Goal: Task Accomplishment & Management: Manage account settings

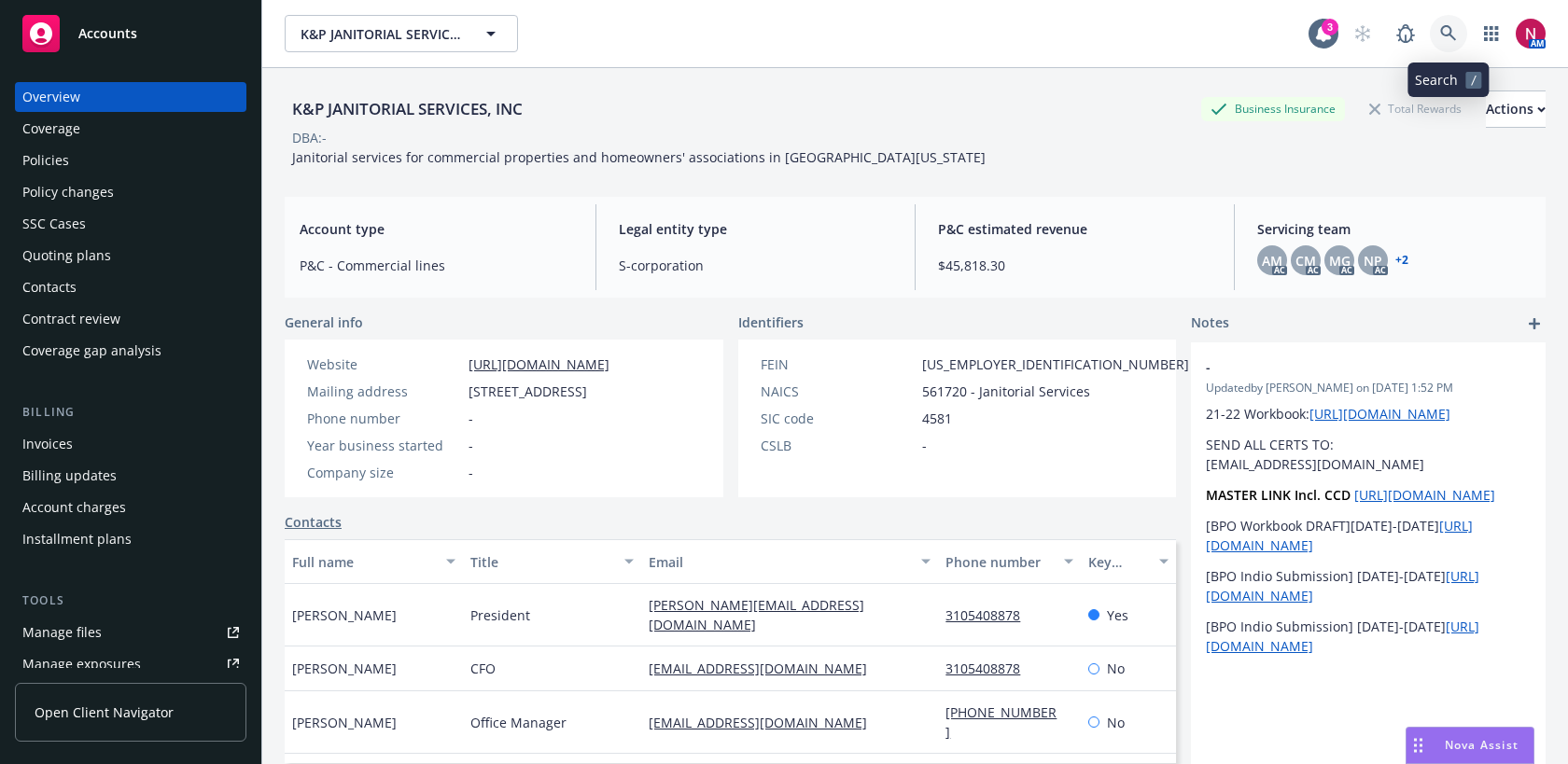
click at [1455, 30] on icon at bounding box center [1449, 33] width 17 height 17
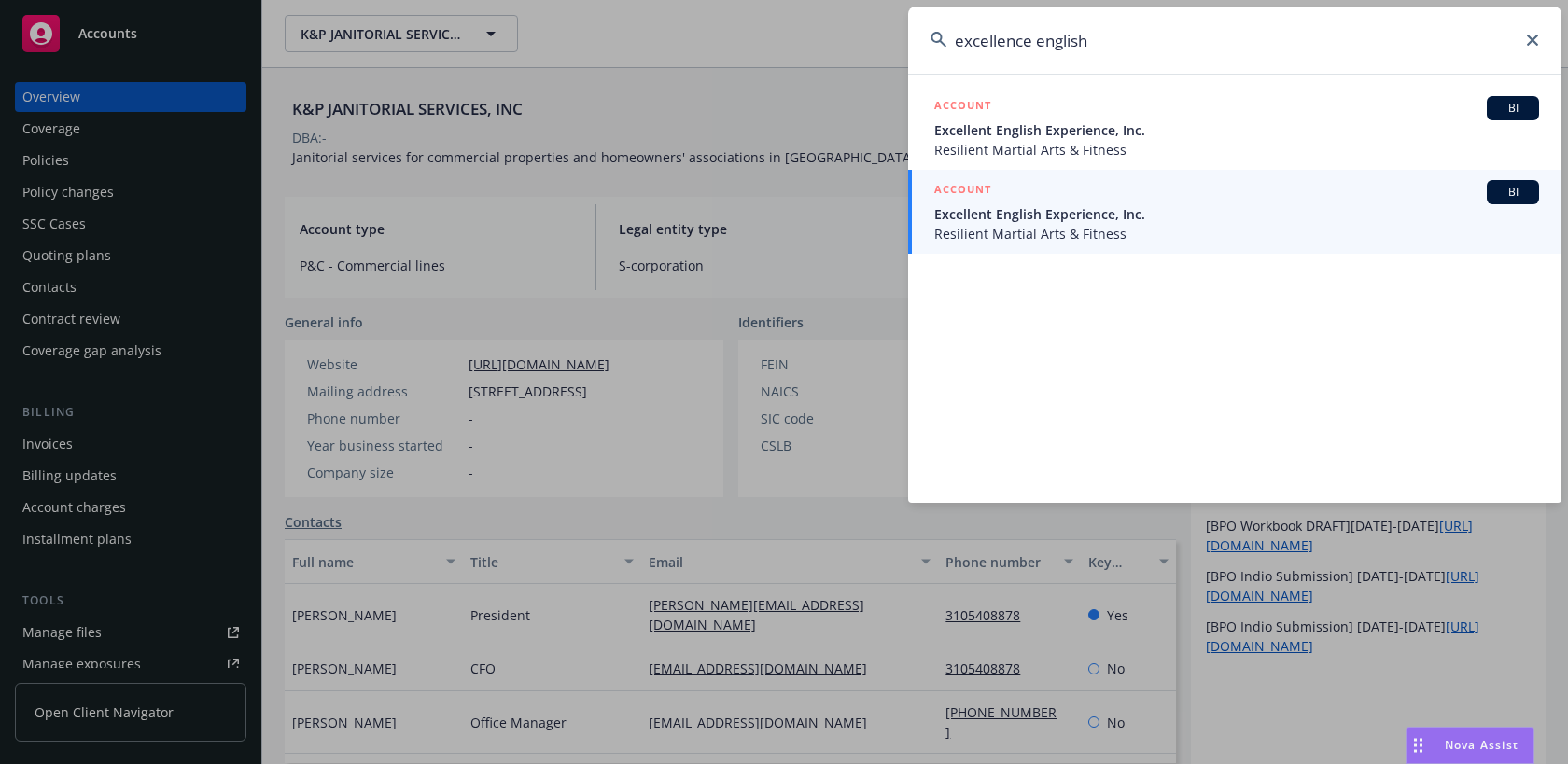
drag, startPoint x: 1164, startPoint y: 44, endPoint x: 827, endPoint y: 35, distance: 337.1
click at [827, 35] on div "excellence english ACCOUNT BI Excellent English Experience, Inc. Resilient Mart…" at bounding box center [784, 382] width 1568 height 764
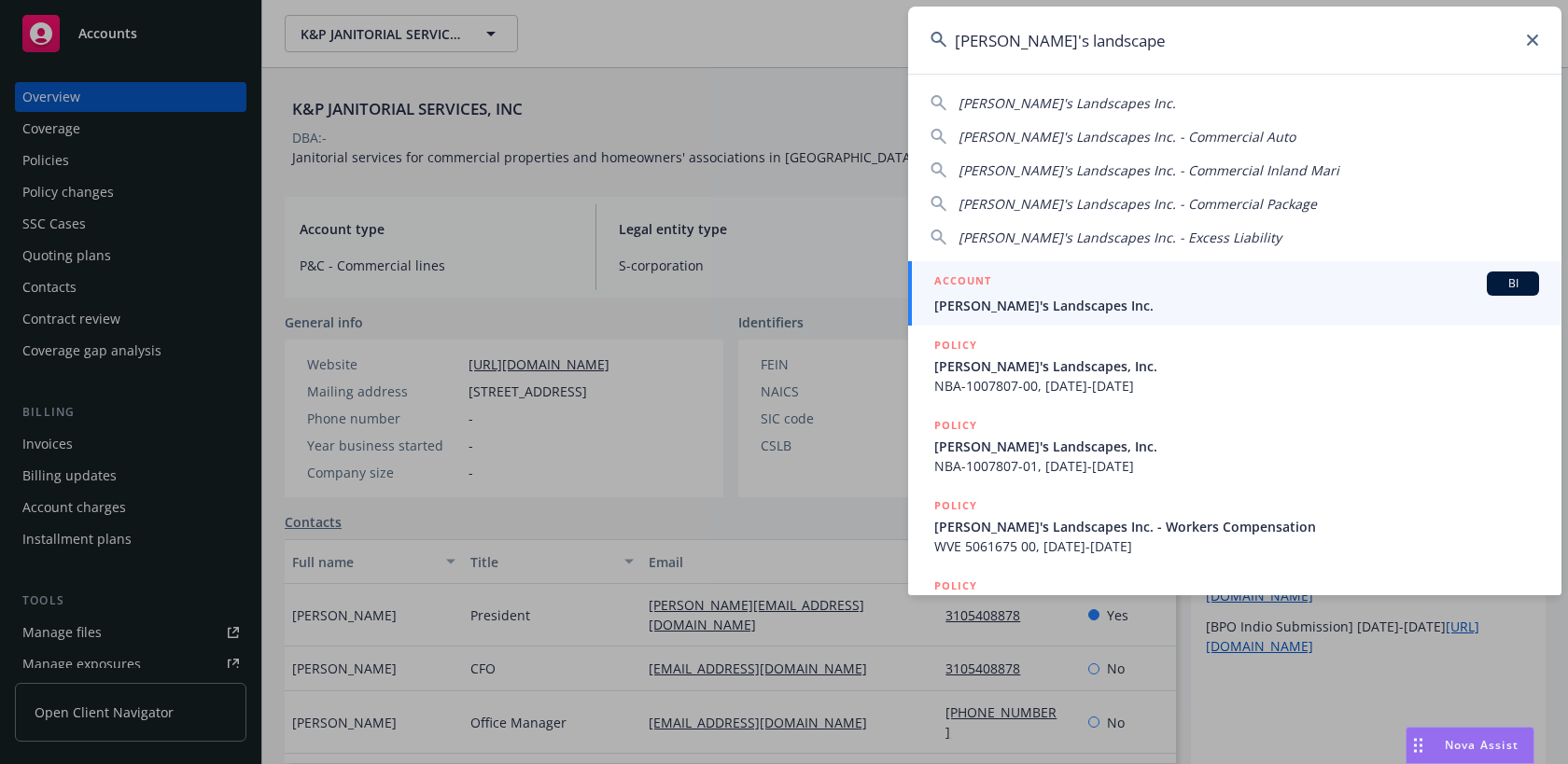
type input "brandon's landscape"
click at [1044, 300] on span "Brandon's Landscapes Inc." at bounding box center [1237, 305] width 605 height 20
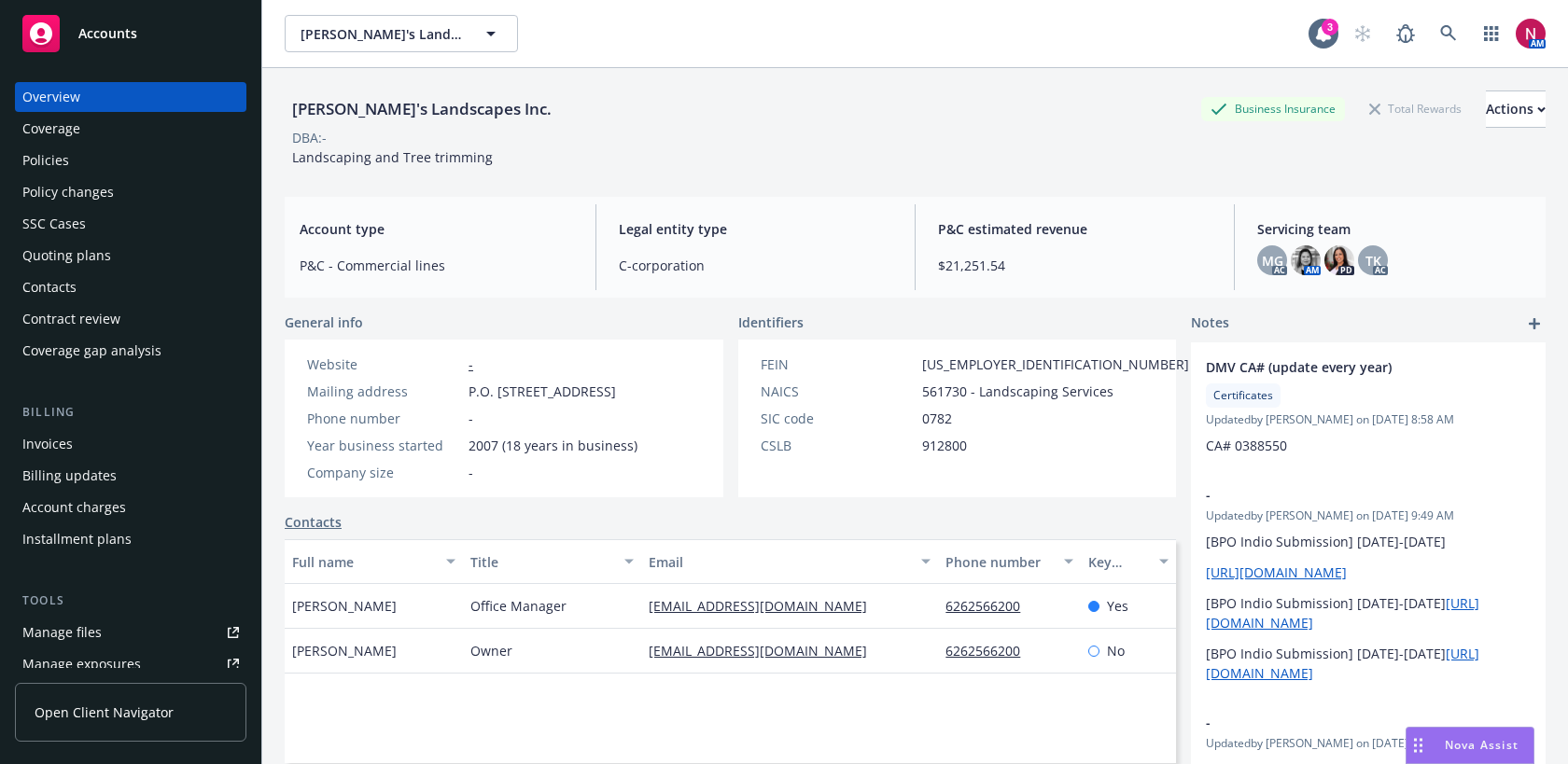
click at [89, 161] on div "Policies" at bounding box center [130, 160] width 217 height 30
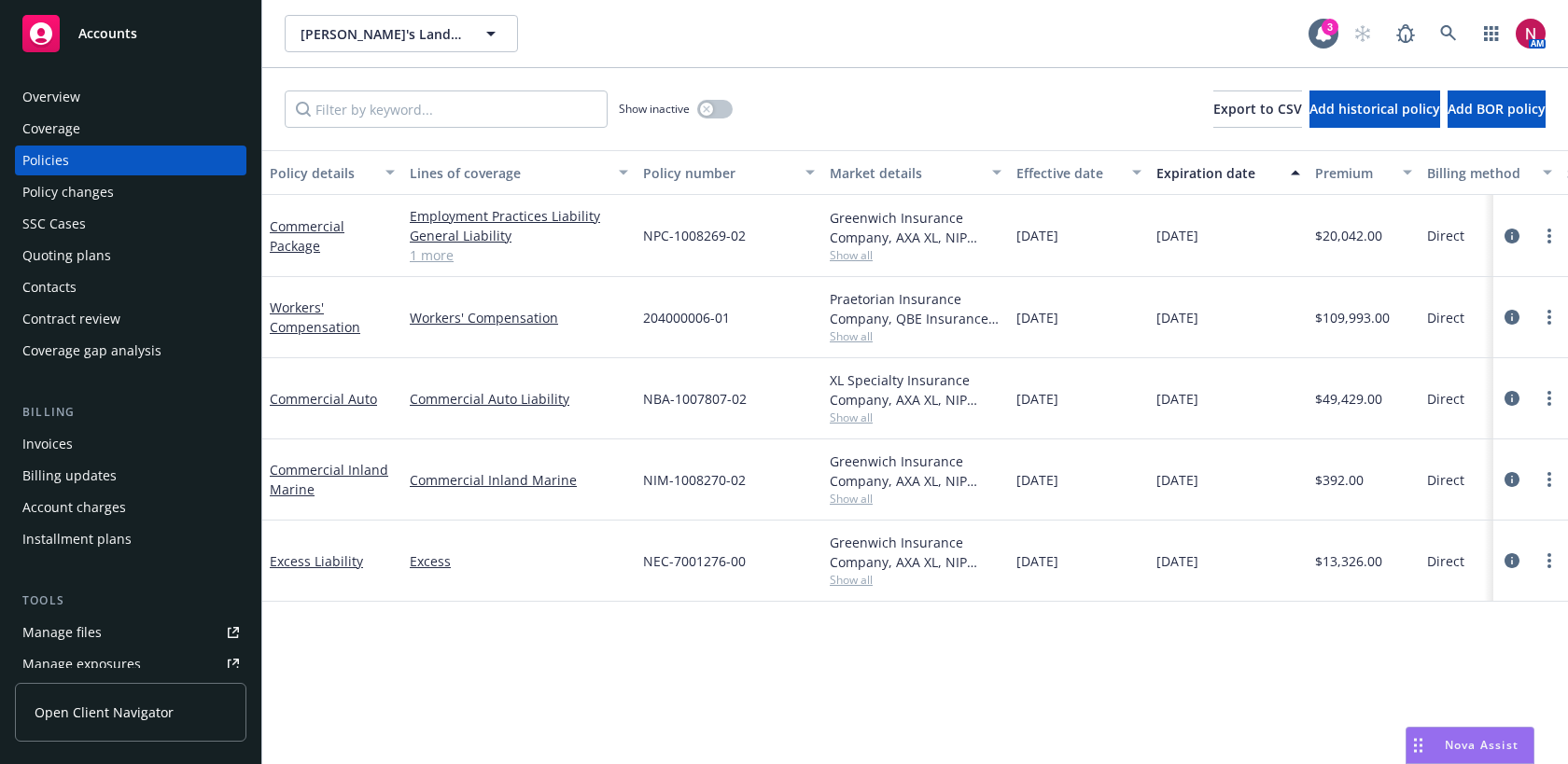
click at [853, 245] on div "Greenwich Insurance Company, AXA XL, NIP Group, Inc." at bounding box center [916, 227] width 172 height 39
click at [853, 256] on span "Show all" at bounding box center [916, 255] width 172 height 16
click at [310, 232] on link "Commercial Package" at bounding box center [307, 236] width 74 height 37
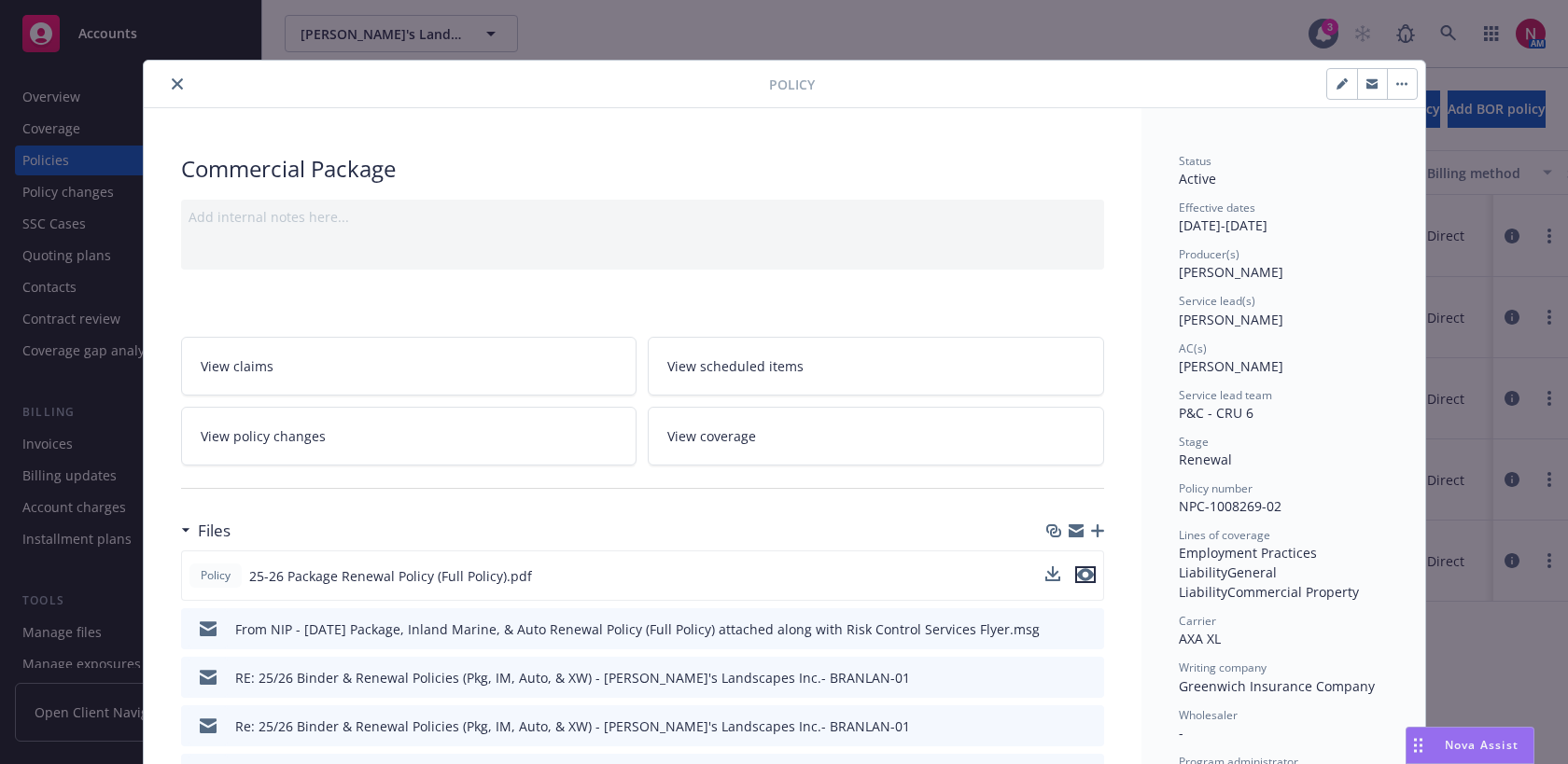
click at [1084, 577] on icon "preview file" at bounding box center [1086, 575] width 17 height 13
click at [178, 82] on icon "close" at bounding box center [178, 84] width 11 height 11
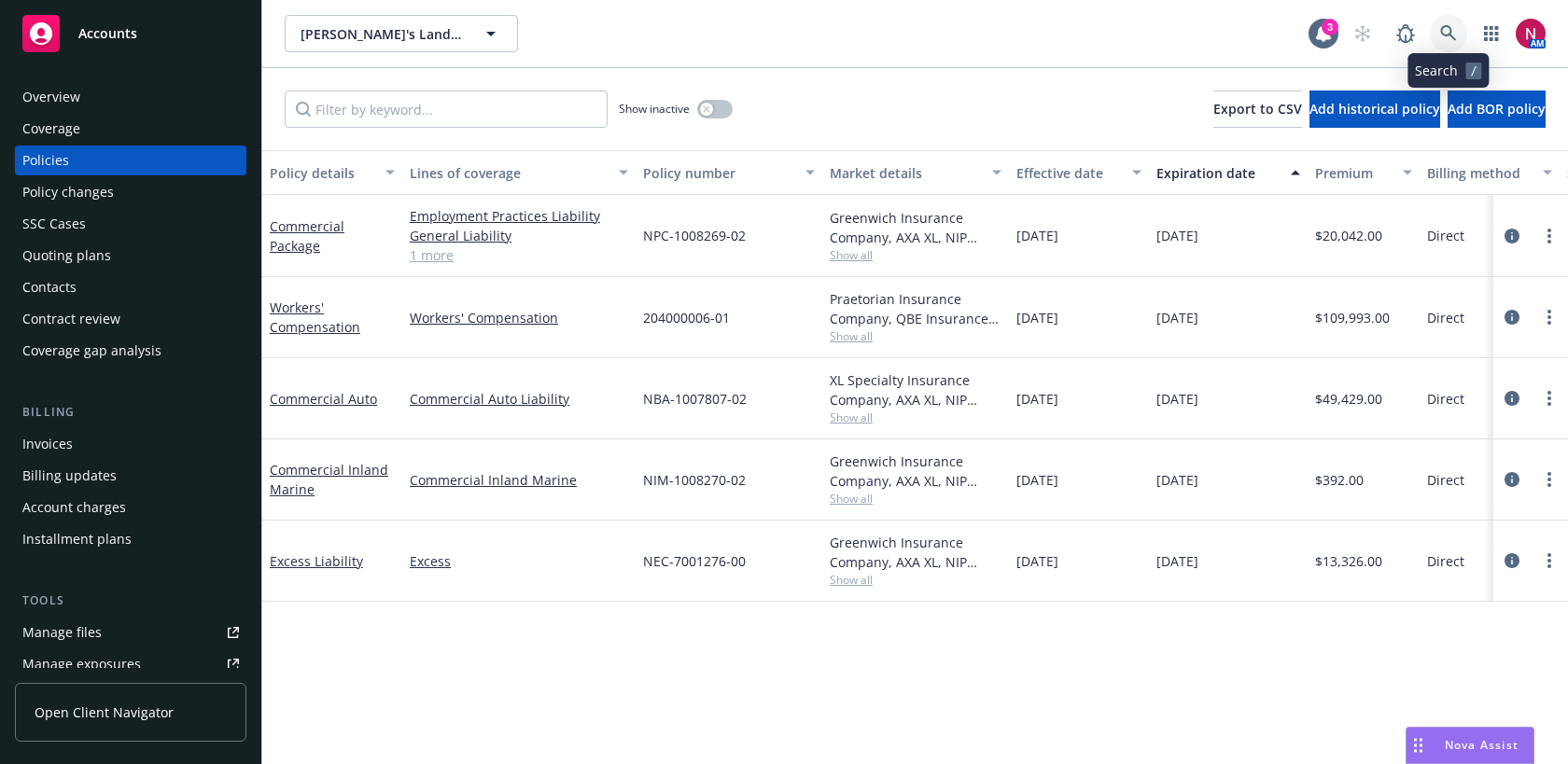
click at [1447, 24] on link at bounding box center [1449, 33] width 37 height 37
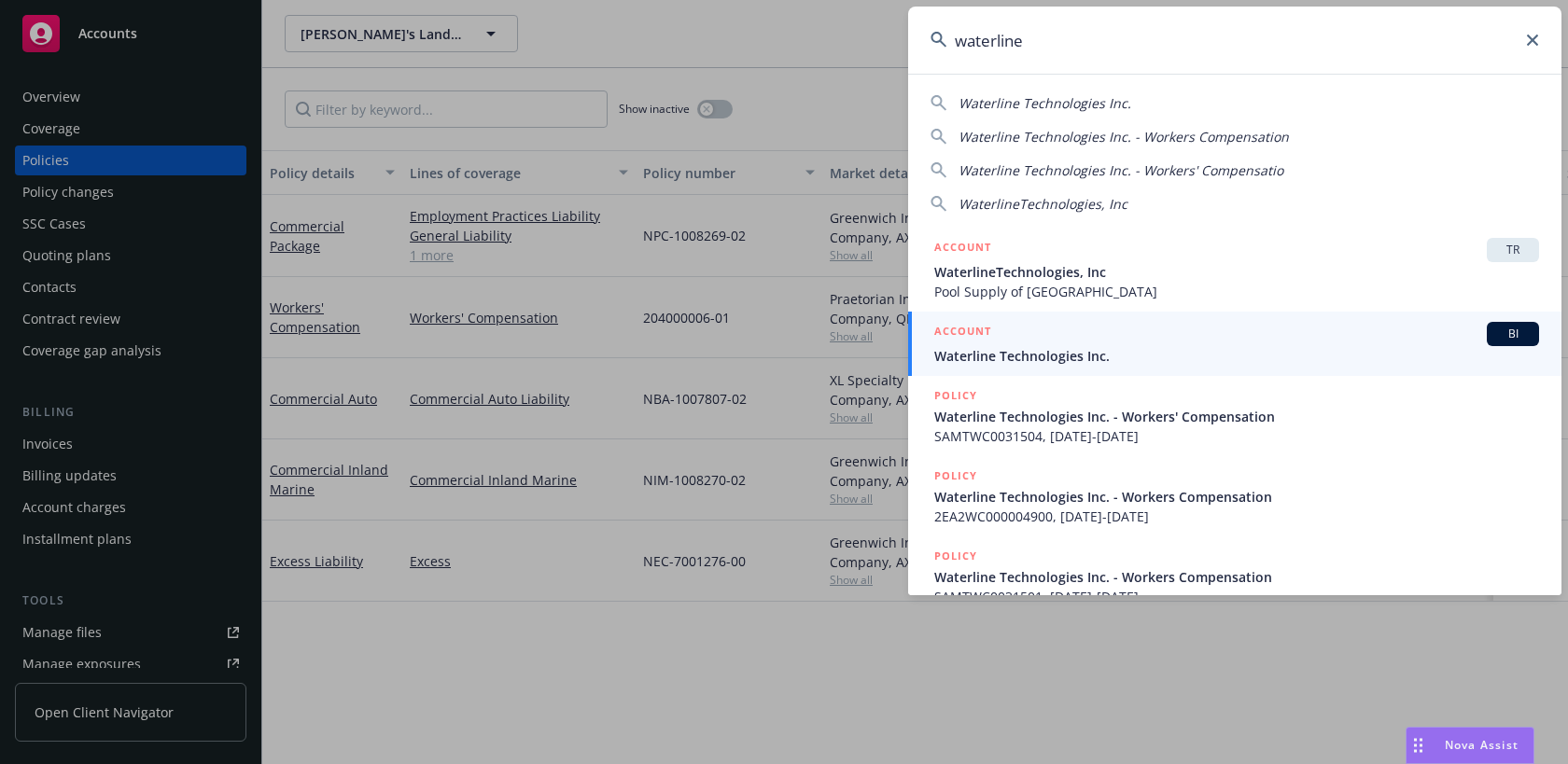
type input "waterline"
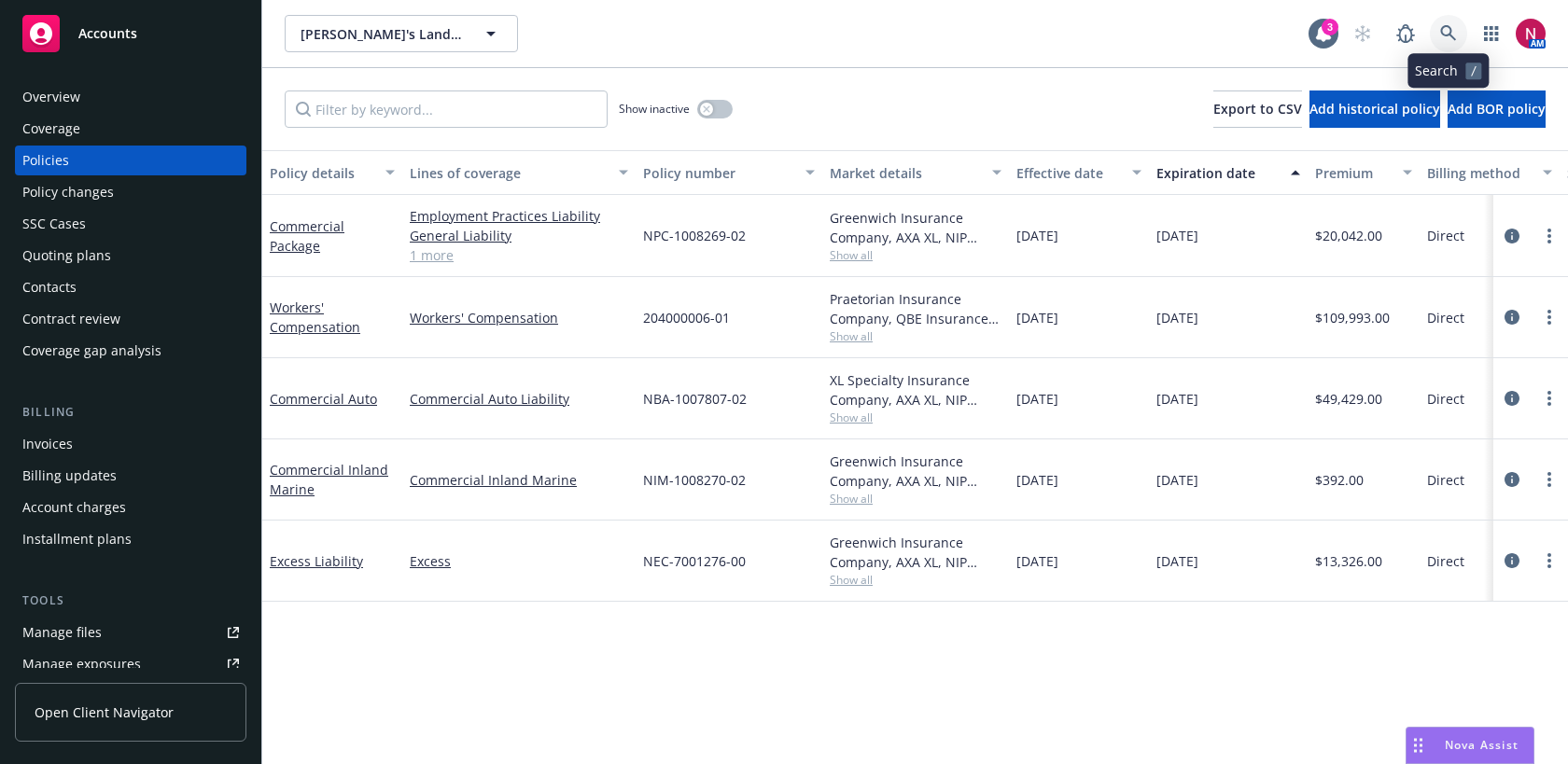
click at [1453, 23] on link at bounding box center [1449, 33] width 37 height 37
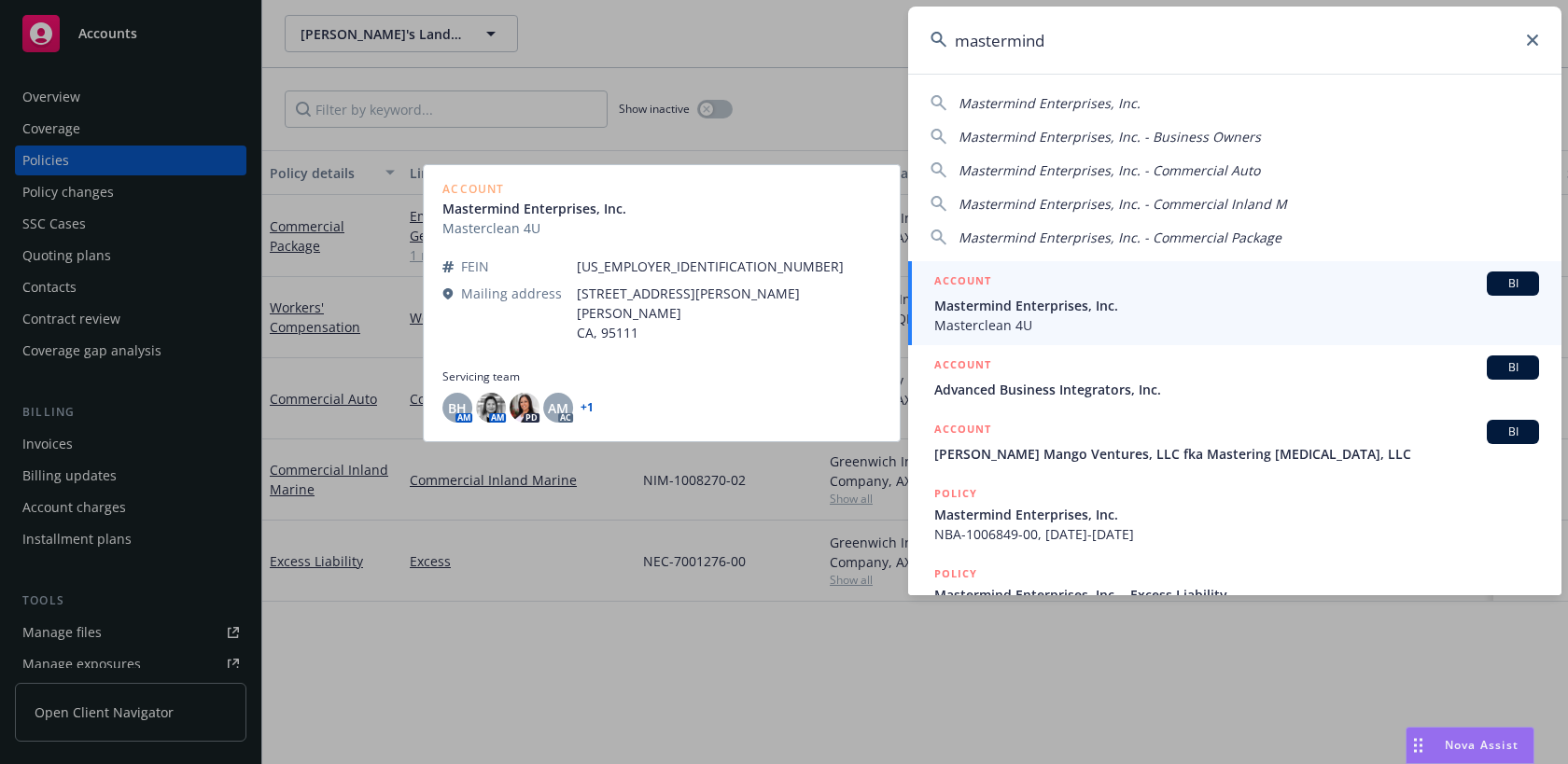
type input "mastermind"
click at [1220, 314] on span "Mastermind Enterprises, Inc." at bounding box center [1237, 305] width 605 height 20
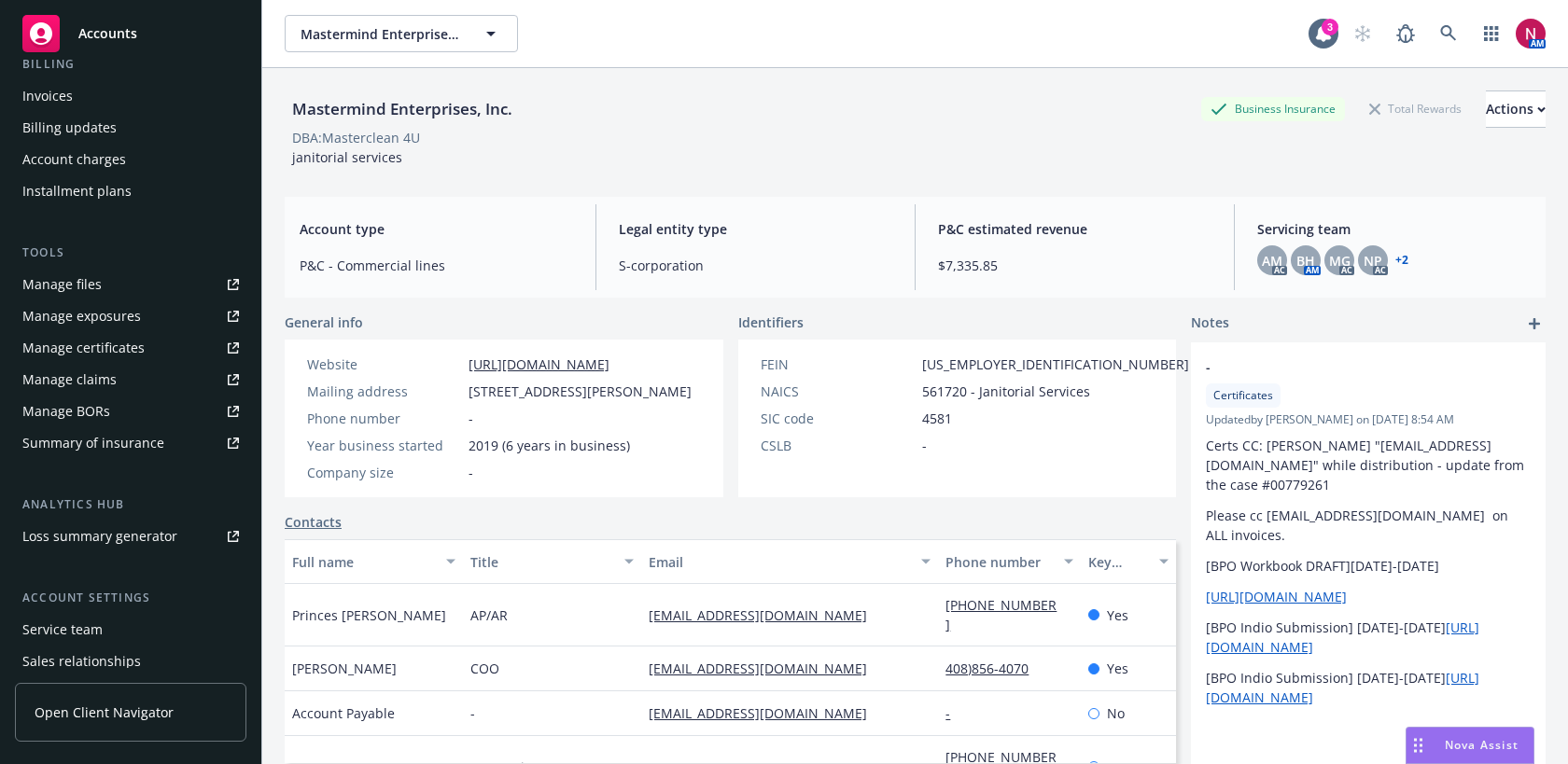
scroll to position [451, 0]
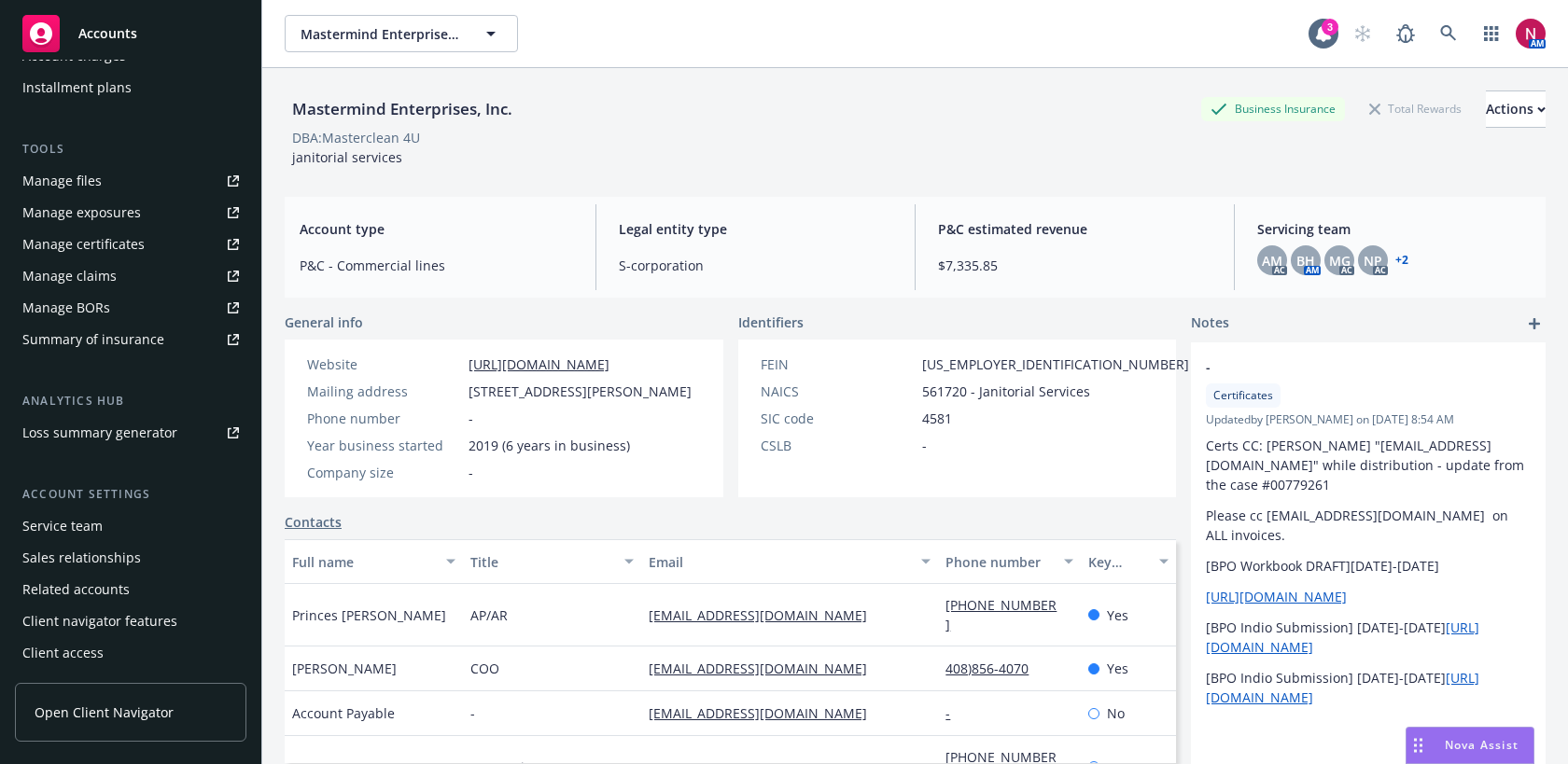
click at [113, 526] on div "Service team" at bounding box center [130, 526] width 217 height 30
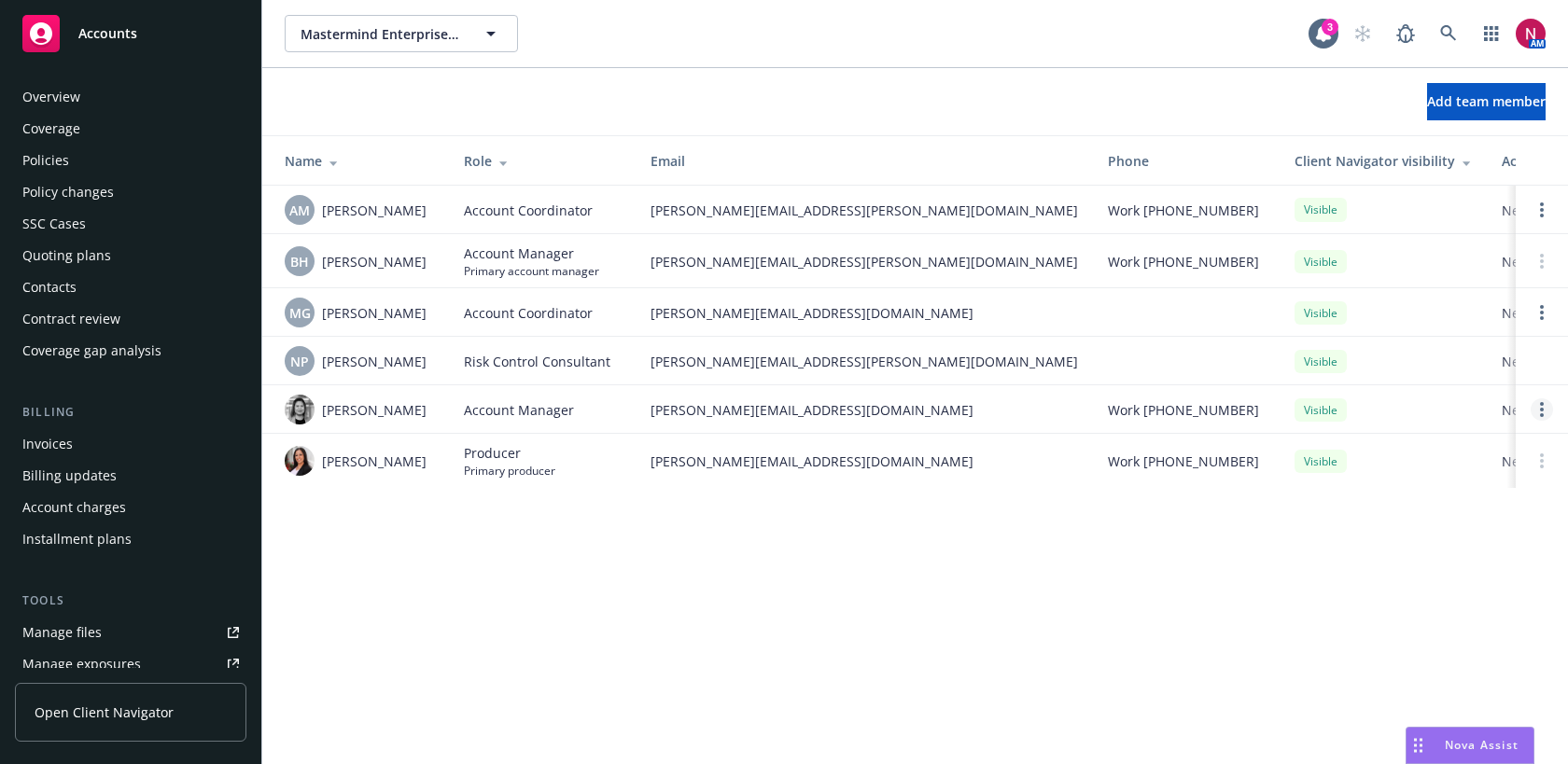
click at [1547, 403] on link "Open options" at bounding box center [1541, 409] width 22 height 22
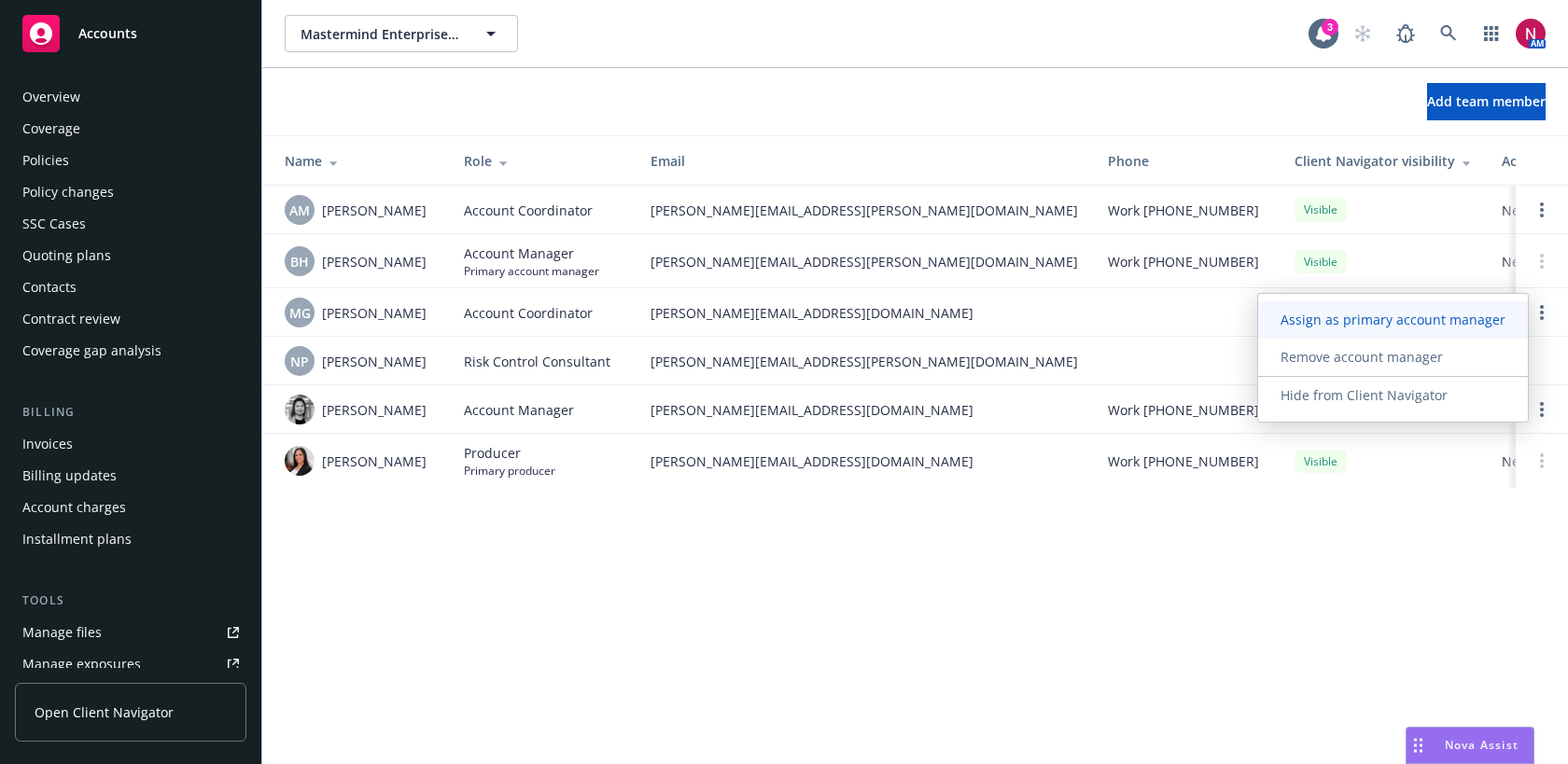
click at [1469, 323] on span "Assign as primary account manager" at bounding box center [1393, 320] width 270 height 18
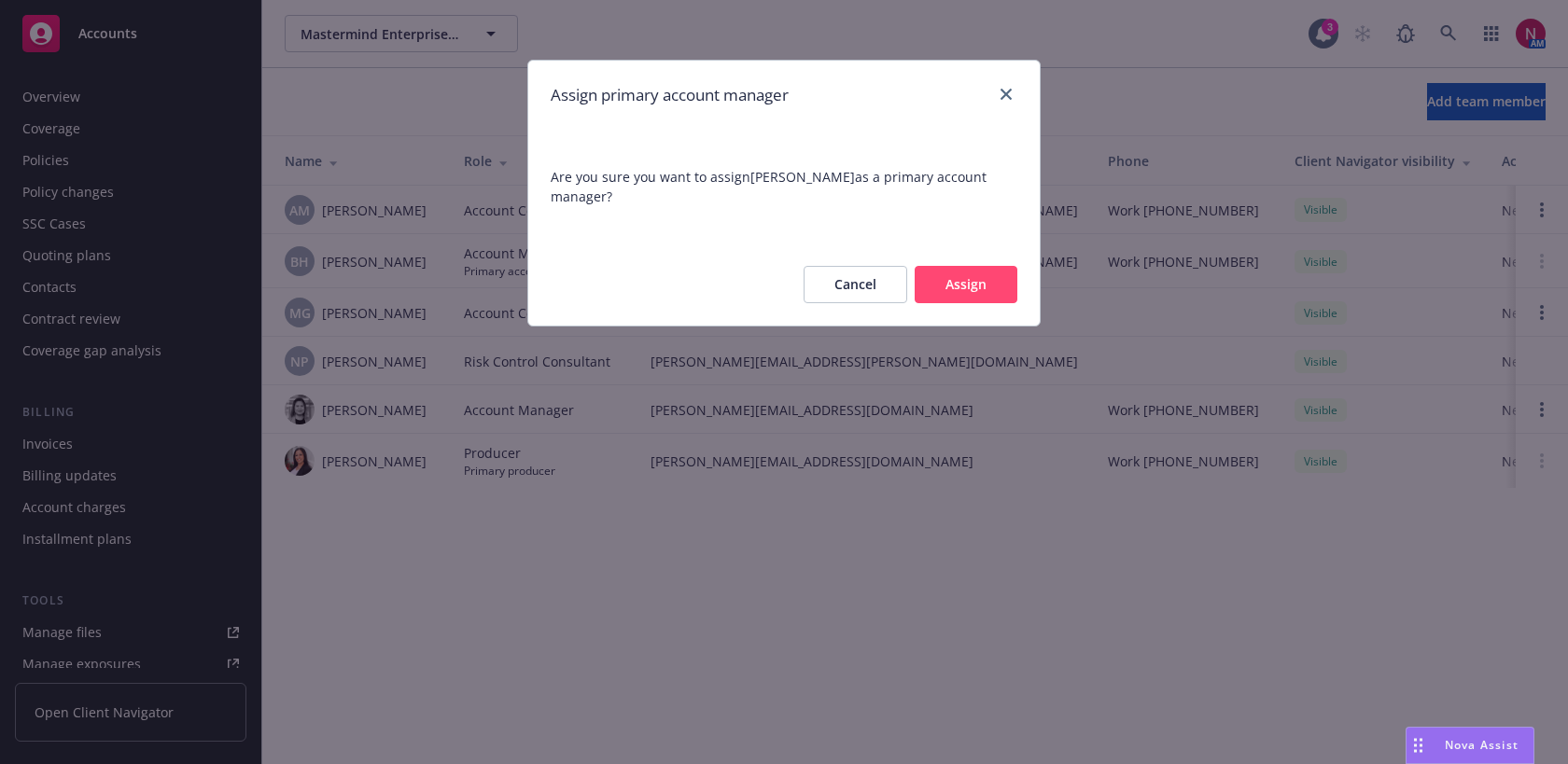
click at [979, 266] on button "Assign" at bounding box center [967, 284] width 103 height 37
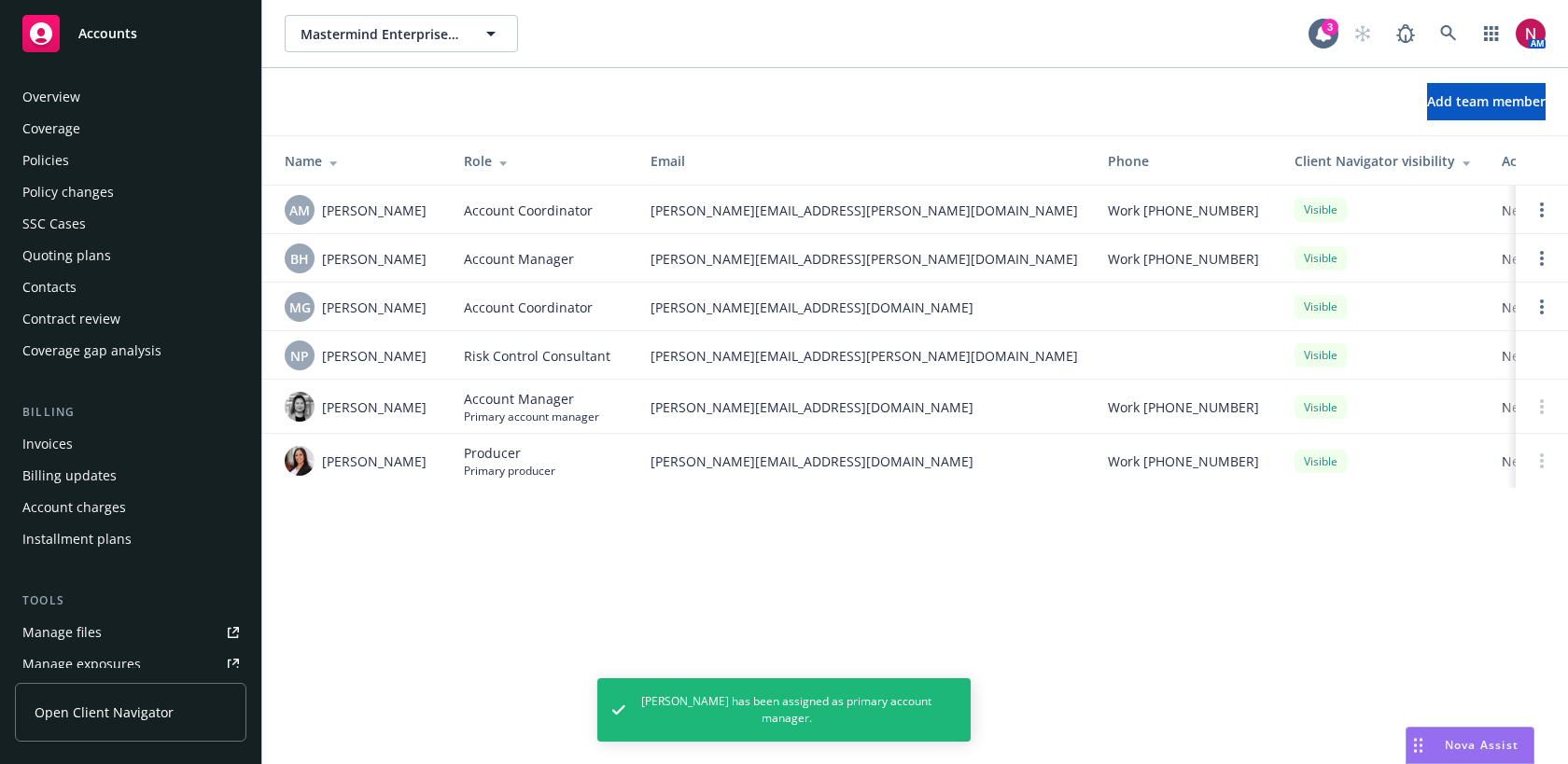
click at [81, 166] on div "Policies" at bounding box center [130, 160] width 217 height 30
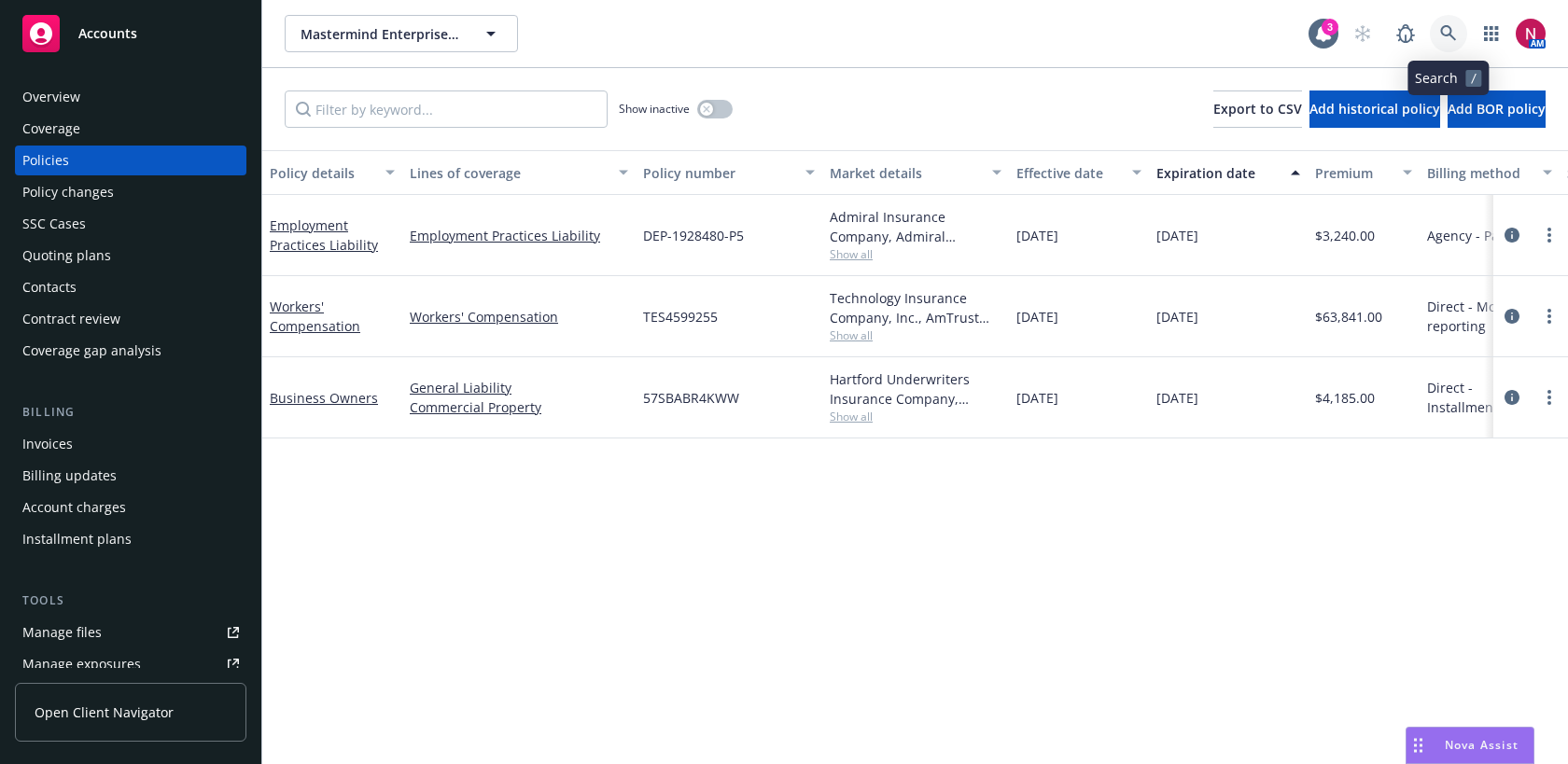
click at [1451, 41] on icon at bounding box center [1449, 33] width 17 height 17
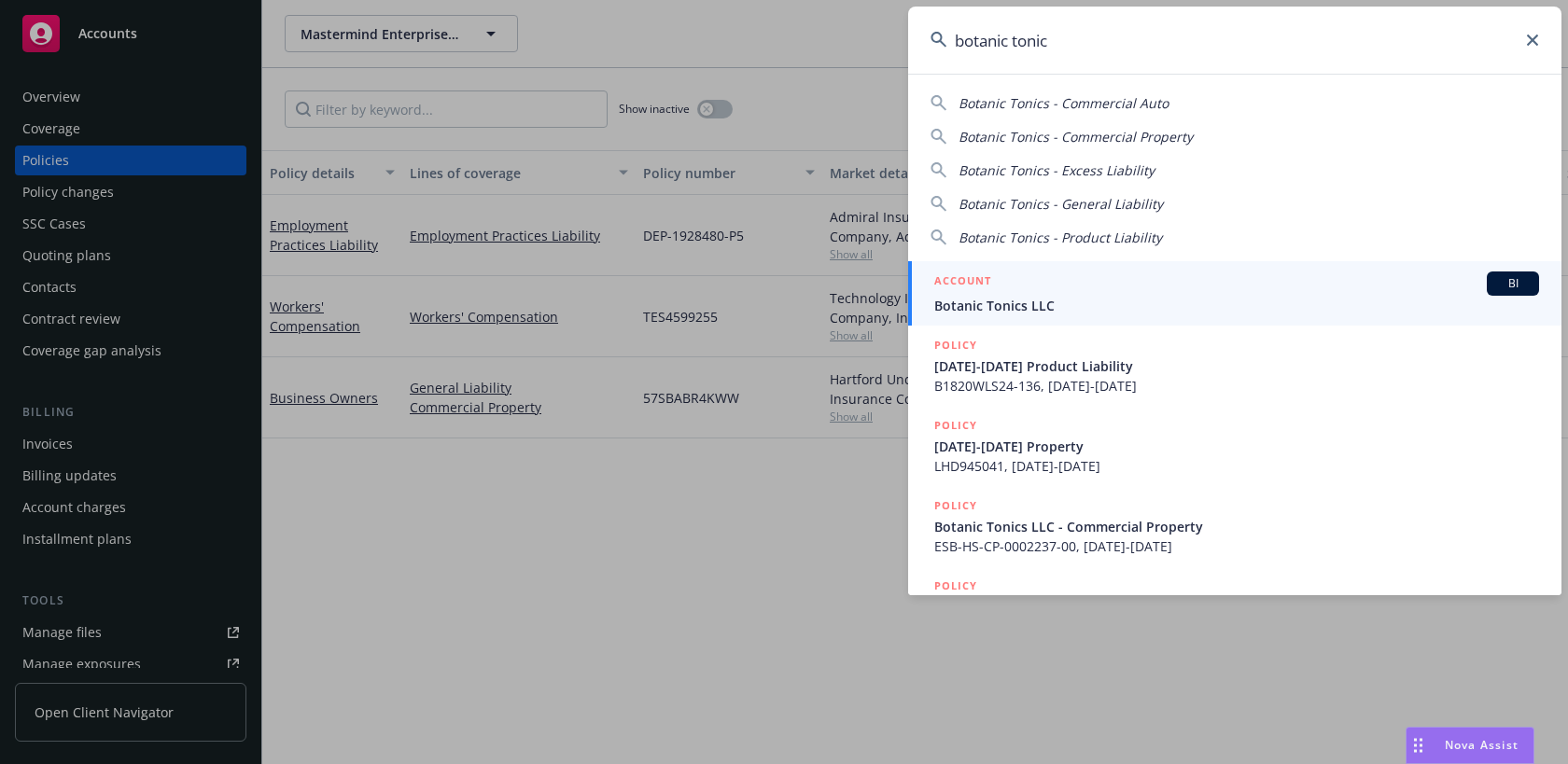
type input "botanic tonic"
click at [1201, 296] on span "Botanic Tonics LLC" at bounding box center [1237, 305] width 605 height 20
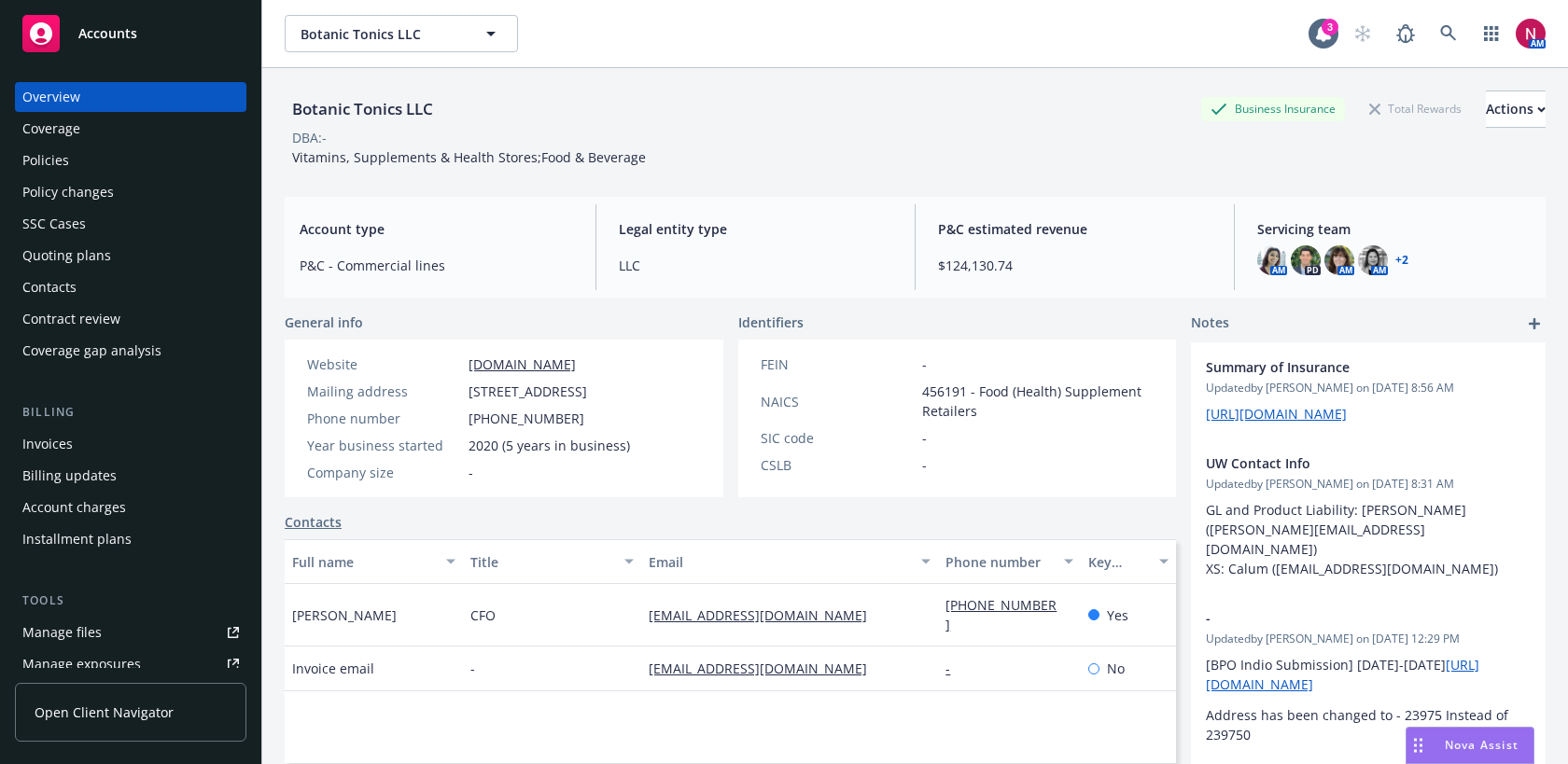
click at [109, 155] on div "Policies" at bounding box center [130, 160] width 217 height 30
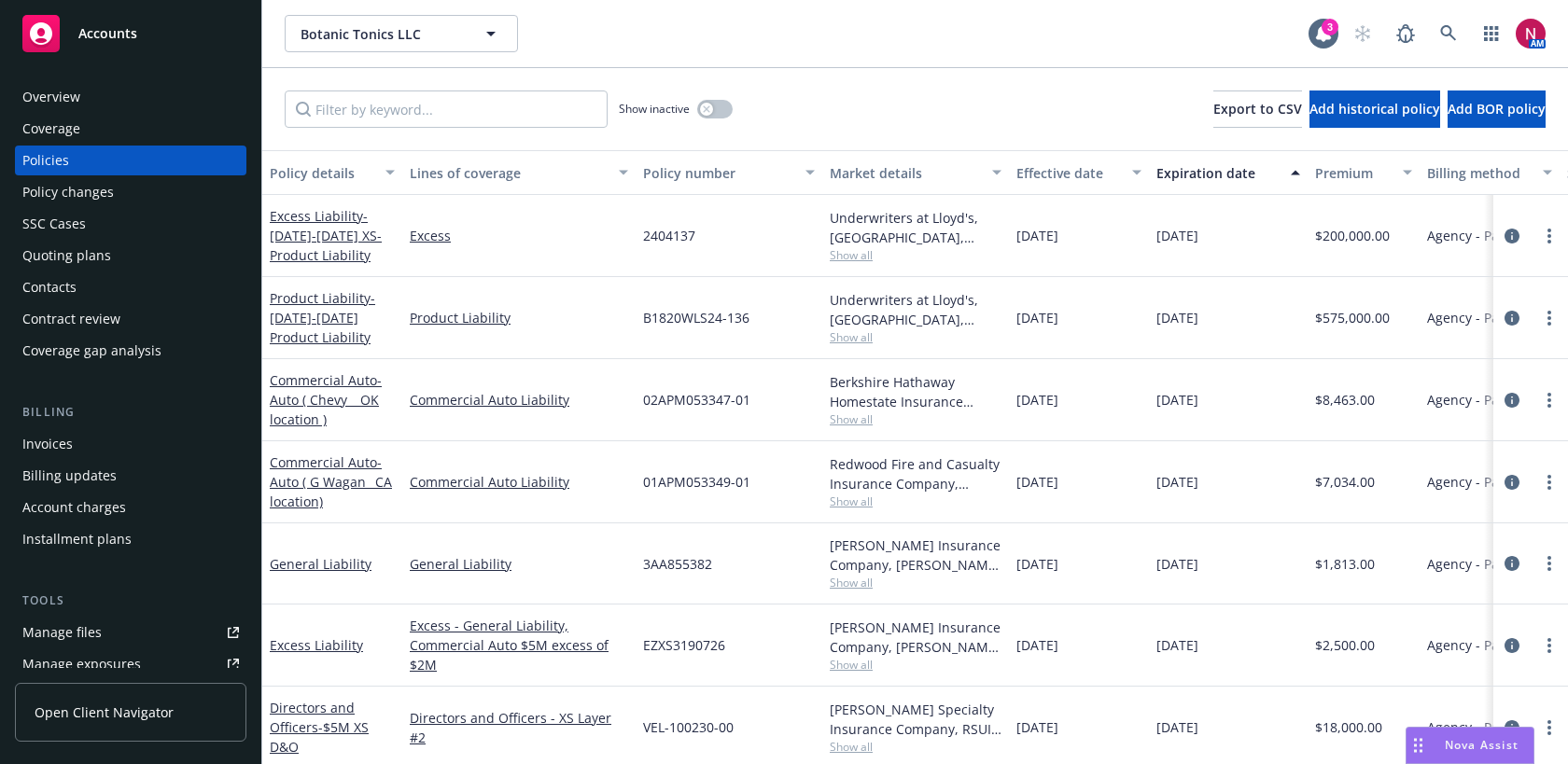
click at [846, 339] on span "Show all" at bounding box center [916, 337] width 172 height 16
click at [1507, 317] on icon "circleInformation" at bounding box center [1513, 319] width 15 height 15
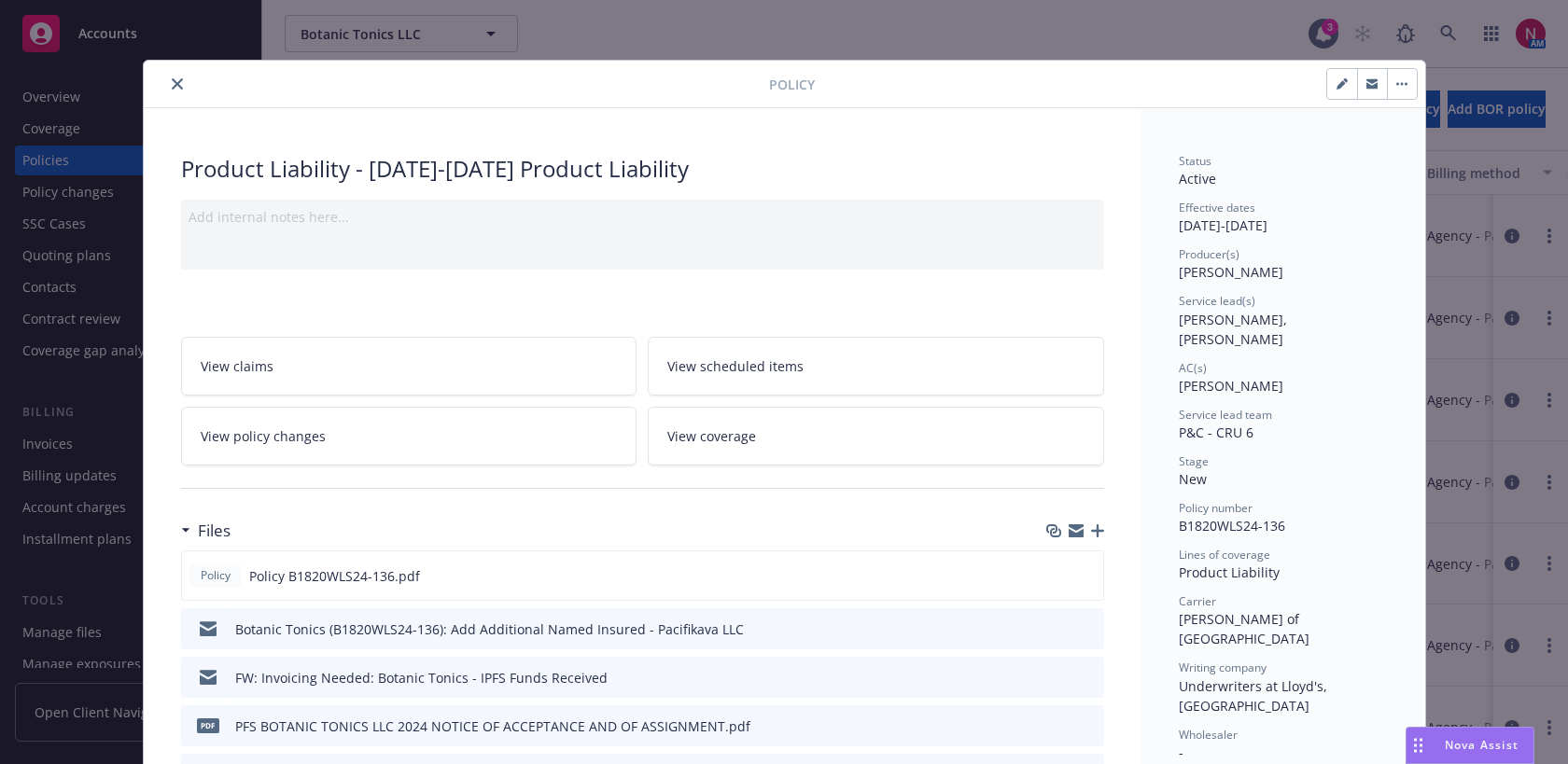
click at [181, 80] on icon "close" at bounding box center [178, 84] width 11 height 11
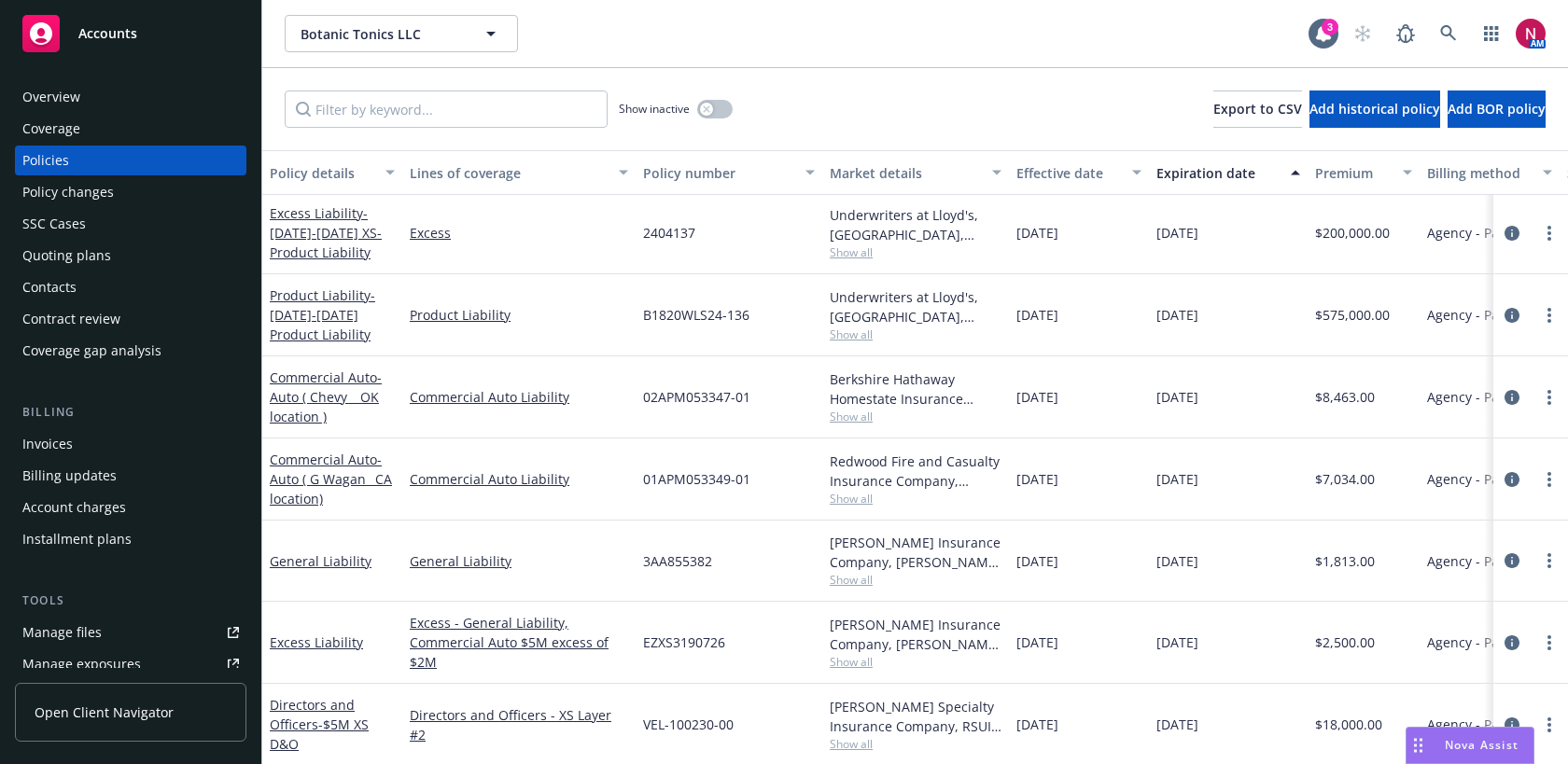
scroll to position [7, 0]
click at [853, 250] on span "Show all" at bounding box center [916, 248] width 172 height 16
click at [860, 88] on div "Show inactive Export to CSV Add historical policy Add BOR policy" at bounding box center [915, 109] width 1306 height 82
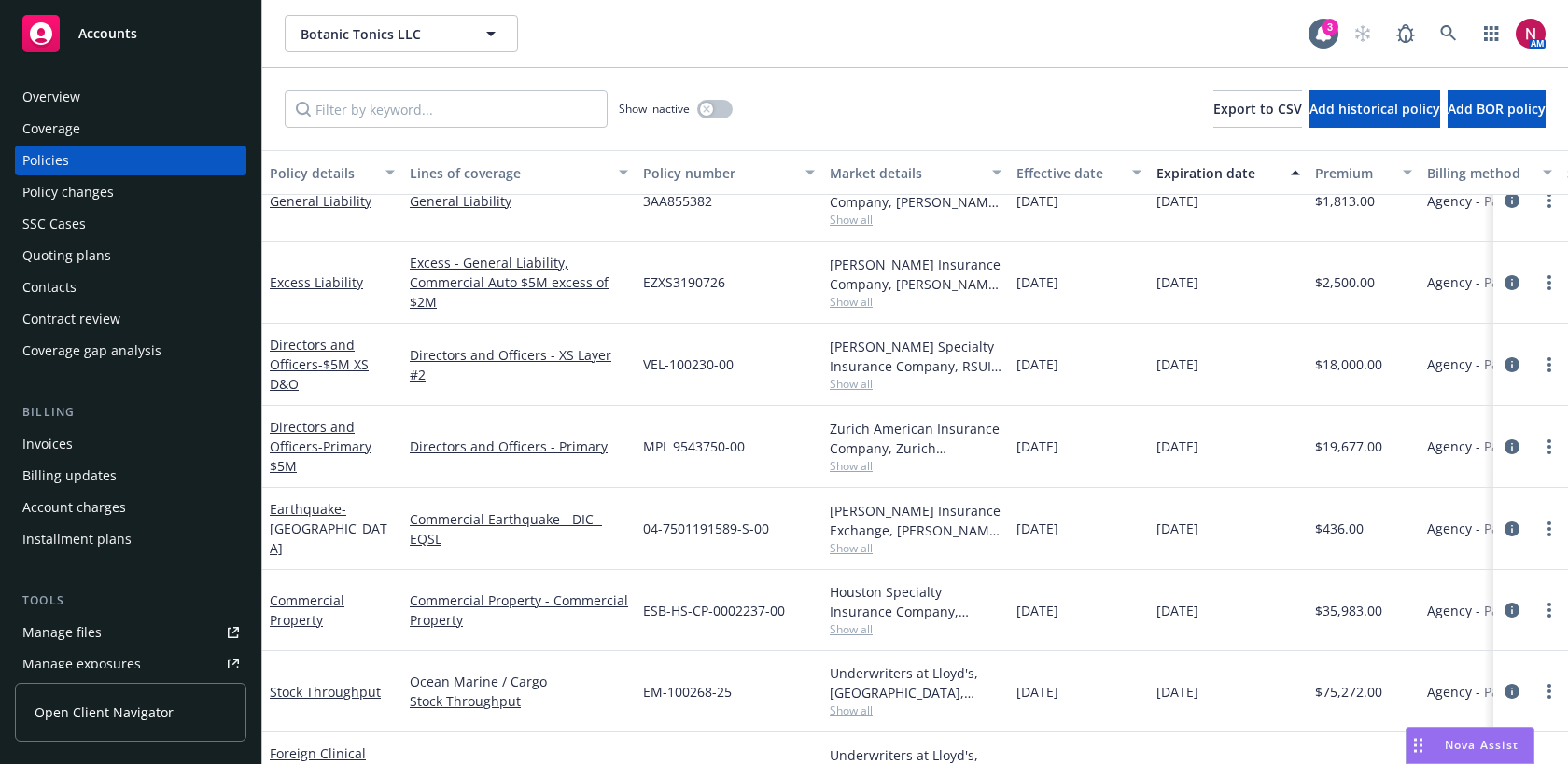
scroll to position [0, 0]
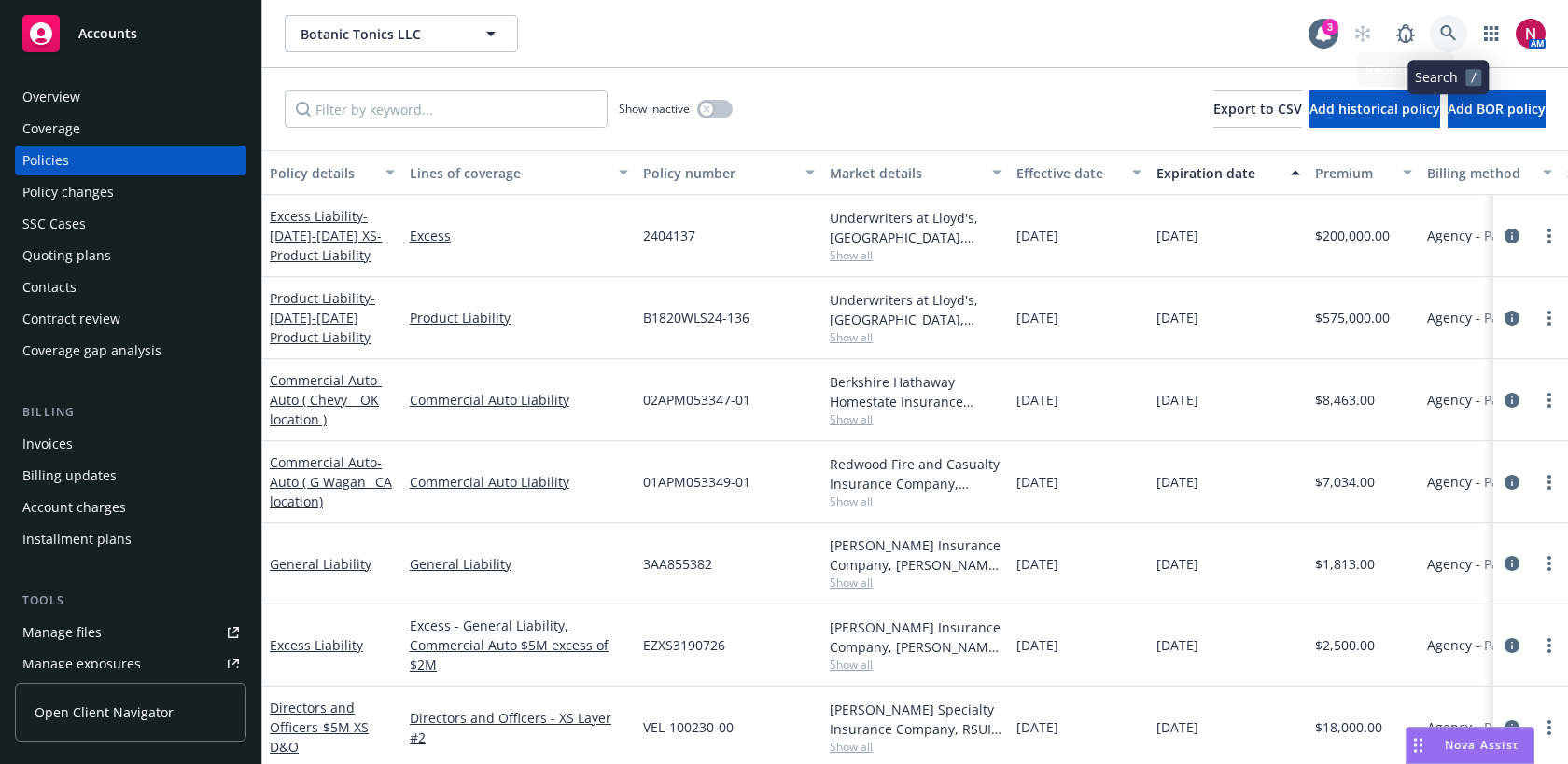
click at [1453, 39] on icon at bounding box center [1449, 33] width 17 height 17
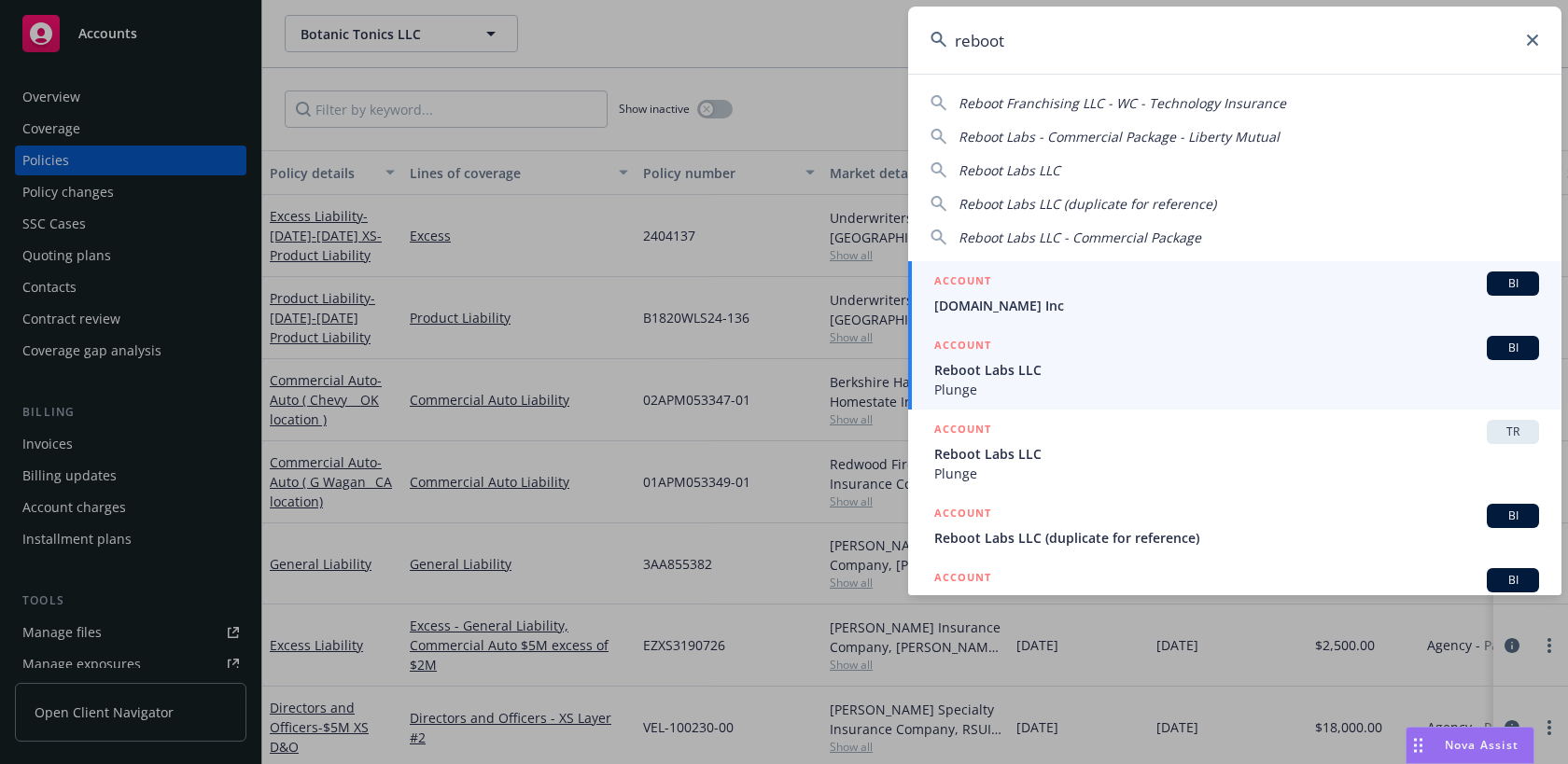
type input "reboot"
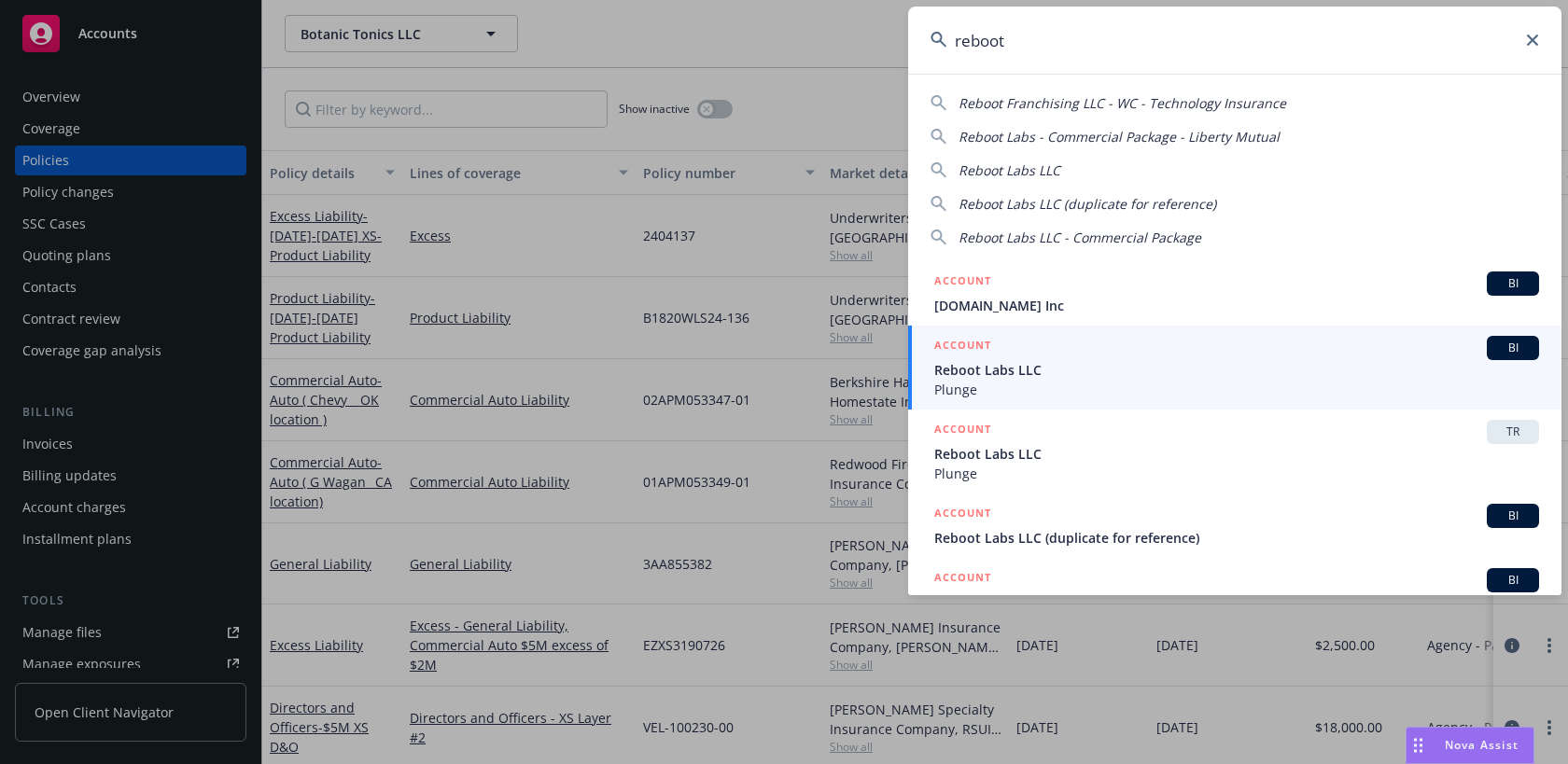
click at [1213, 364] on span "Reboot Labs LLC" at bounding box center [1237, 370] width 605 height 20
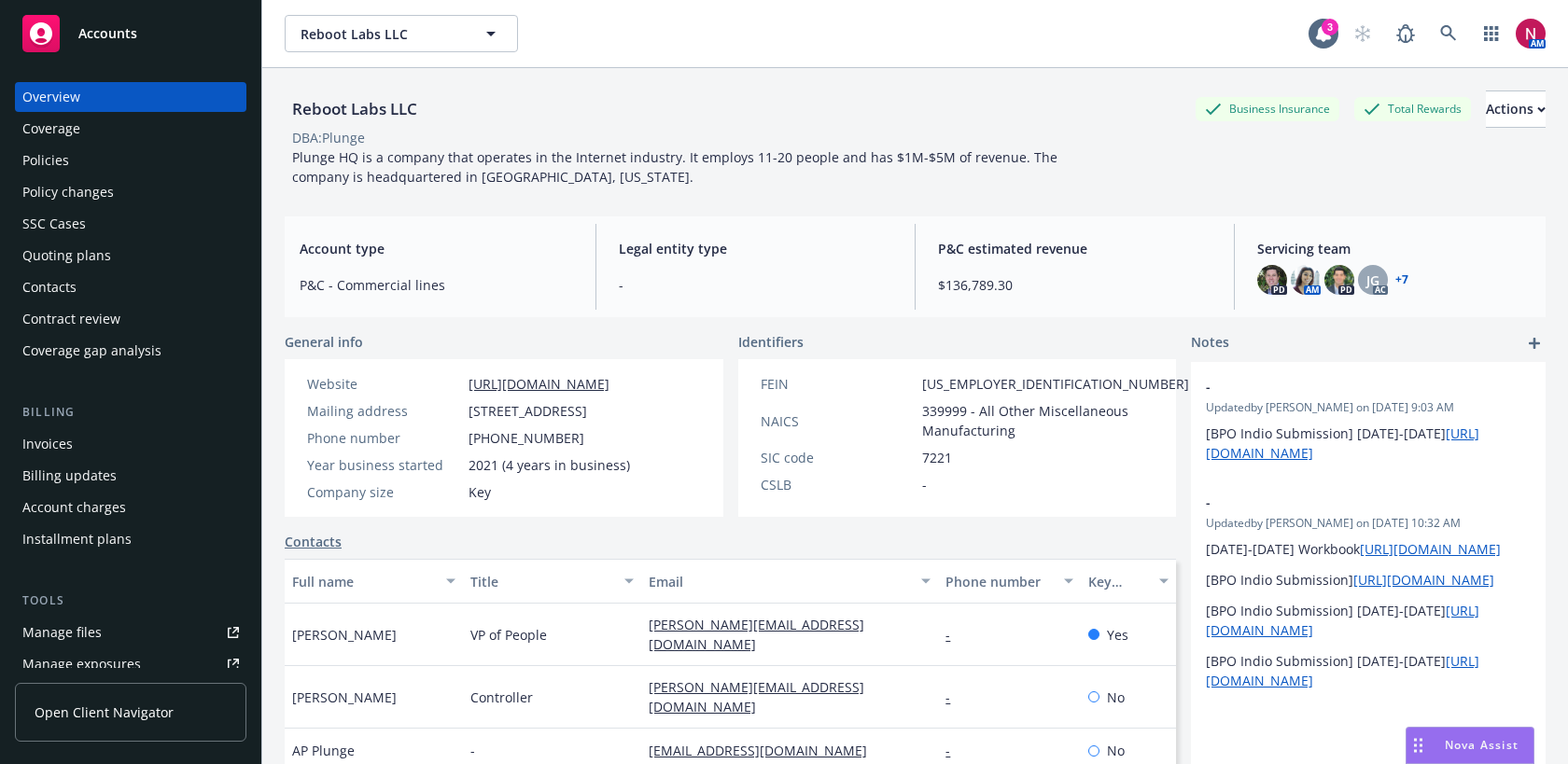
click at [64, 151] on div "Policies" at bounding box center [45, 160] width 47 height 30
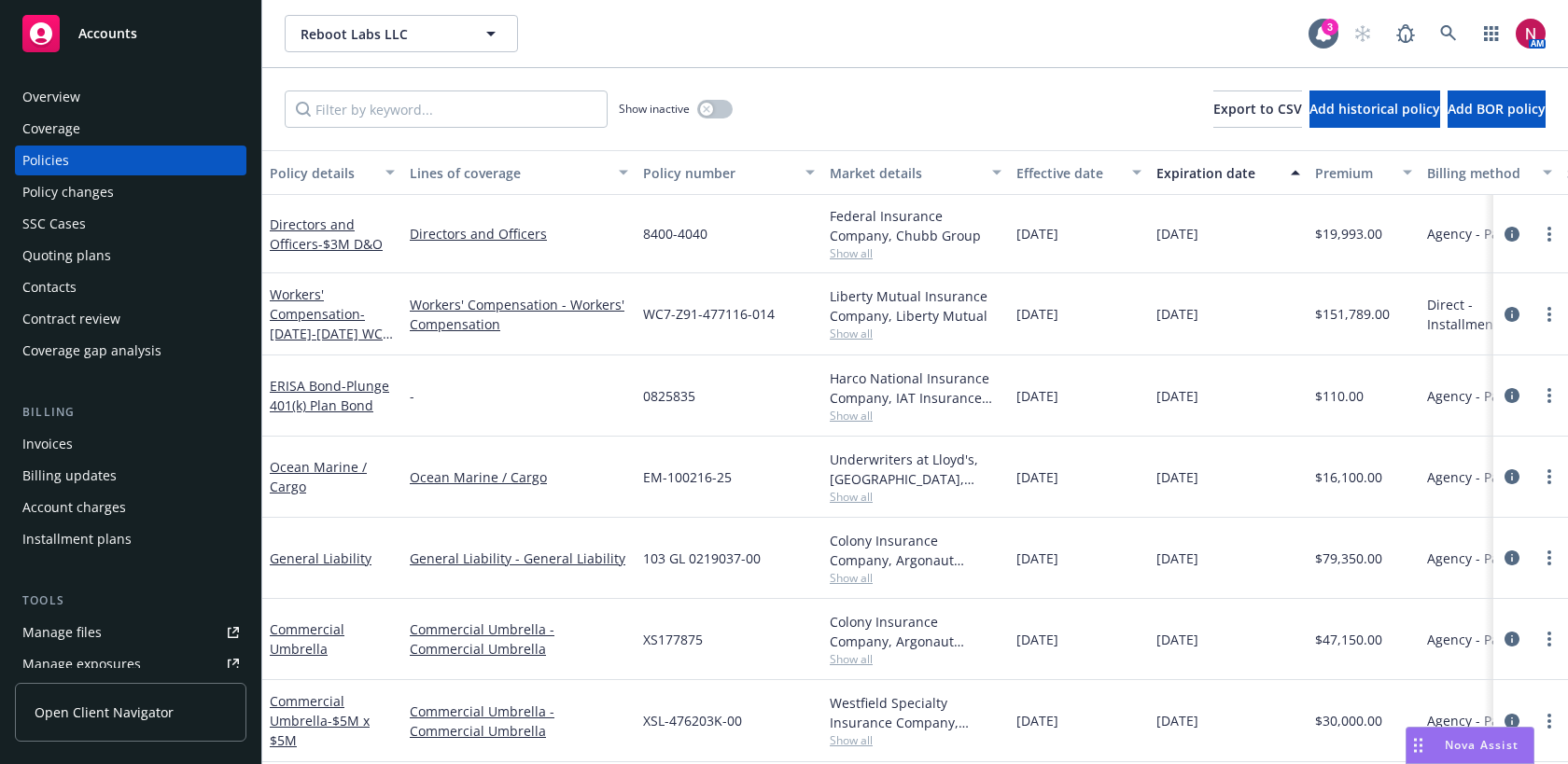
click at [119, 254] on div "Quoting plans" at bounding box center [130, 255] width 217 height 30
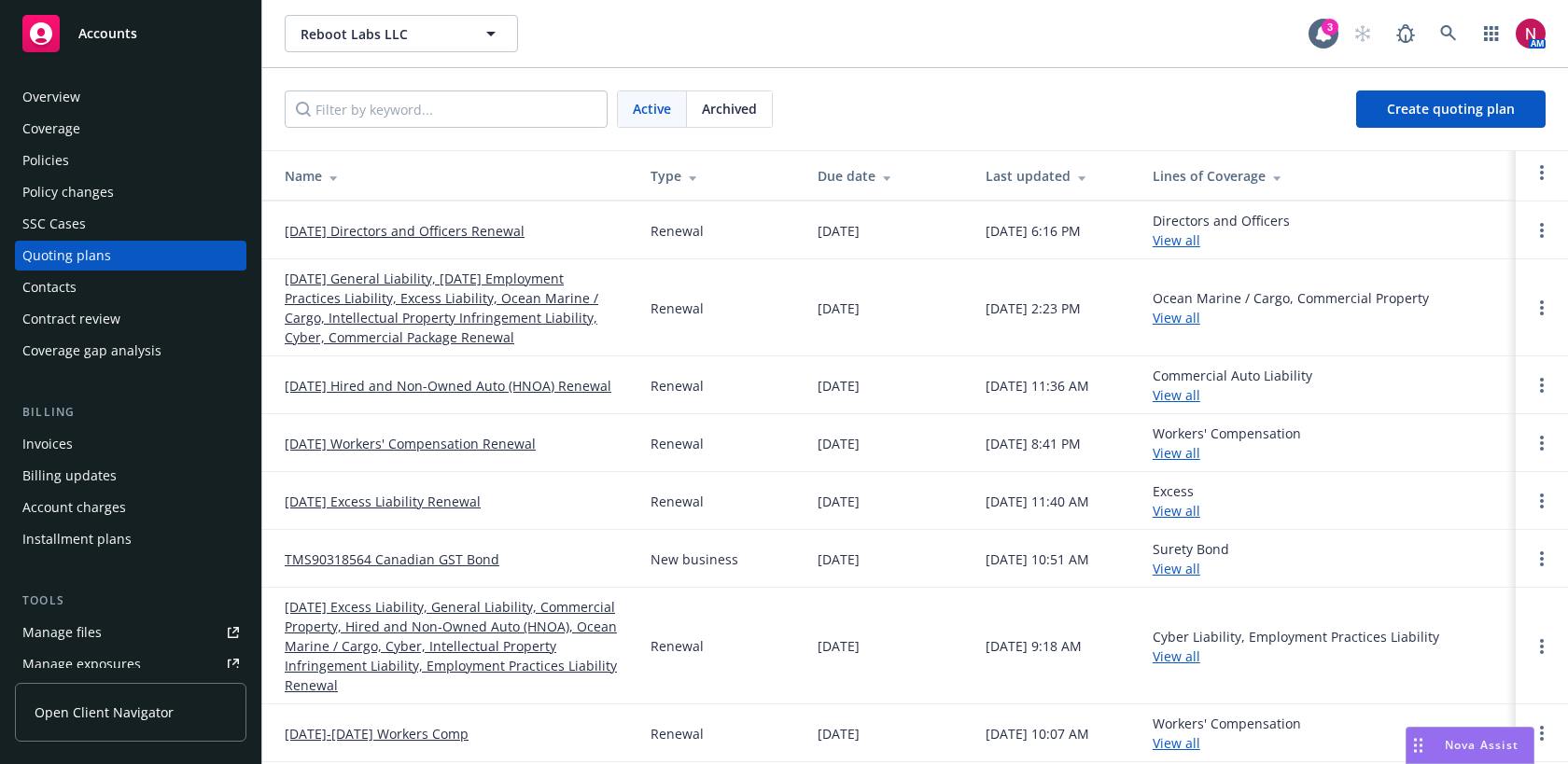
scroll to position [70, 0]
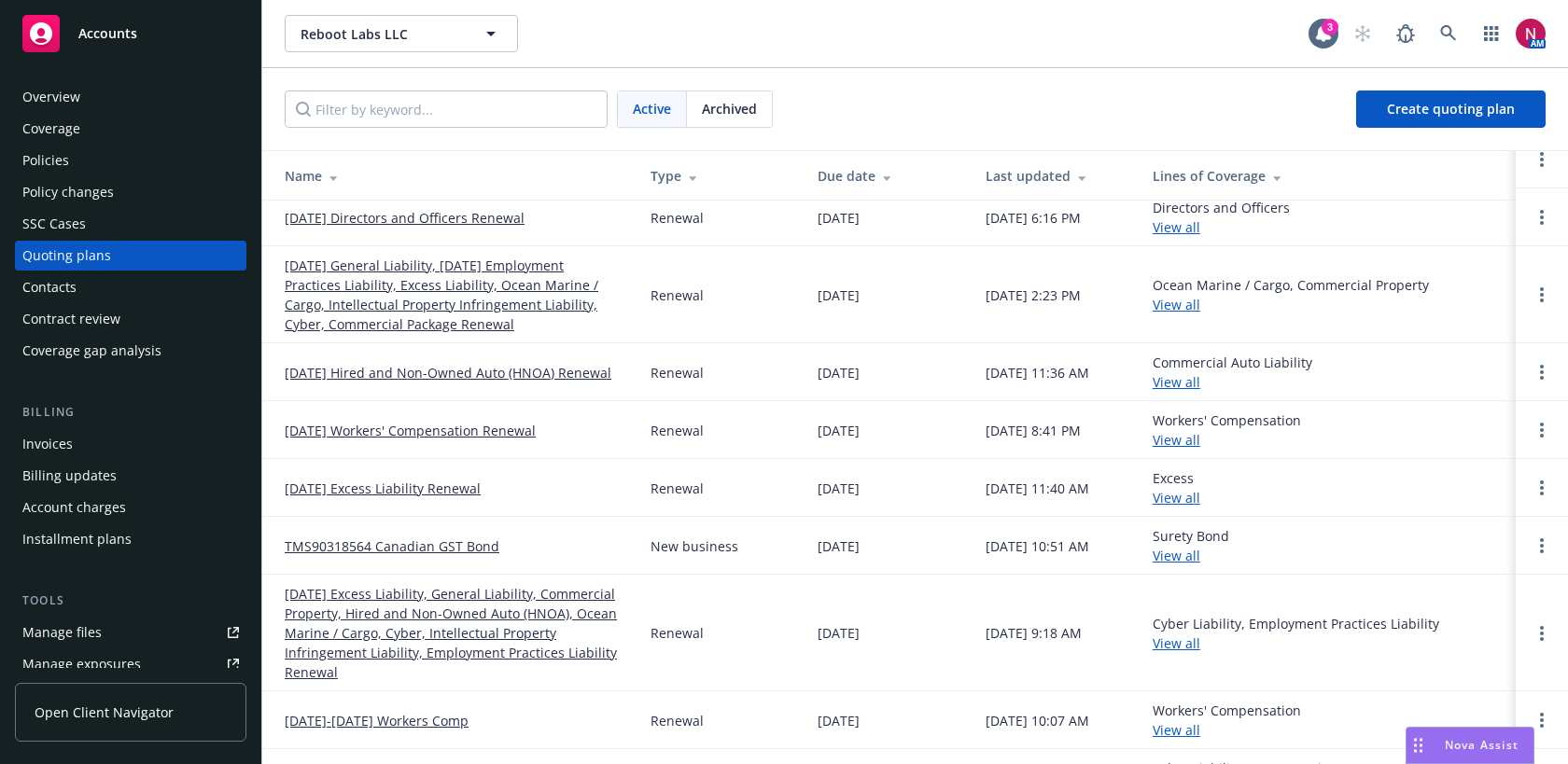
click at [122, 159] on div "Policies" at bounding box center [130, 160] width 217 height 30
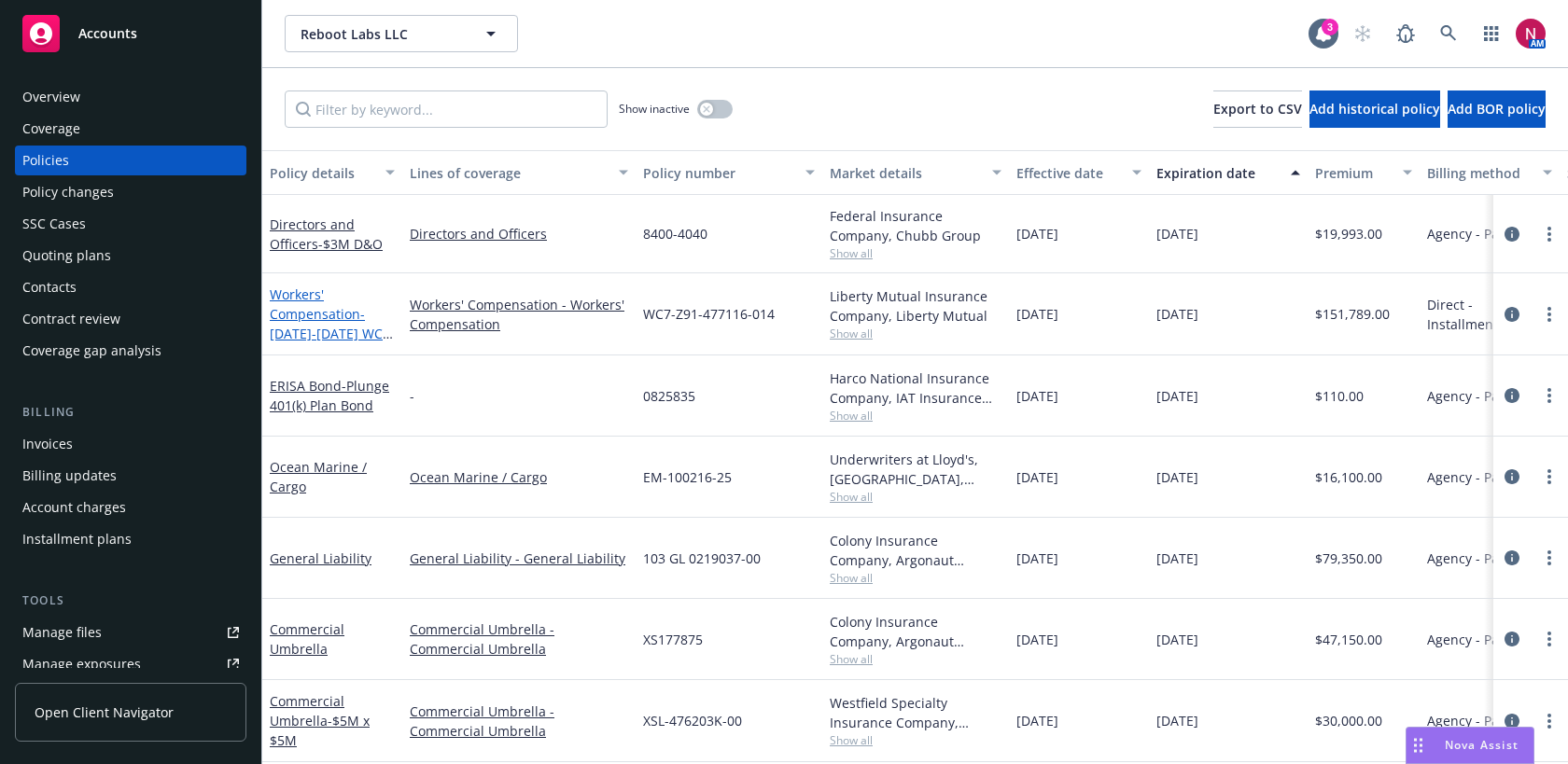
click at [301, 312] on link "Workers' Compensation - 2024-2025 WC Policy" at bounding box center [326, 323] width 113 height 76
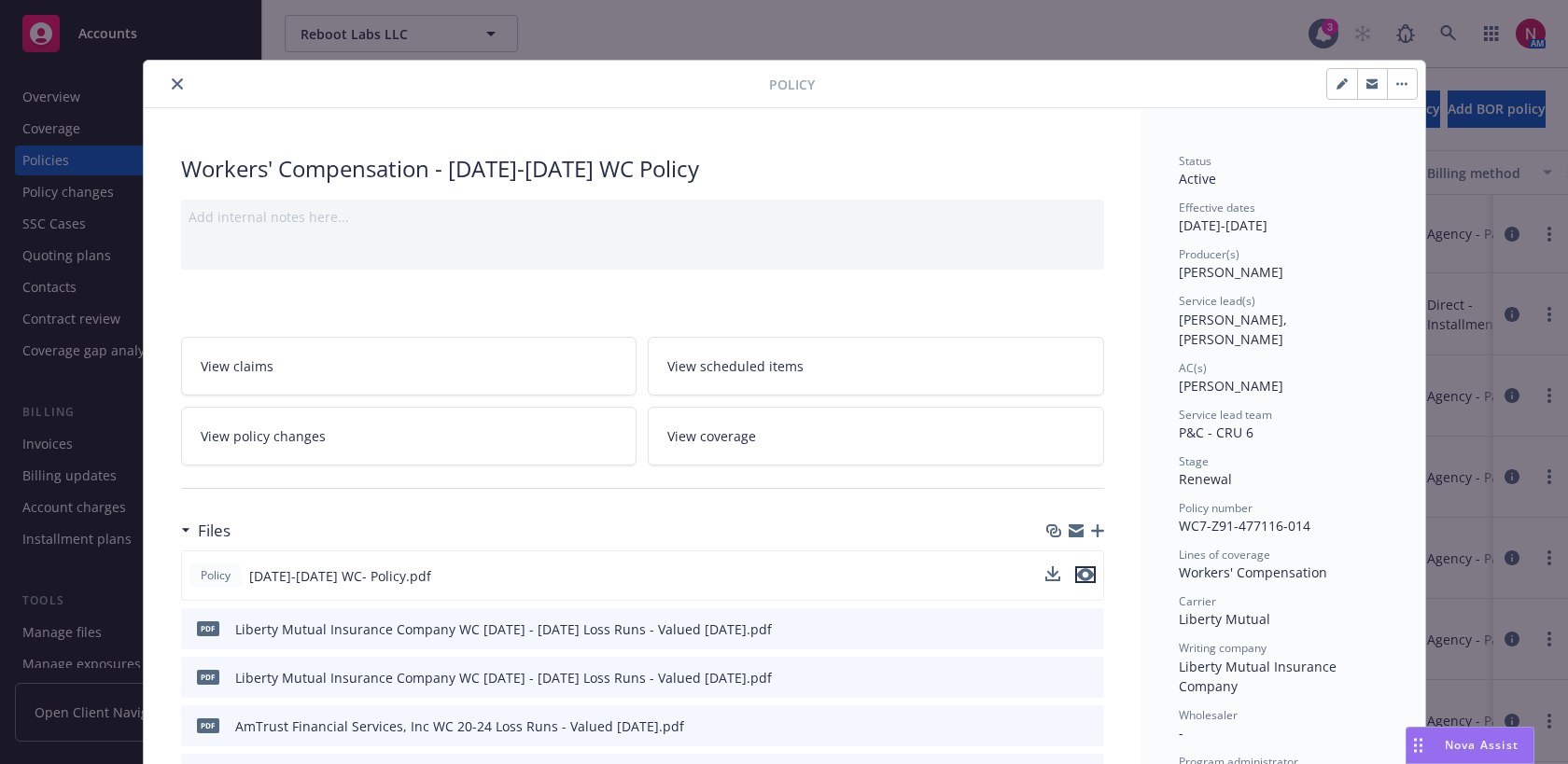
click at [1089, 574] on icon "preview file" at bounding box center [1086, 575] width 17 height 13
click at [172, 82] on icon "close" at bounding box center [178, 84] width 11 height 11
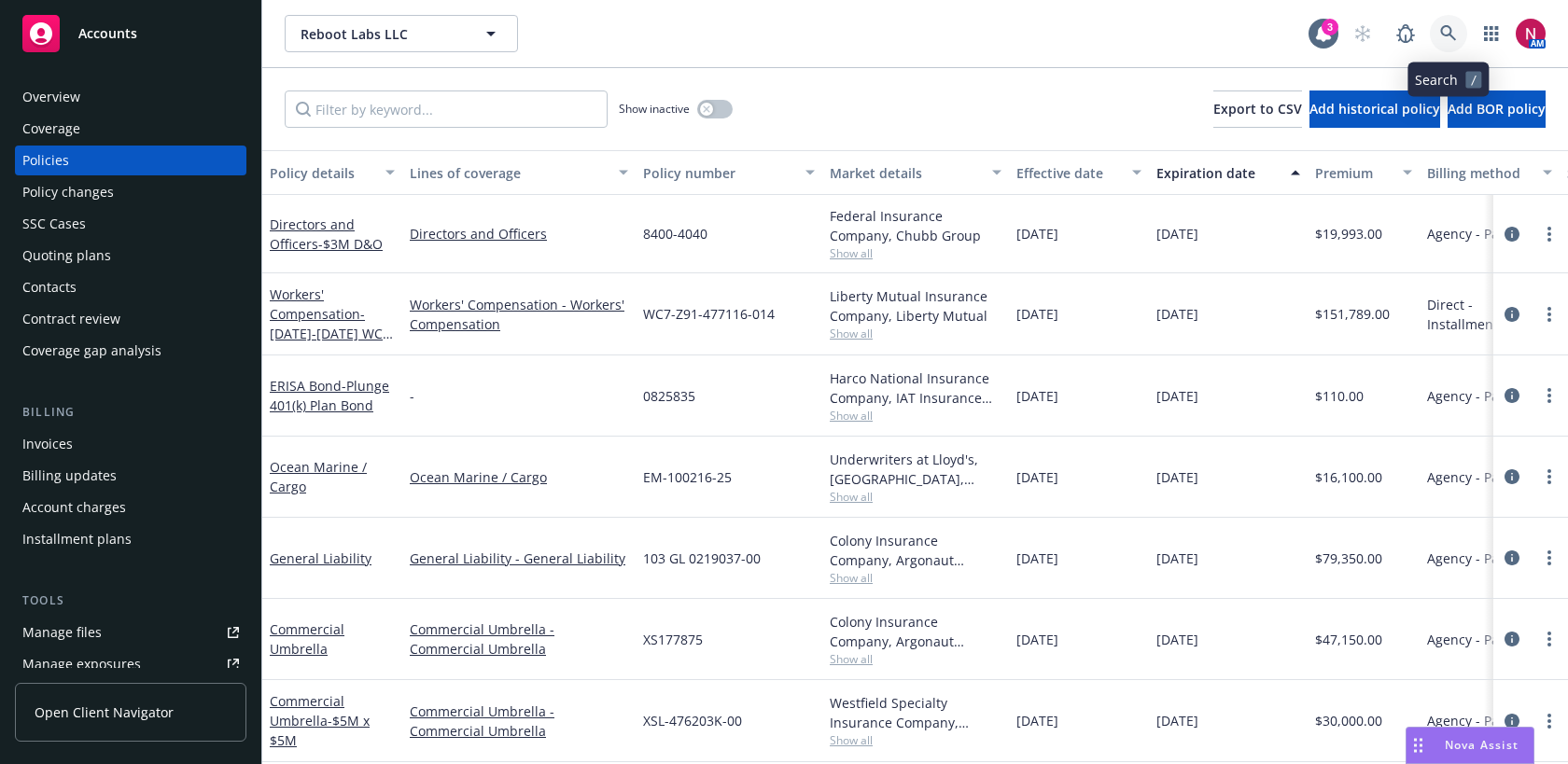
click at [1450, 36] on icon at bounding box center [1449, 33] width 17 height 17
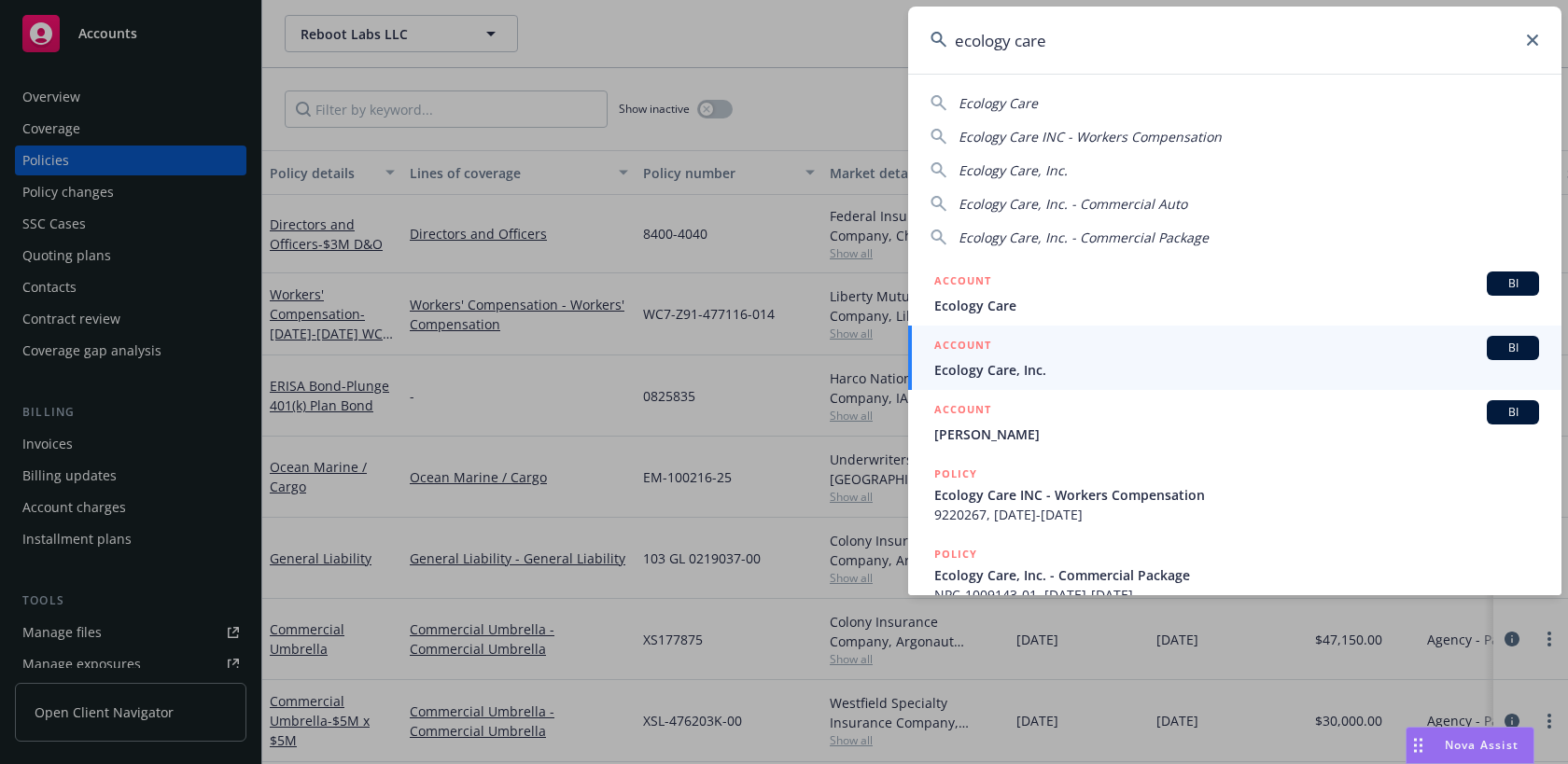
drag, startPoint x: 1196, startPoint y: 40, endPoint x: 826, endPoint y: 29, distance: 370.2
click at [826, 29] on div "ecology care Ecology Care Ecology Care INC - Workers Compensation Ecology Care,…" at bounding box center [784, 382] width 1568 height 764
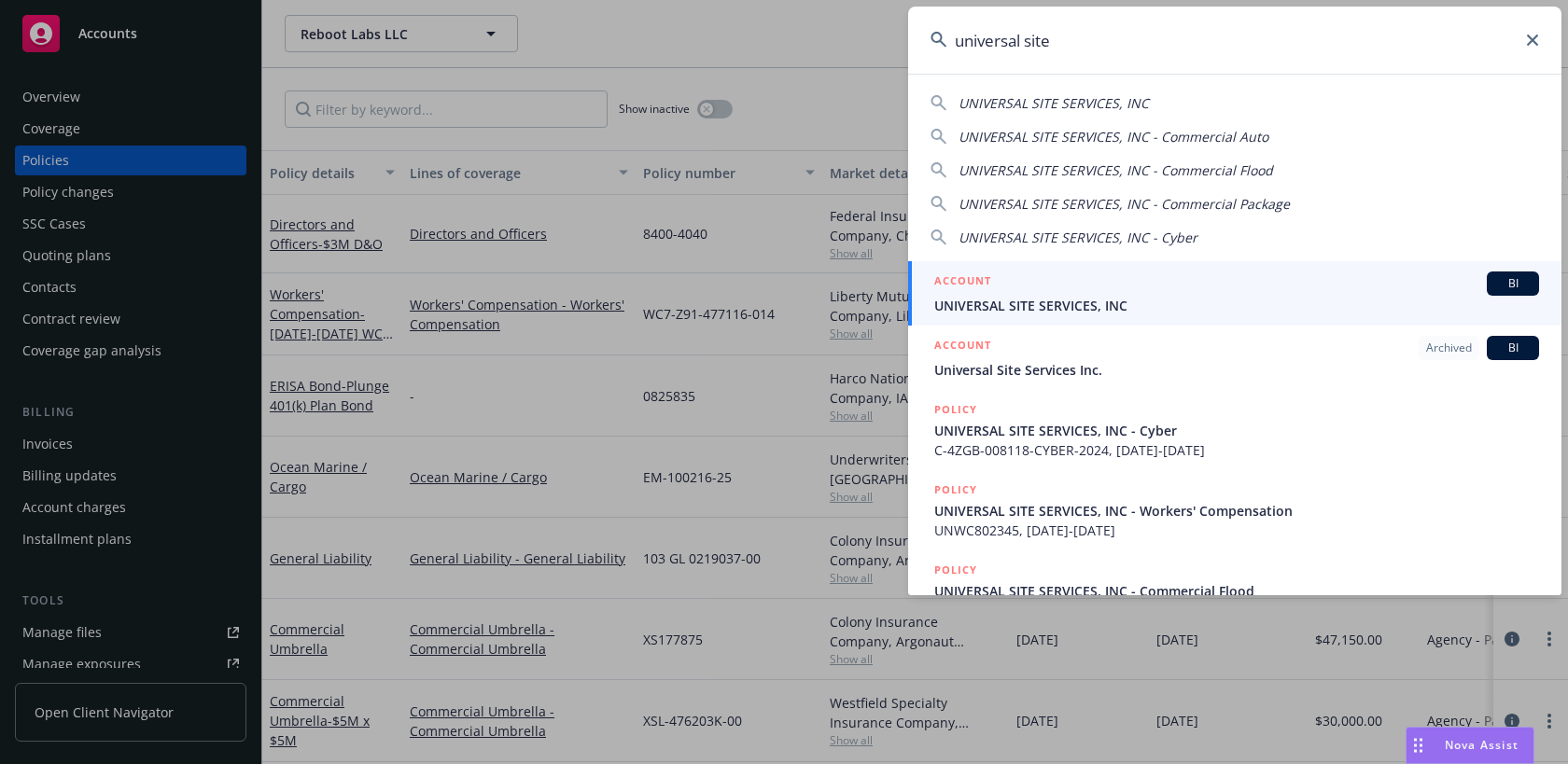
type input "universal site"
click at [1011, 305] on span "UNIVERSAL SITE SERVICES, INC" at bounding box center [1237, 305] width 605 height 20
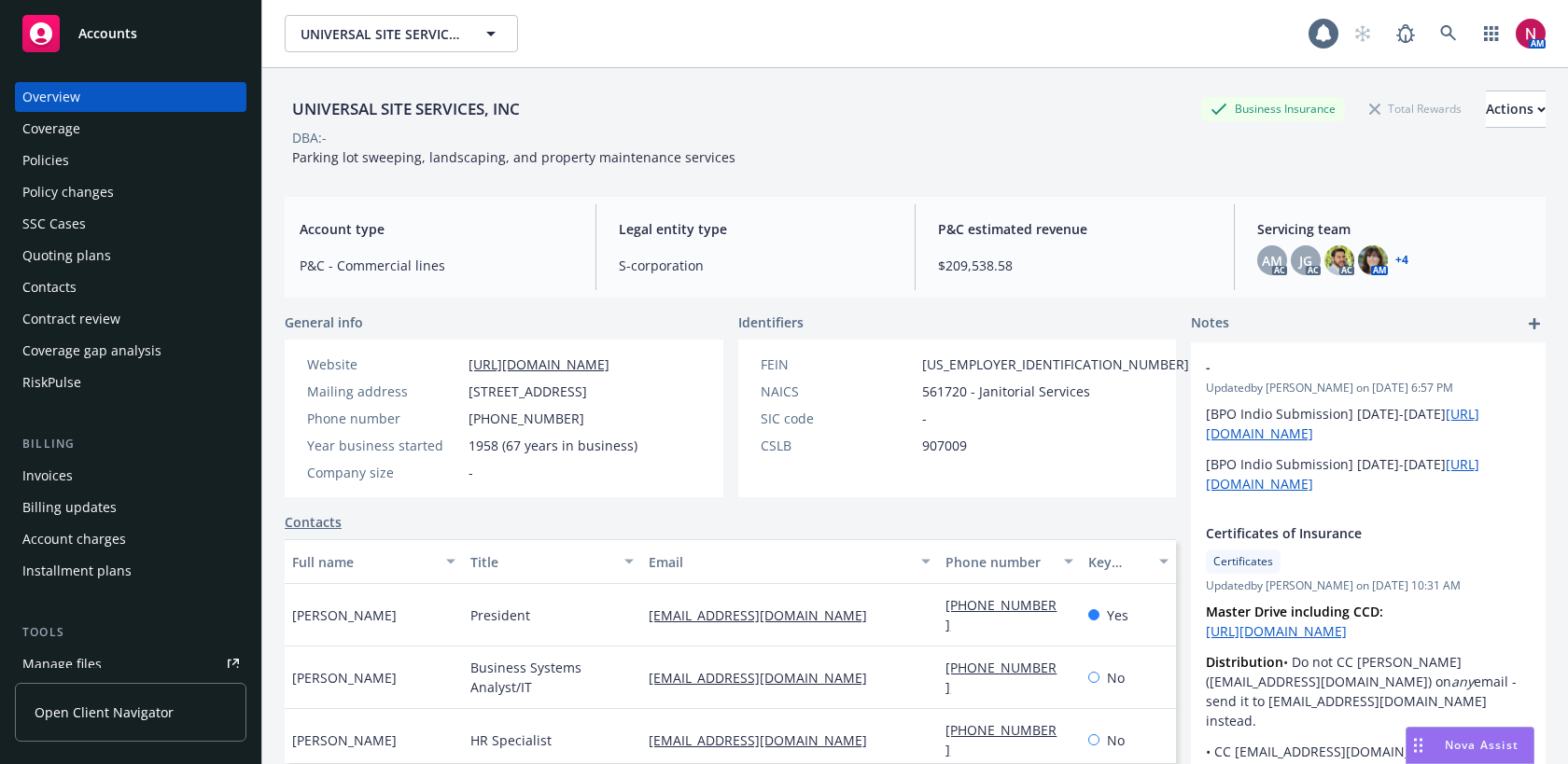
click at [126, 258] on div "Quoting plans" at bounding box center [130, 255] width 217 height 30
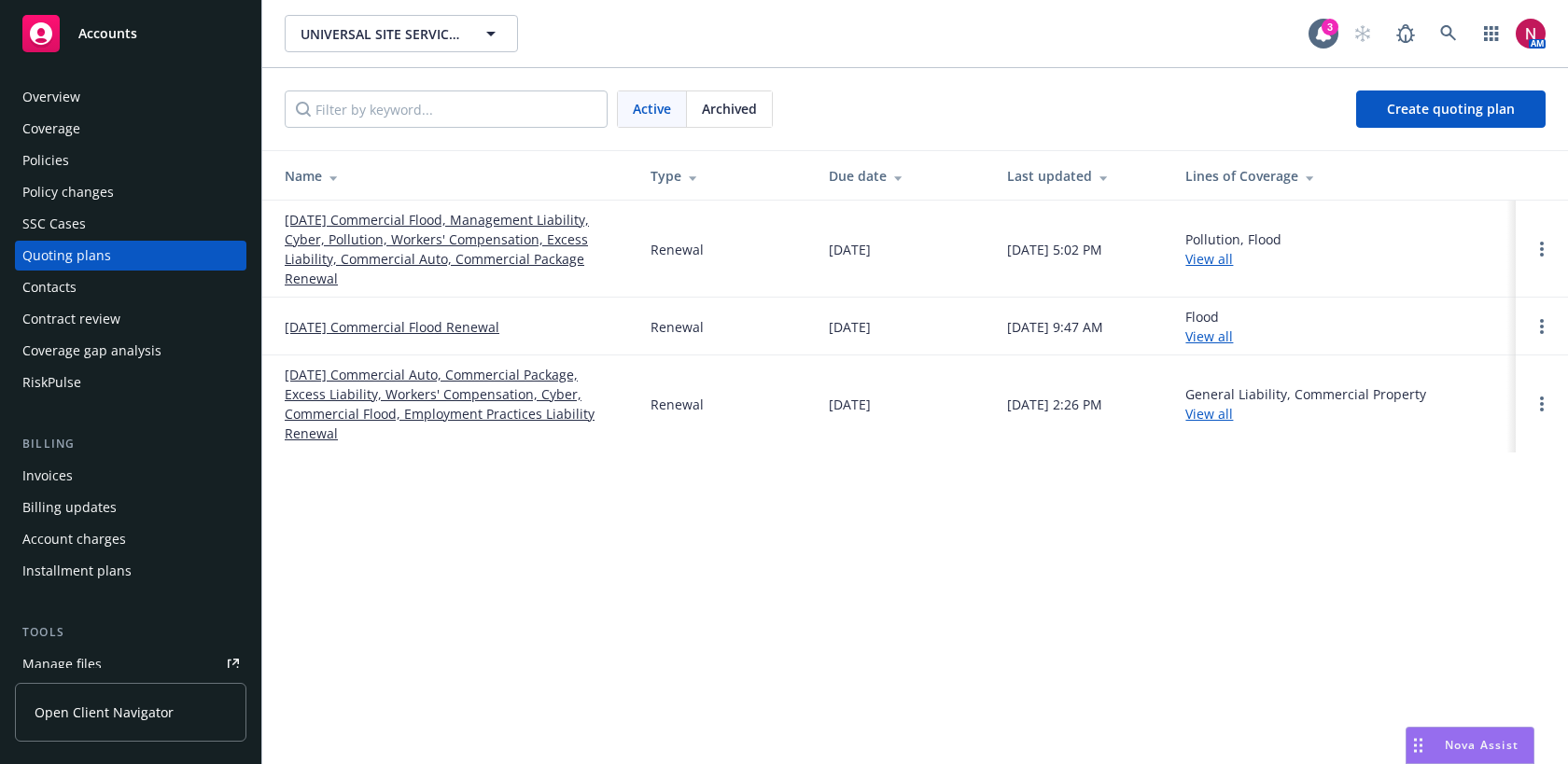
click at [384, 219] on link "10/01/25 Commercial Flood, Management Liability, Cyber, Pollution, Workers' Com…" at bounding box center [452, 249] width 336 height 78
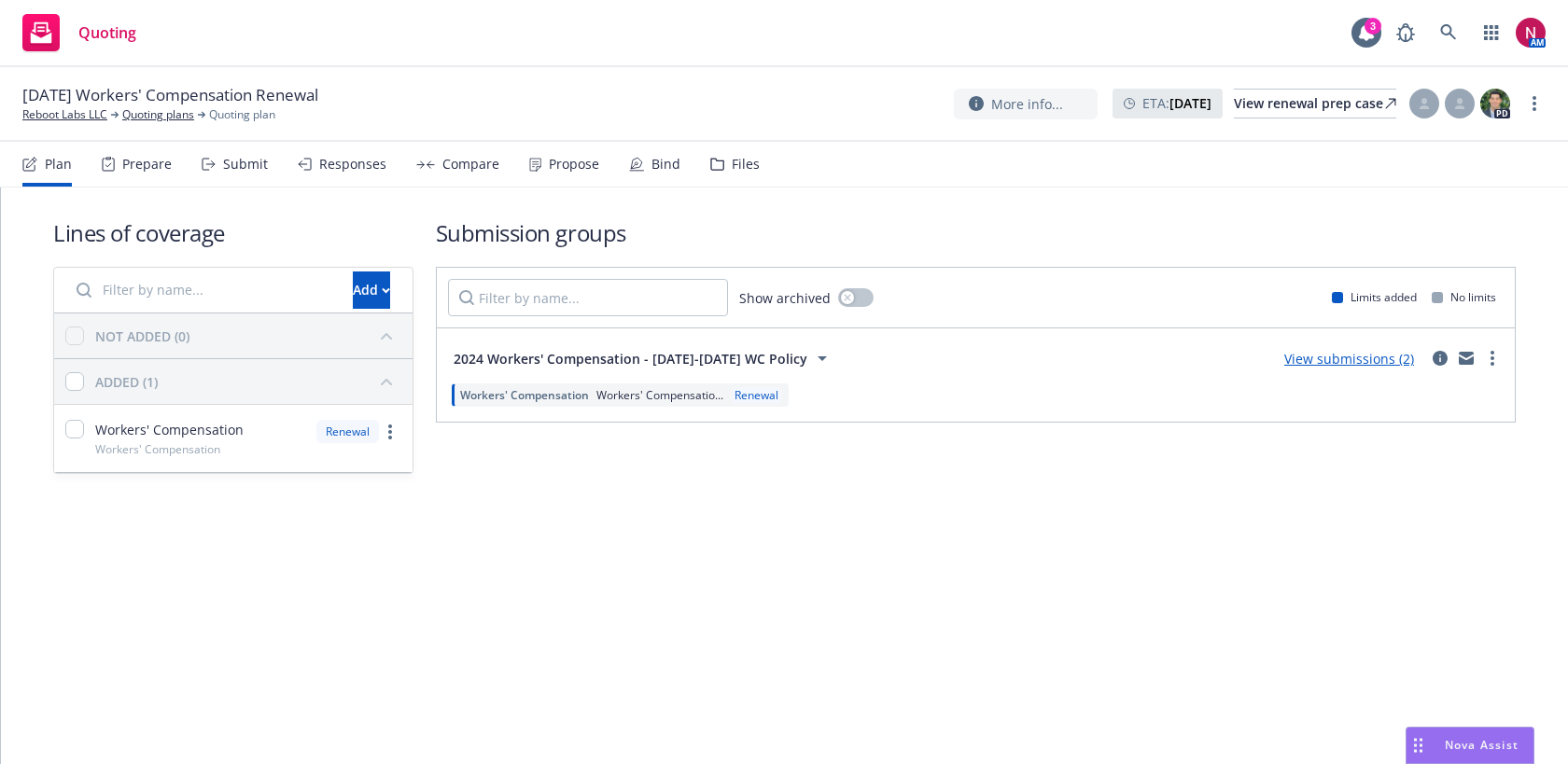
click at [243, 168] on div "Submit" at bounding box center [245, 164] width 45 height 15
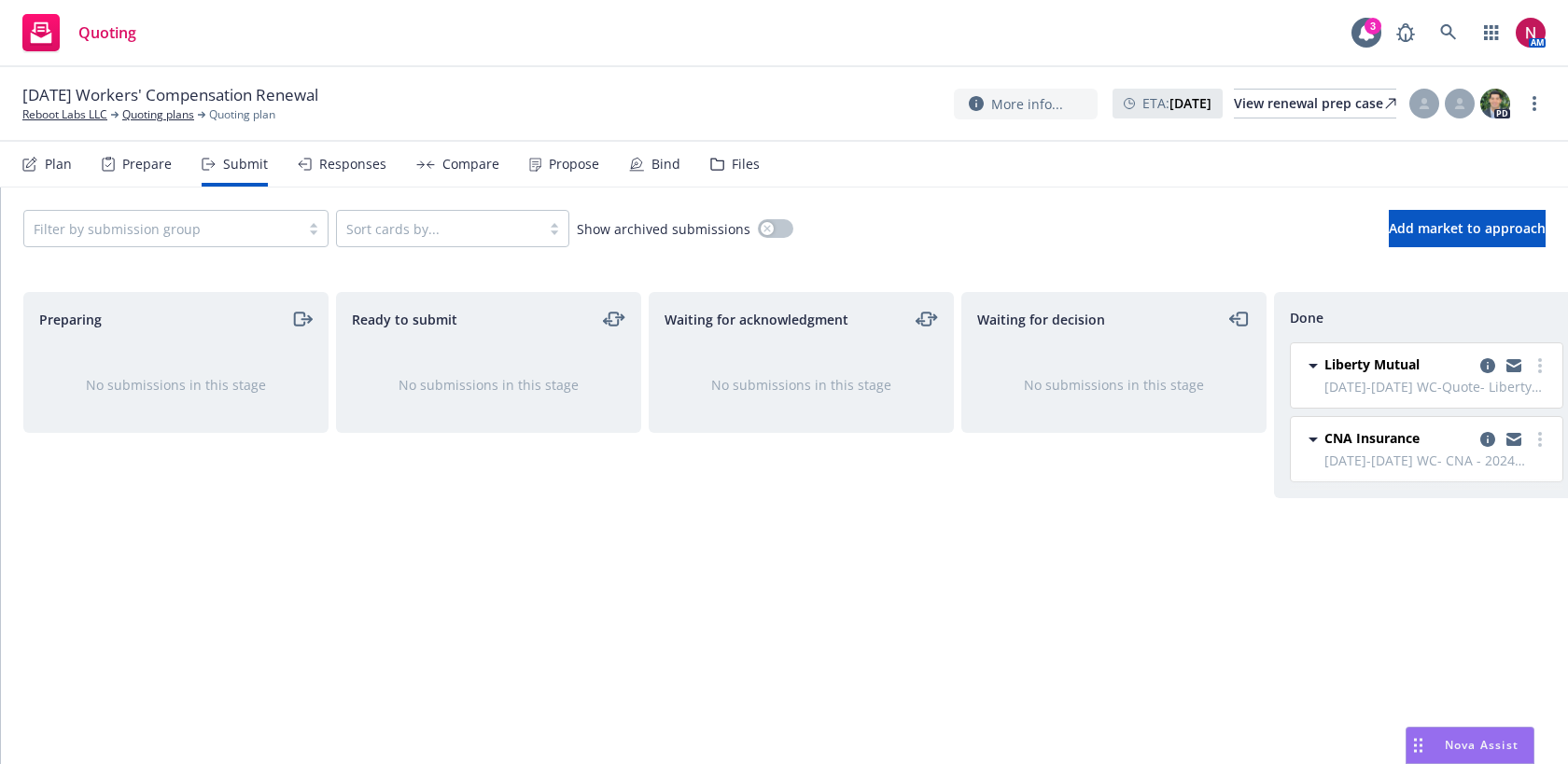
click at [349, 156] on div "Responses" at bounding box center [353, 164] width 67 height 15
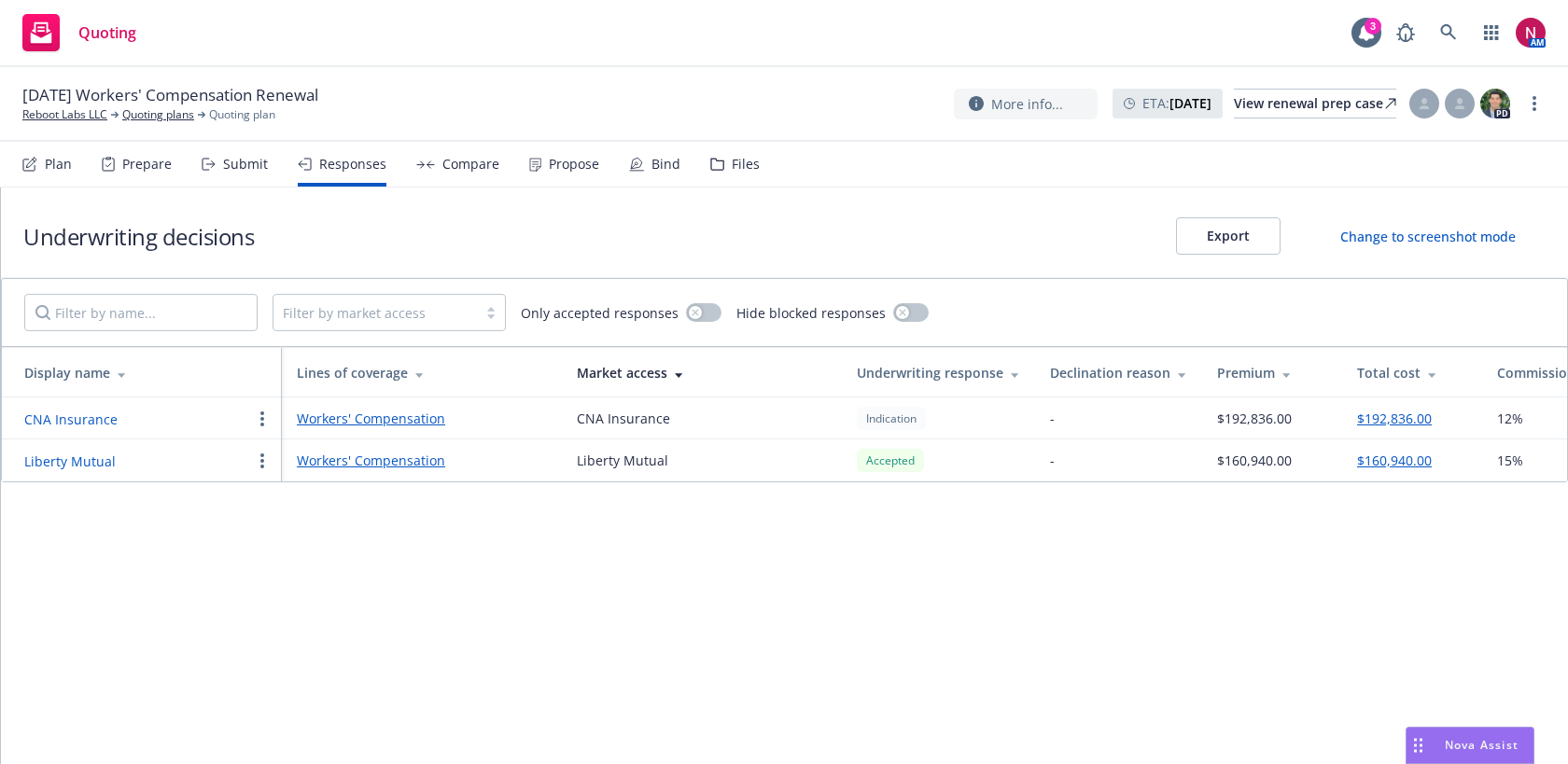
click at [738, 162] on div "Files" at bounding box center [745, 164] width 28 height 15
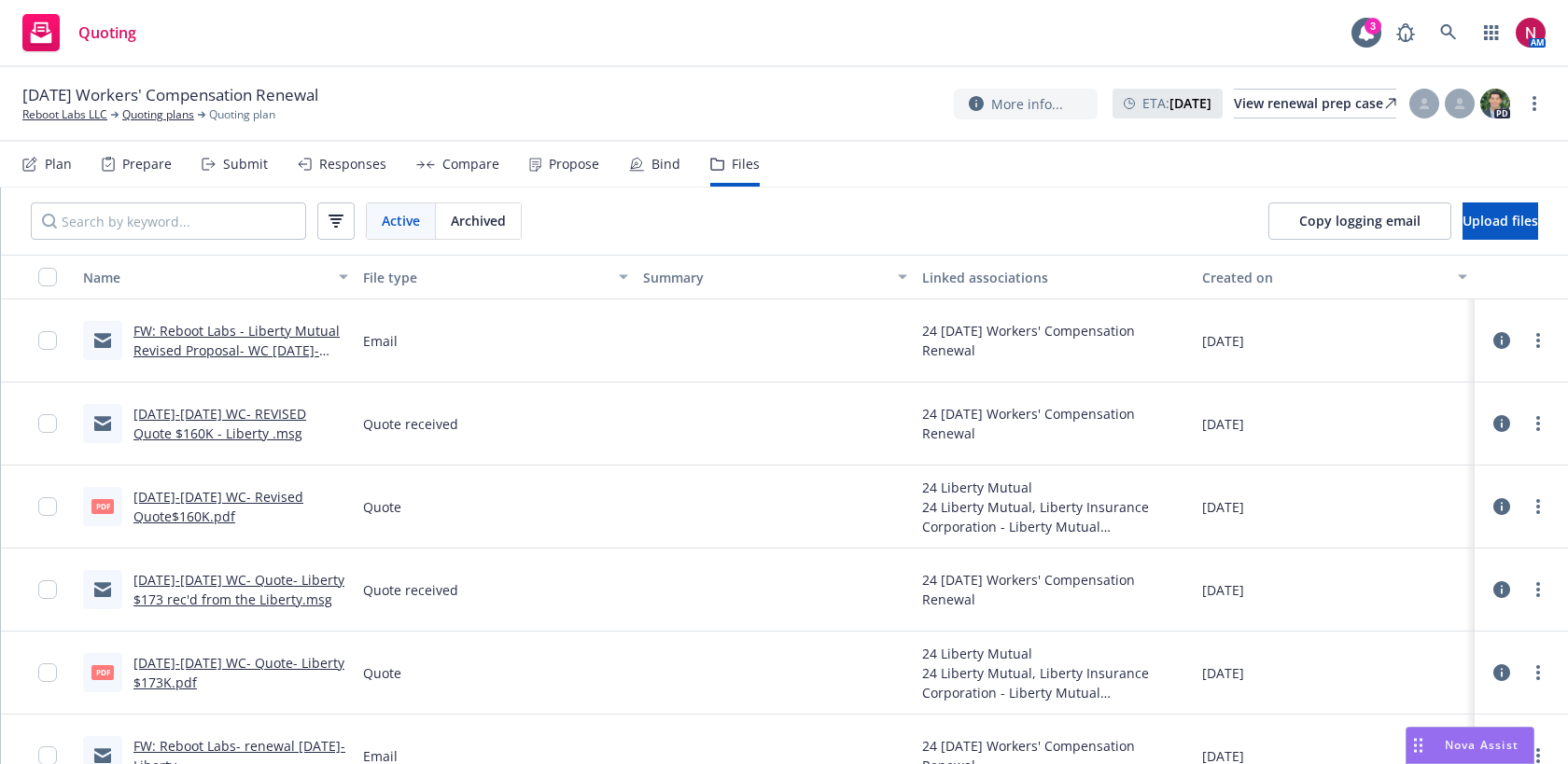
click at [248, 334] on link "FW: Reboot Labs - Liberty Mutual Revised Proposal- WC 2024-2025" at bounding box center [237, 350] width 206 height 57
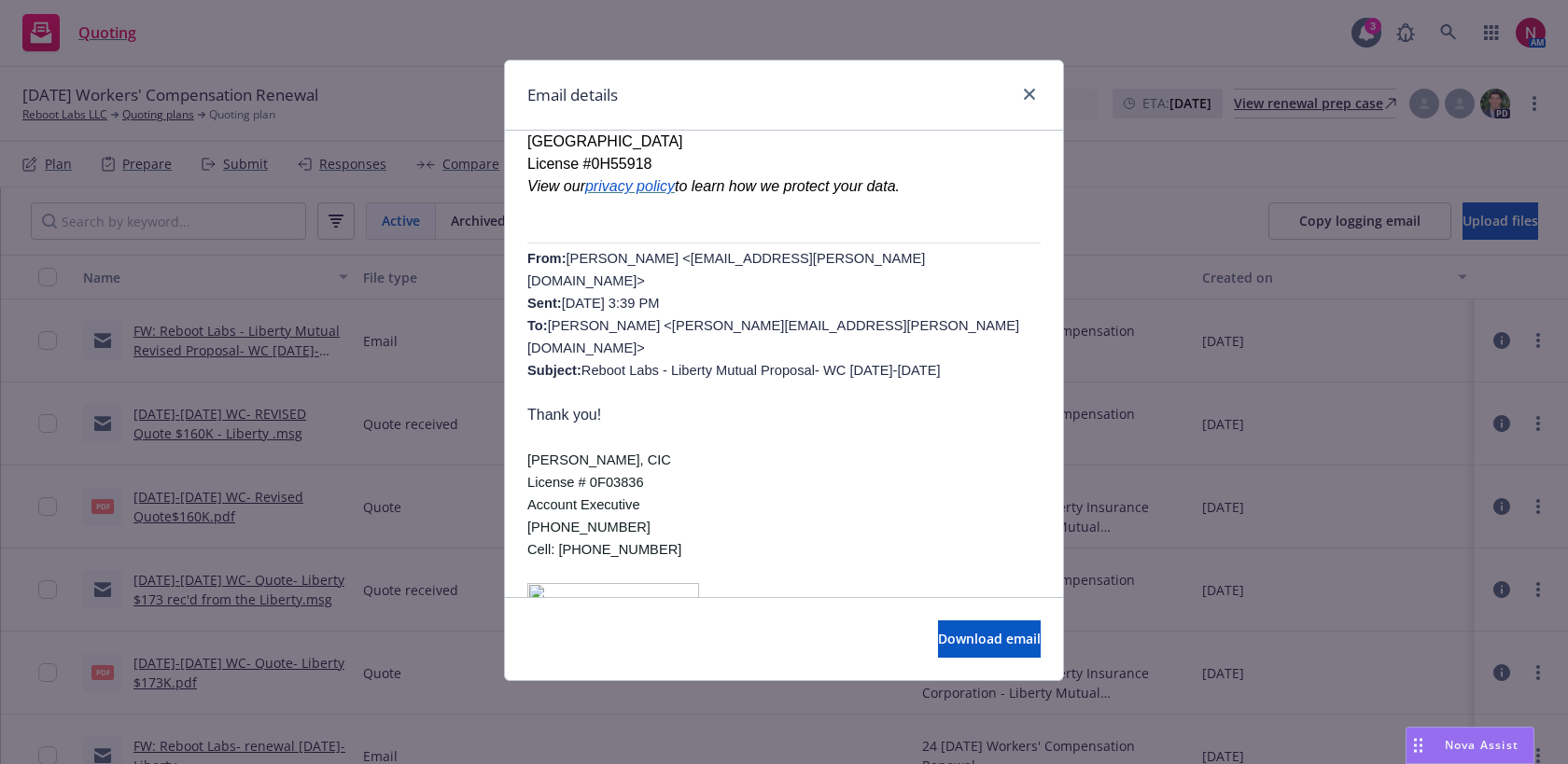
scroll to position [387, 0]
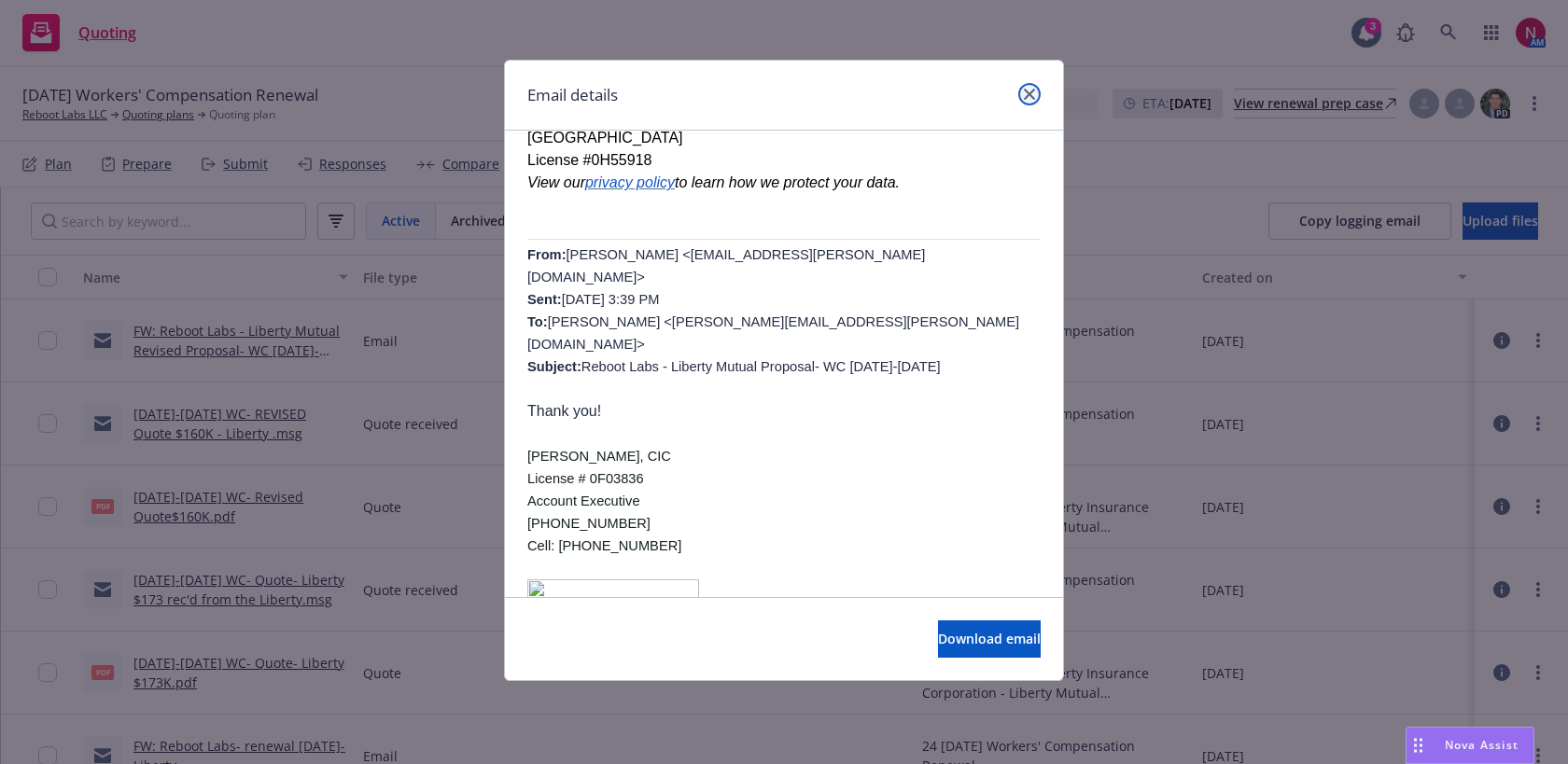
click at [1032, 93] on icon "close" at bounding box center [1030, 94] width 11 height 11
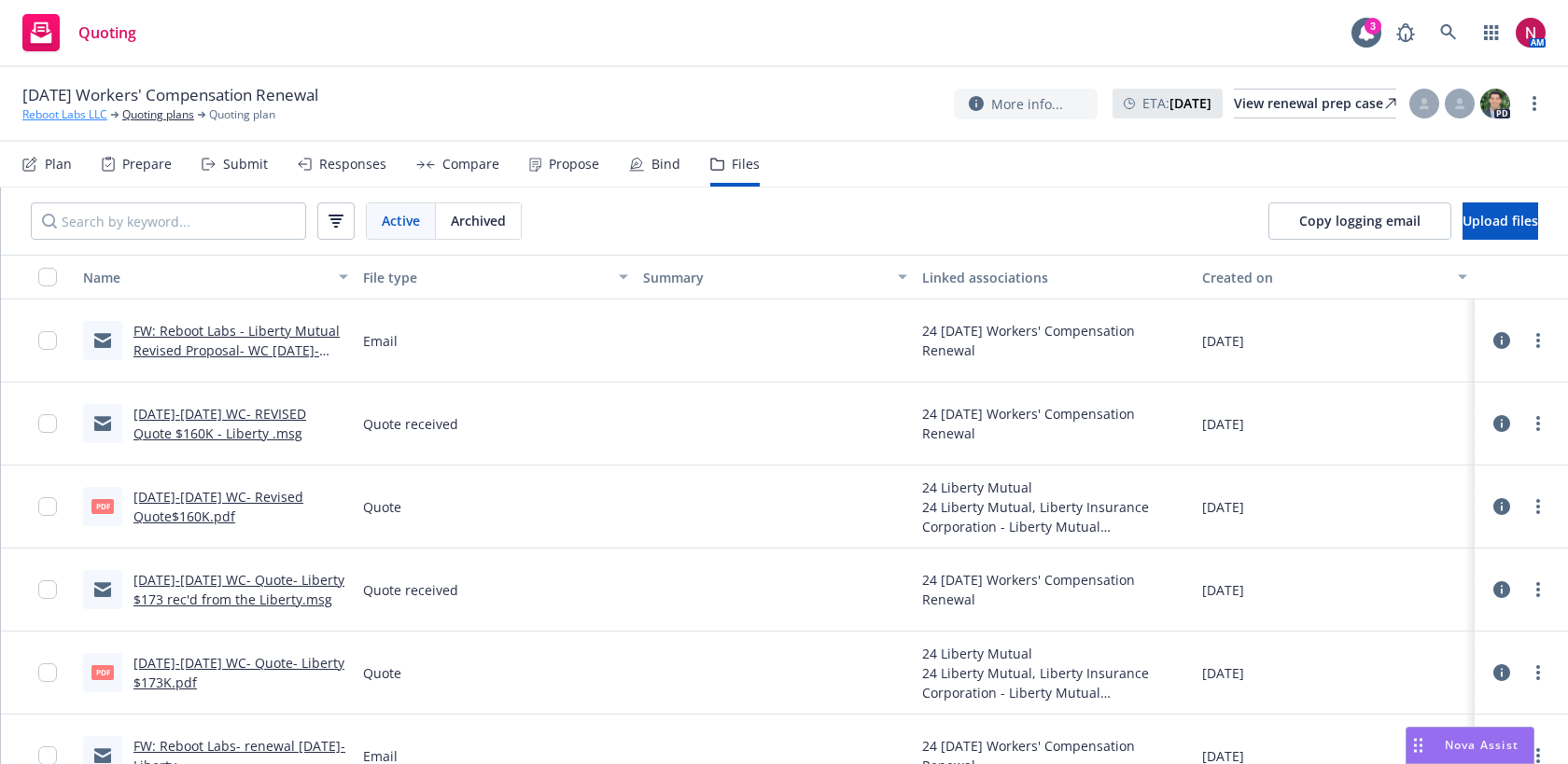
click at [60, 113] on link "Reboot Labs LLC" at bounding box center [64, 115] width 85 height 17
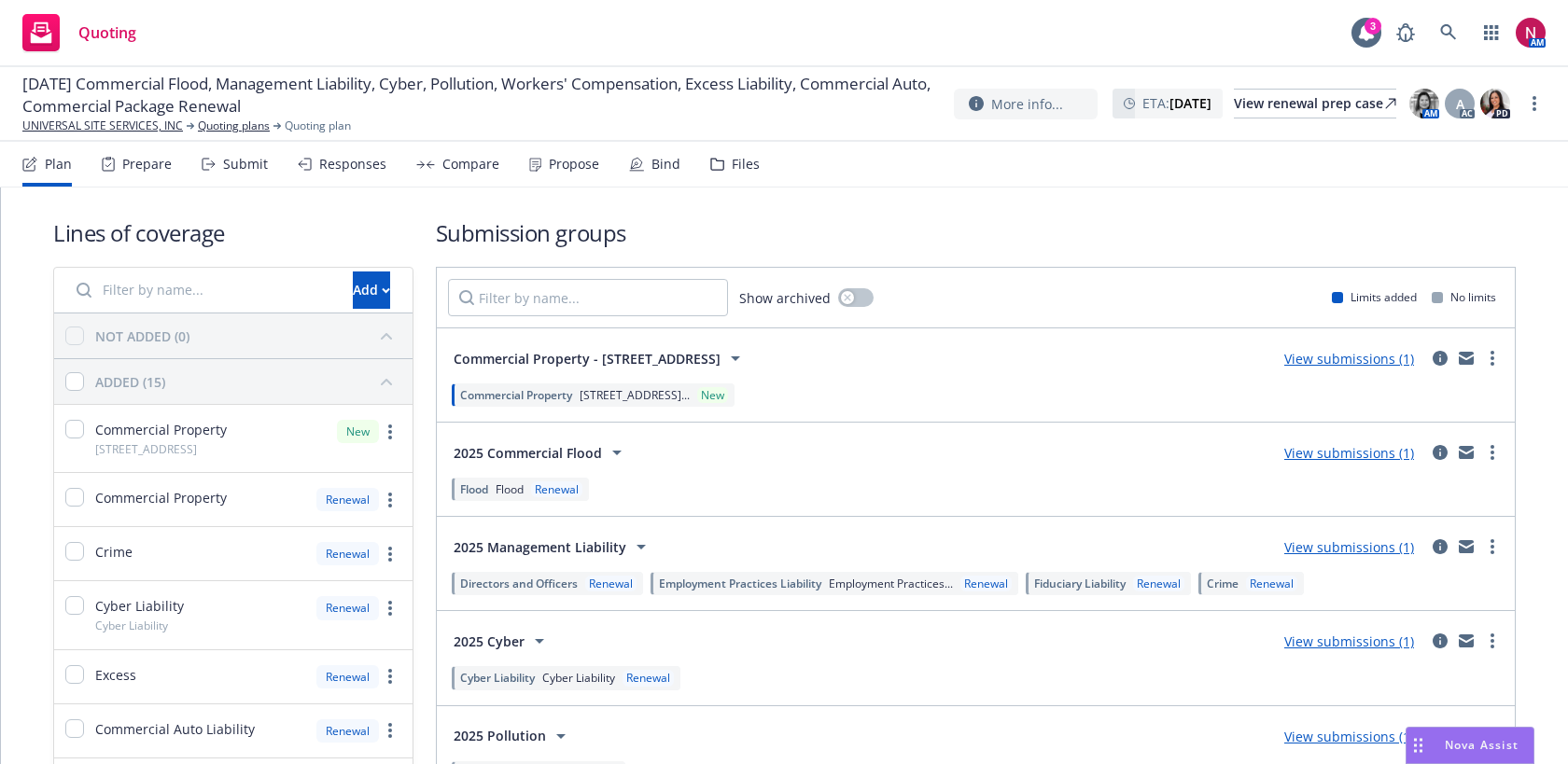
click at [347, 159] on div "Responses" at bounding box center [353, 164] width 67 height 15
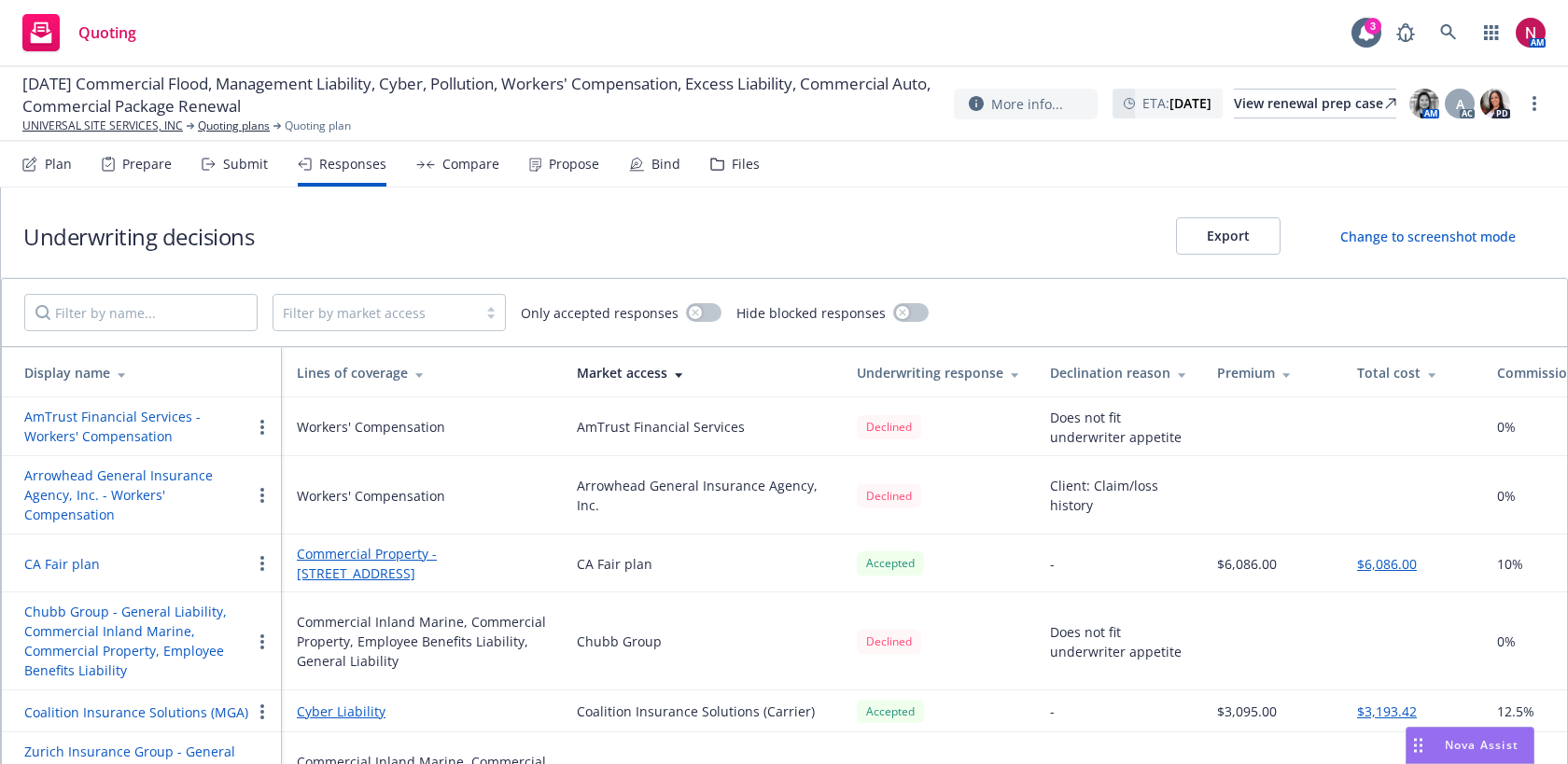
click at [241, 158] on div "Submit" at bounding box center [245, 164] width 45 height 15
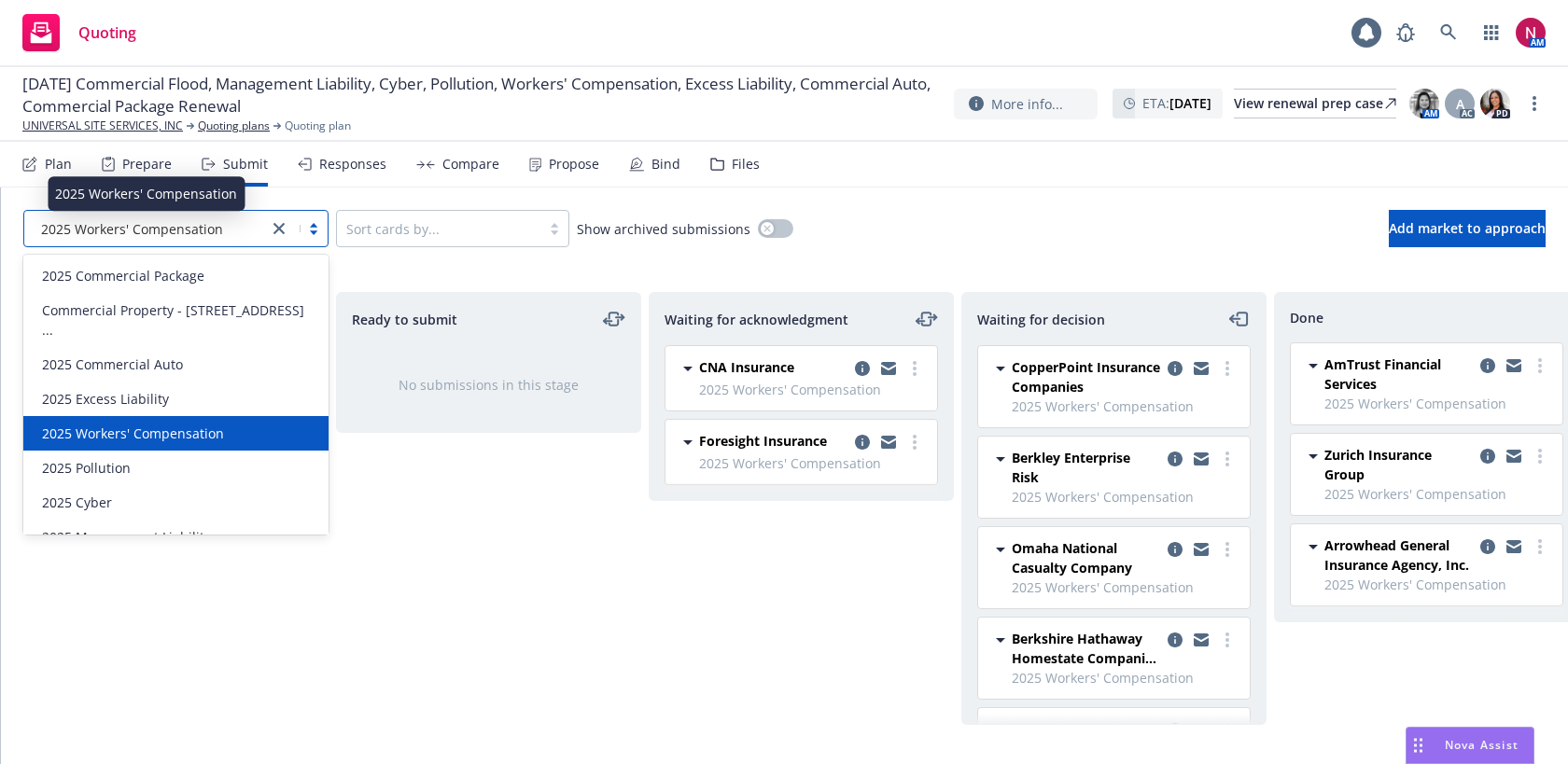
click at [177, 225] on span "2025 Workers' Compensation" at bounding box center [132, 229] width 182 height 20
click at [171, 423] on span "2025 Workers' Compensation" at bounding box center [133, 433] width 182 height 20
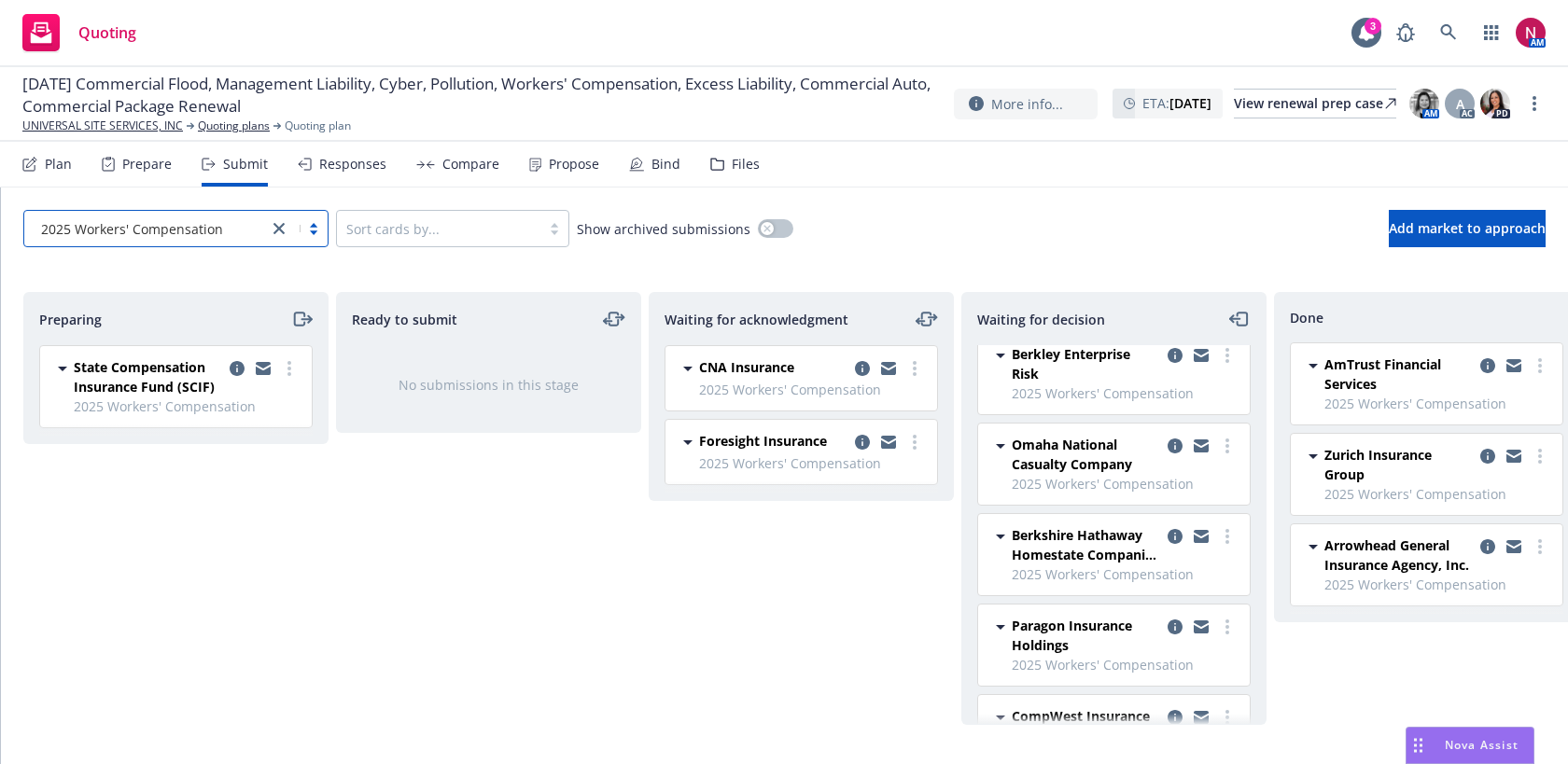
scroll to position [55, 0]
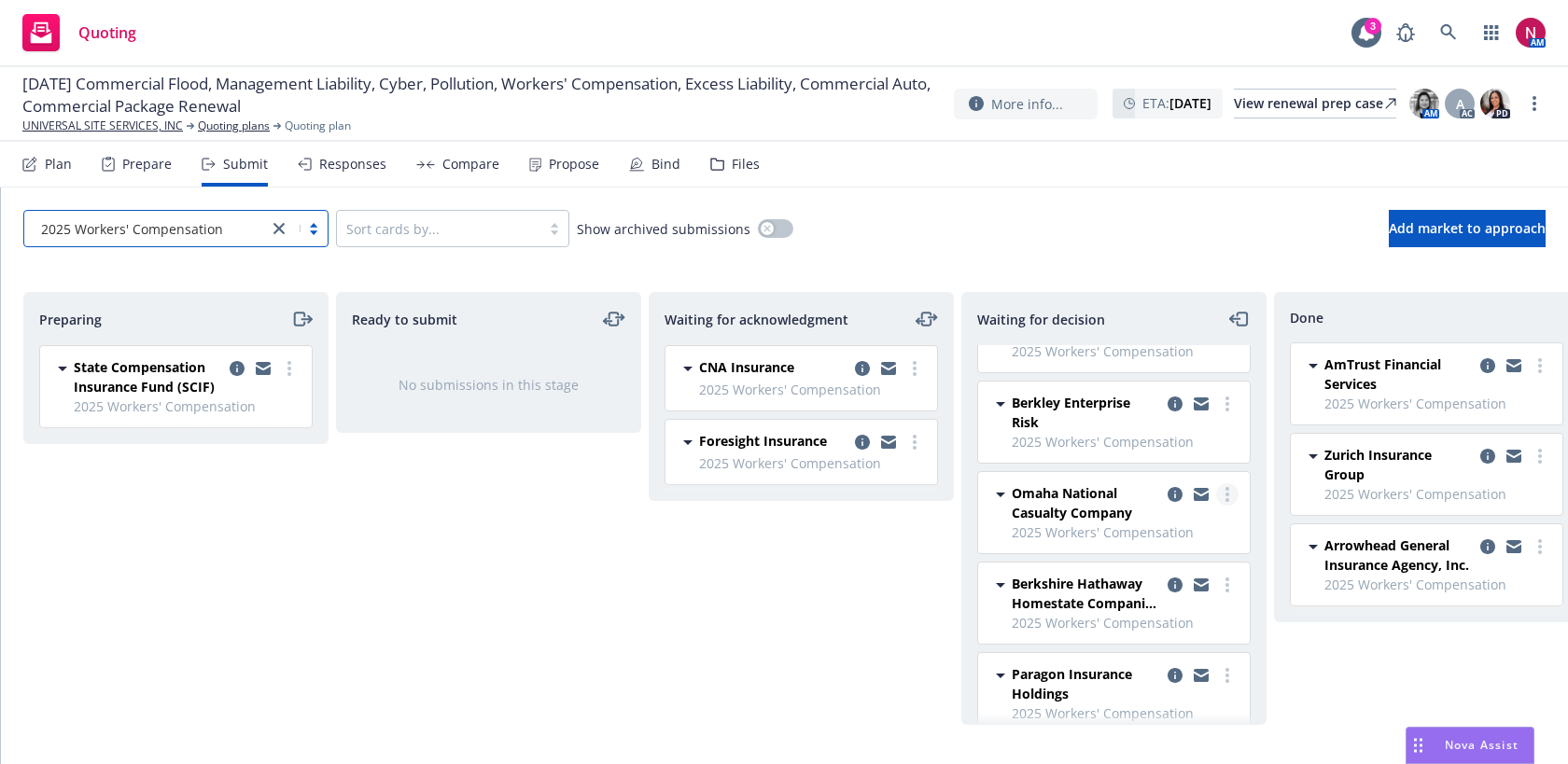
click at [1225, 492] on icon "more" at bounding box center [1227, 495] width 4 height 15
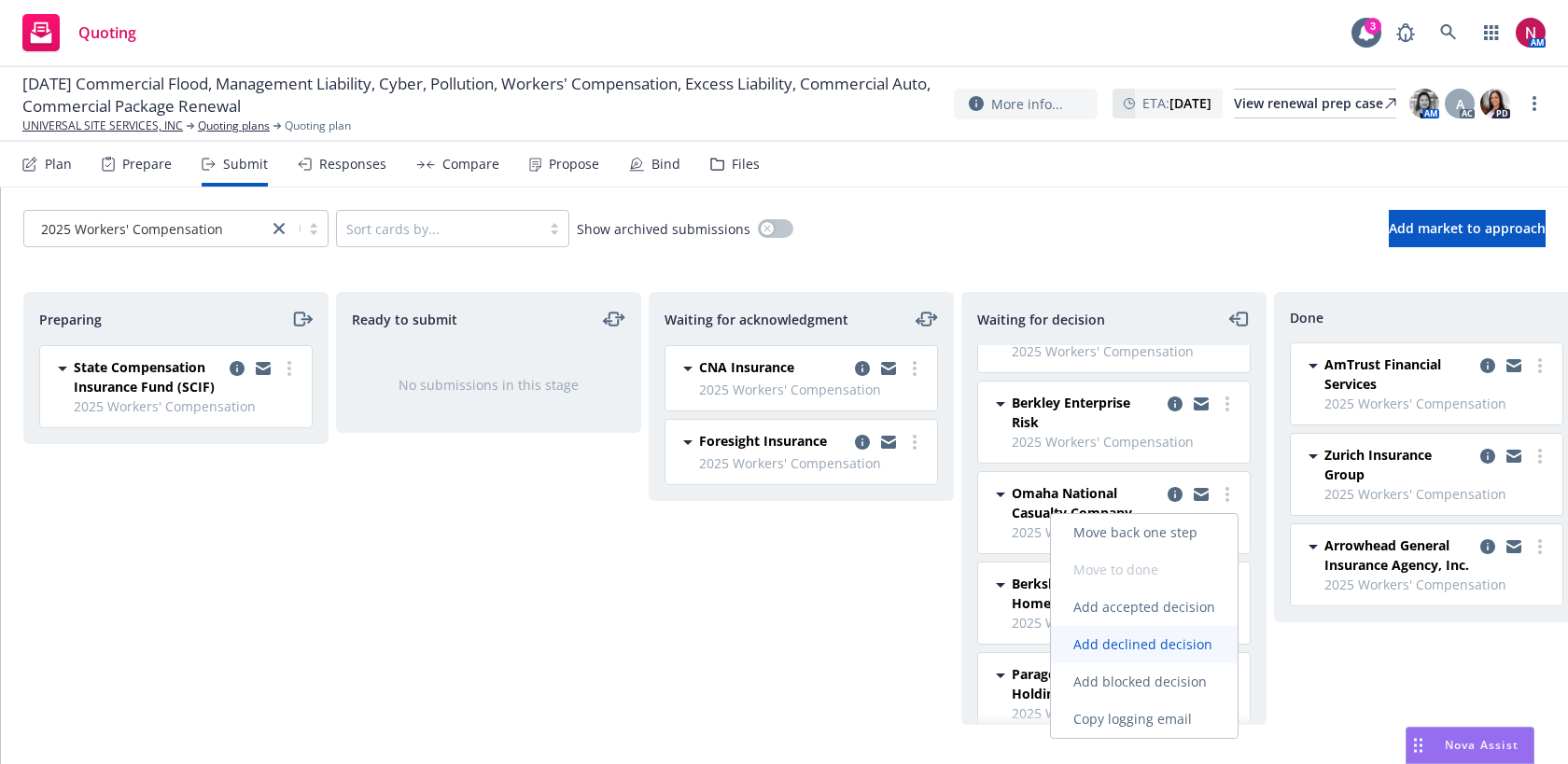
click at [1192, 643] on span "Add declined decision" at bounding box center [1142, 644] width 184 height 18
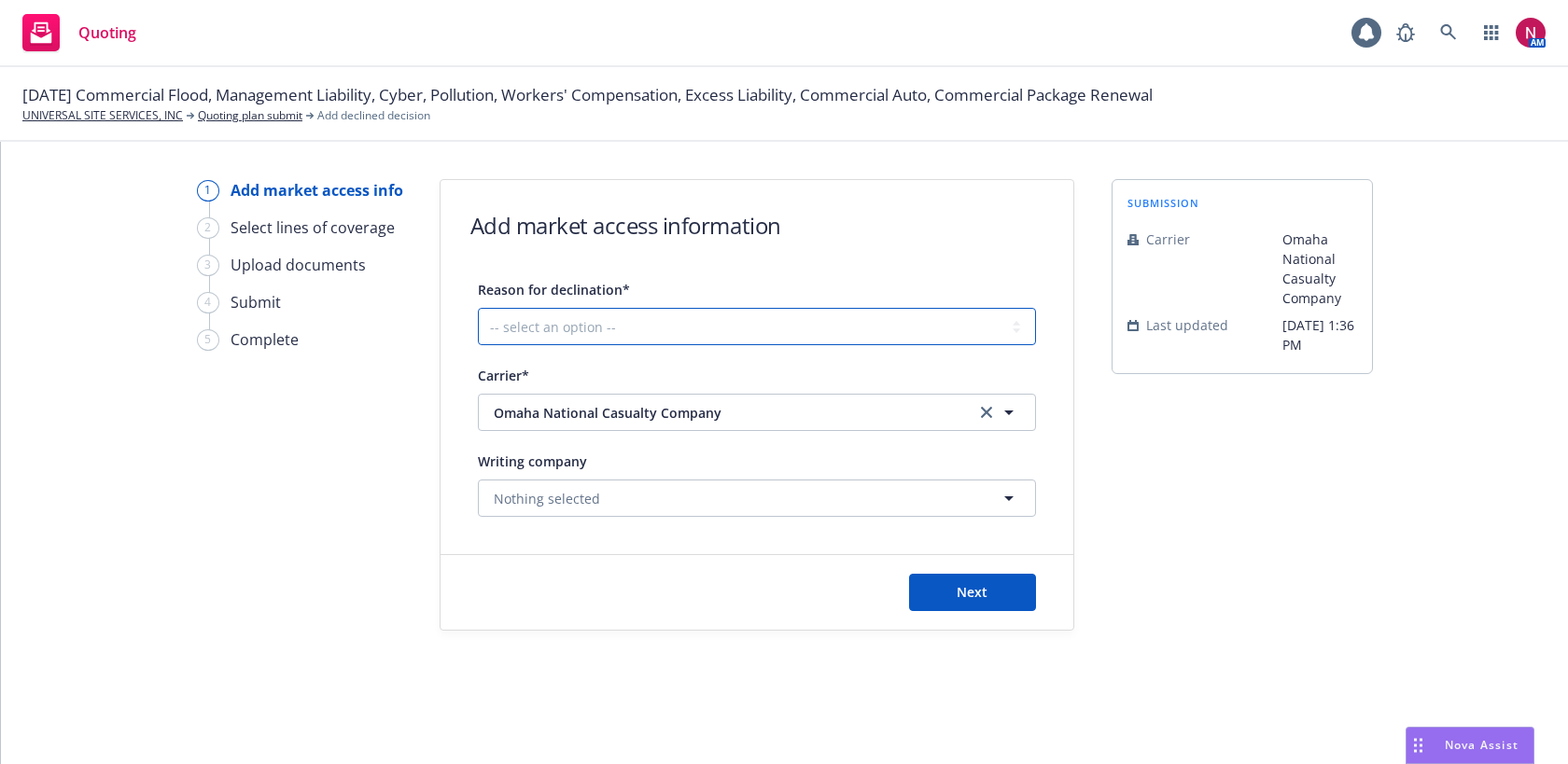
click at [692, 339] on select "-- select an option -- Cannot compete with other markets Carrier non-renewed Ca…" at bounding box center [757, 326] width 558 height 37
select select "CLIENT_CLAIM_LOSS_HISTORY"
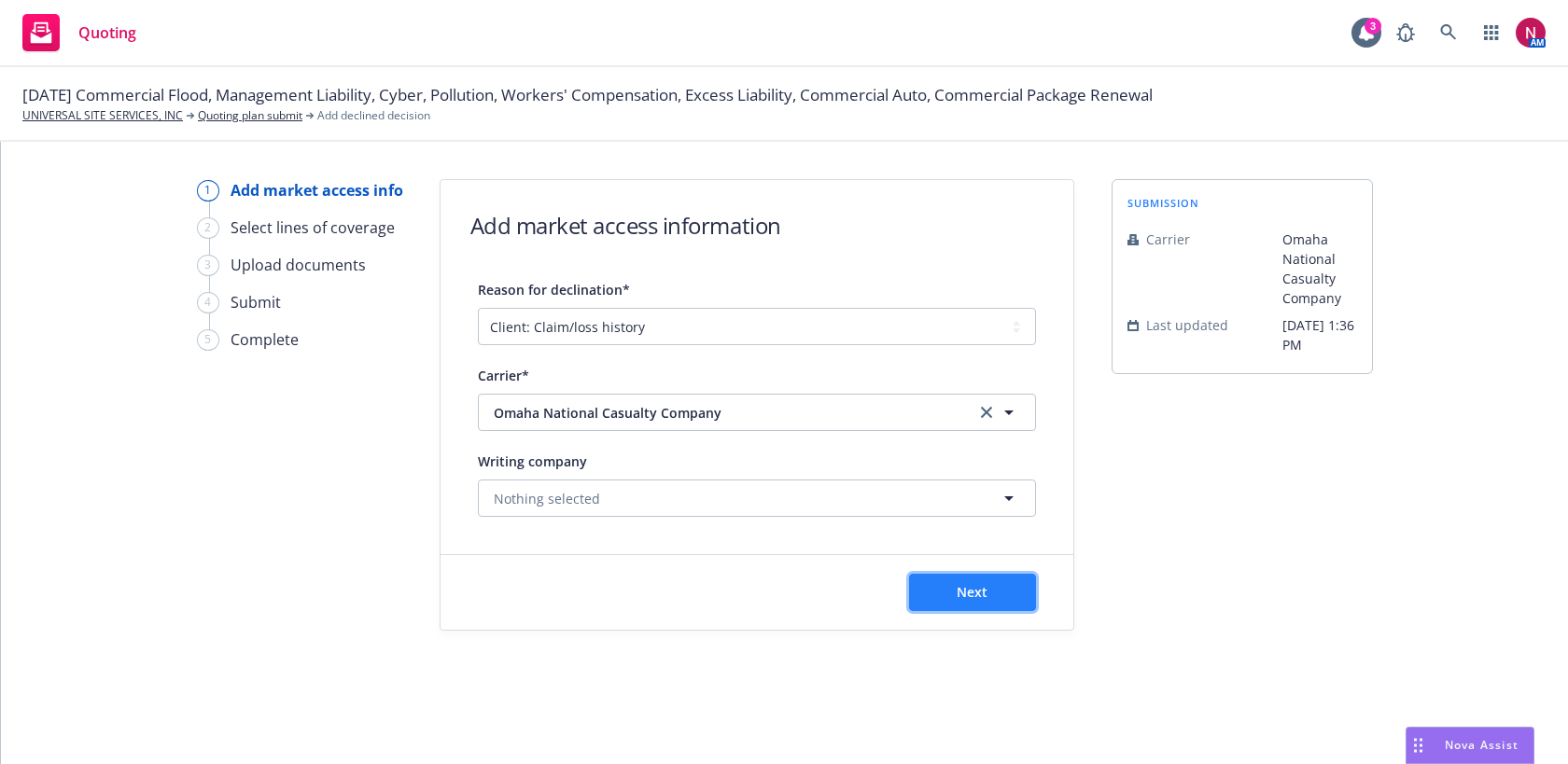
click at [975, 600] on span "Next" at bounding box center [972, 591] width 31 height 18
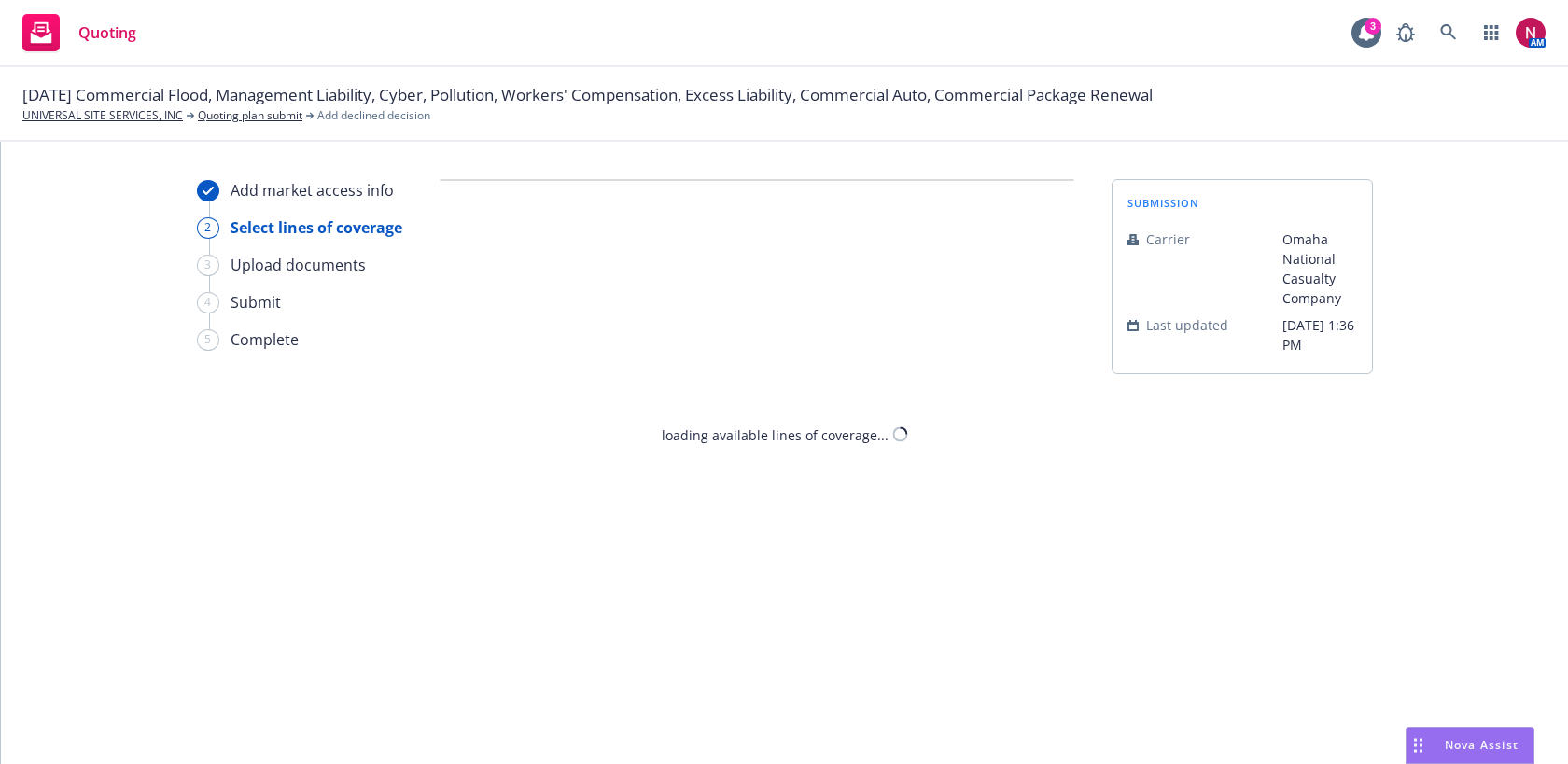
select select "CLIENT_CLAIM_LOSS_HISTORY"
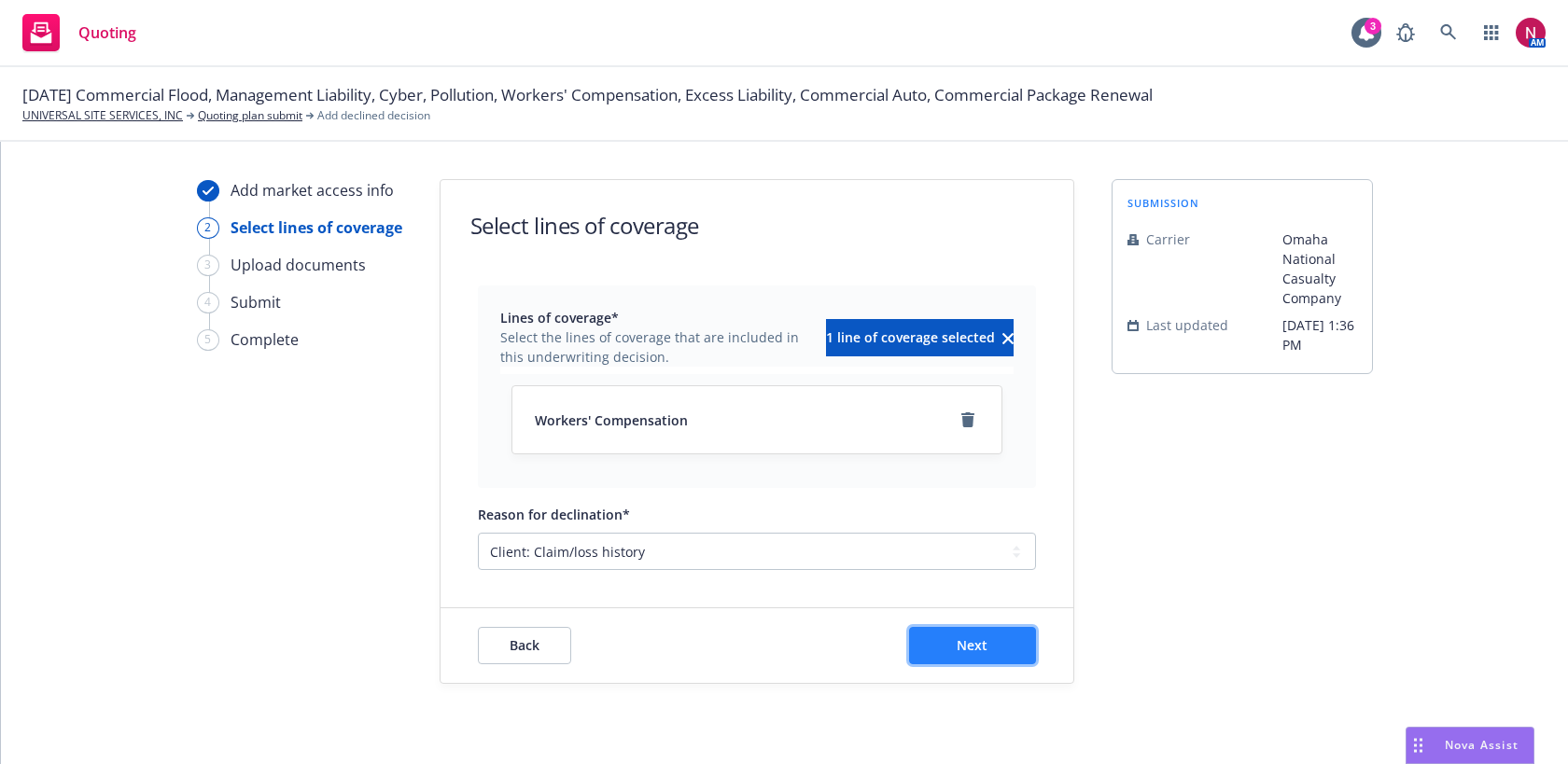
click at [995, 641] on button "Next" at bounding box center [972, 645] width 127 height 37
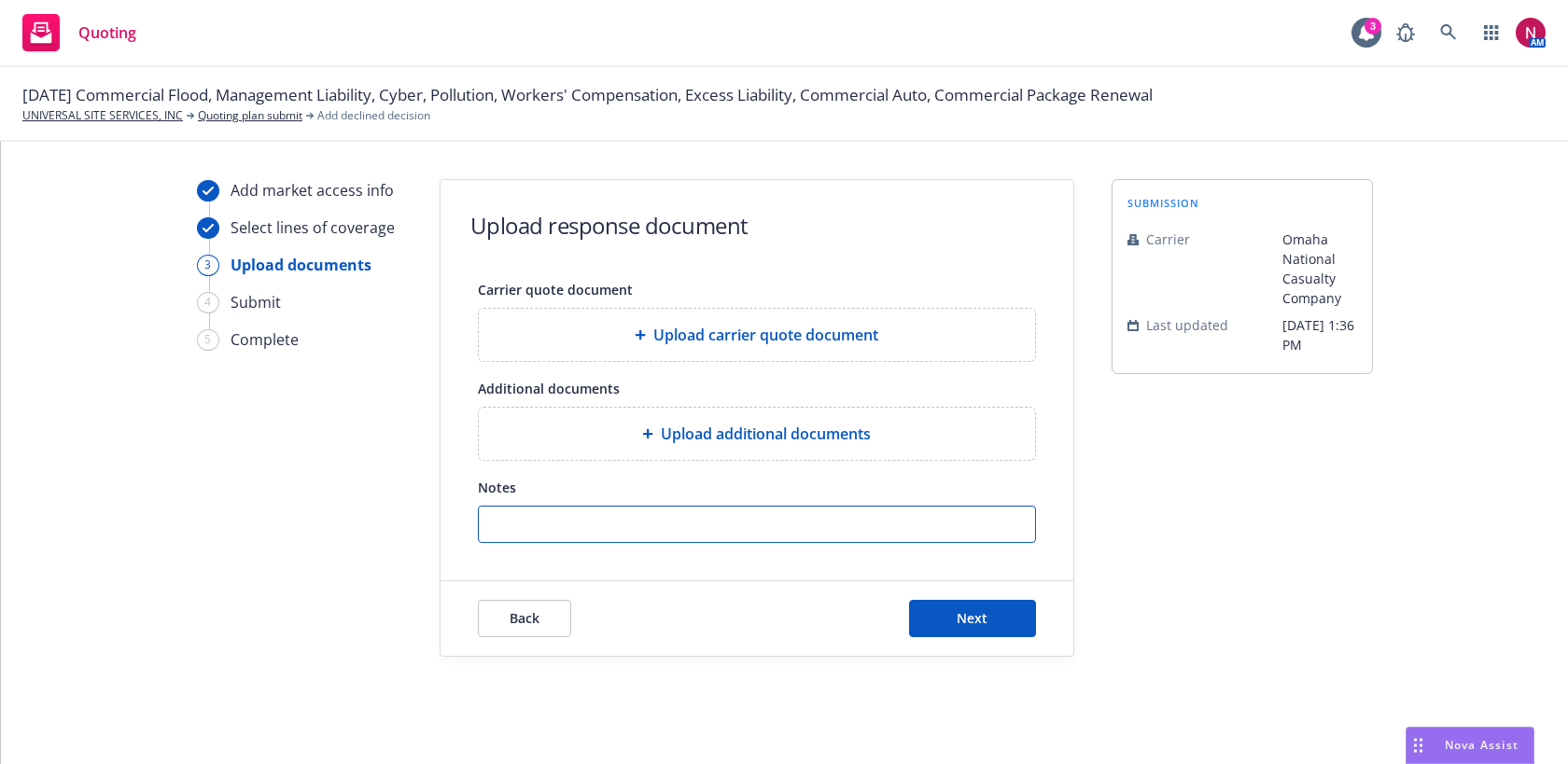
click at [900, 535] on input "Notes" at bounding box center [757, 524] width 556 height 35
paste input "Underwriting has decided to uphold the declination due to insufficient premium …"
type input "Underwriting has decided to uphold the declination due to insufficient premium …"
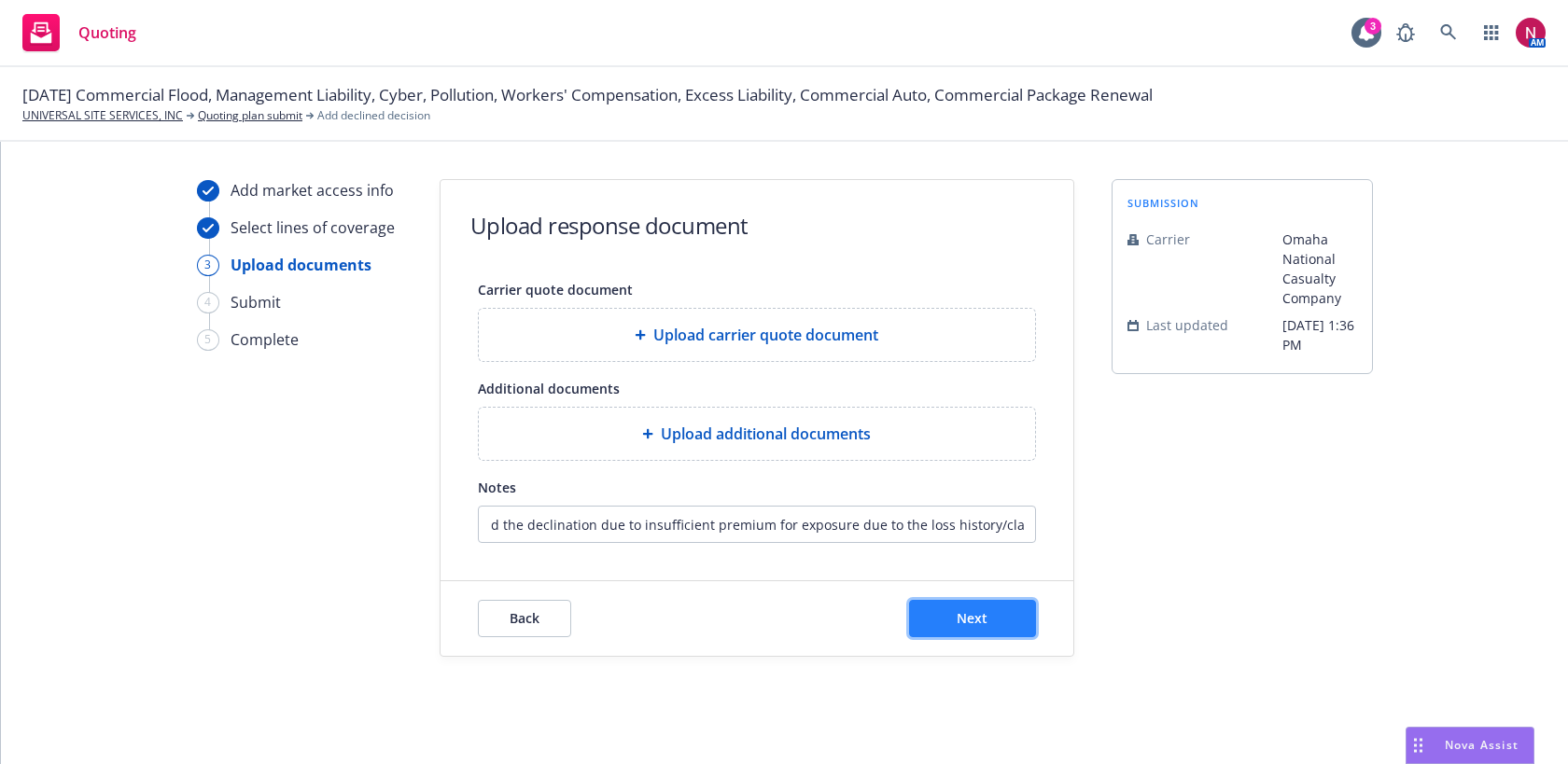
click at [985, 613] on span "Next" at bounding box center [972, 618] width 31 height 18
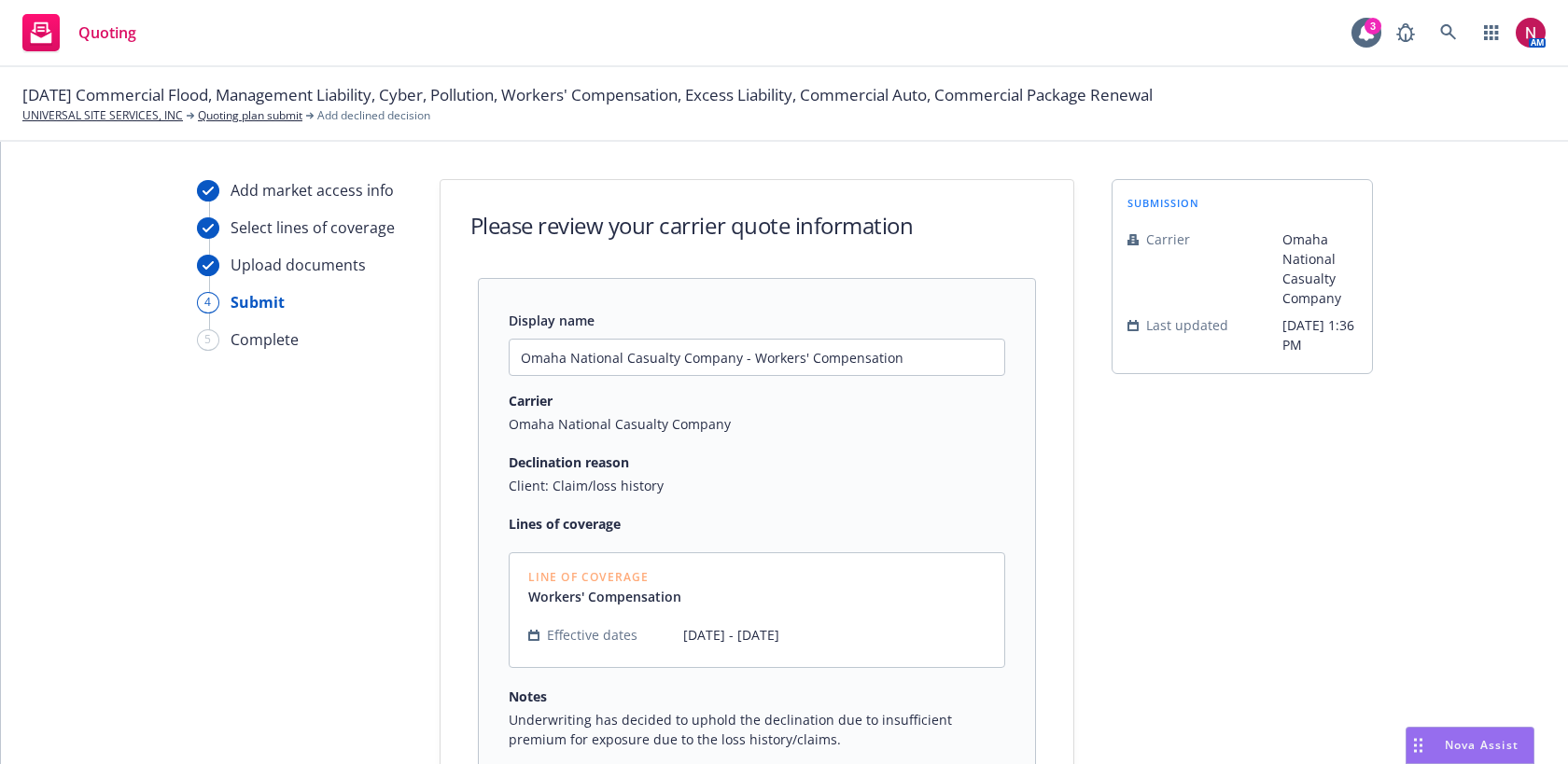
scroll to position [204, 0]
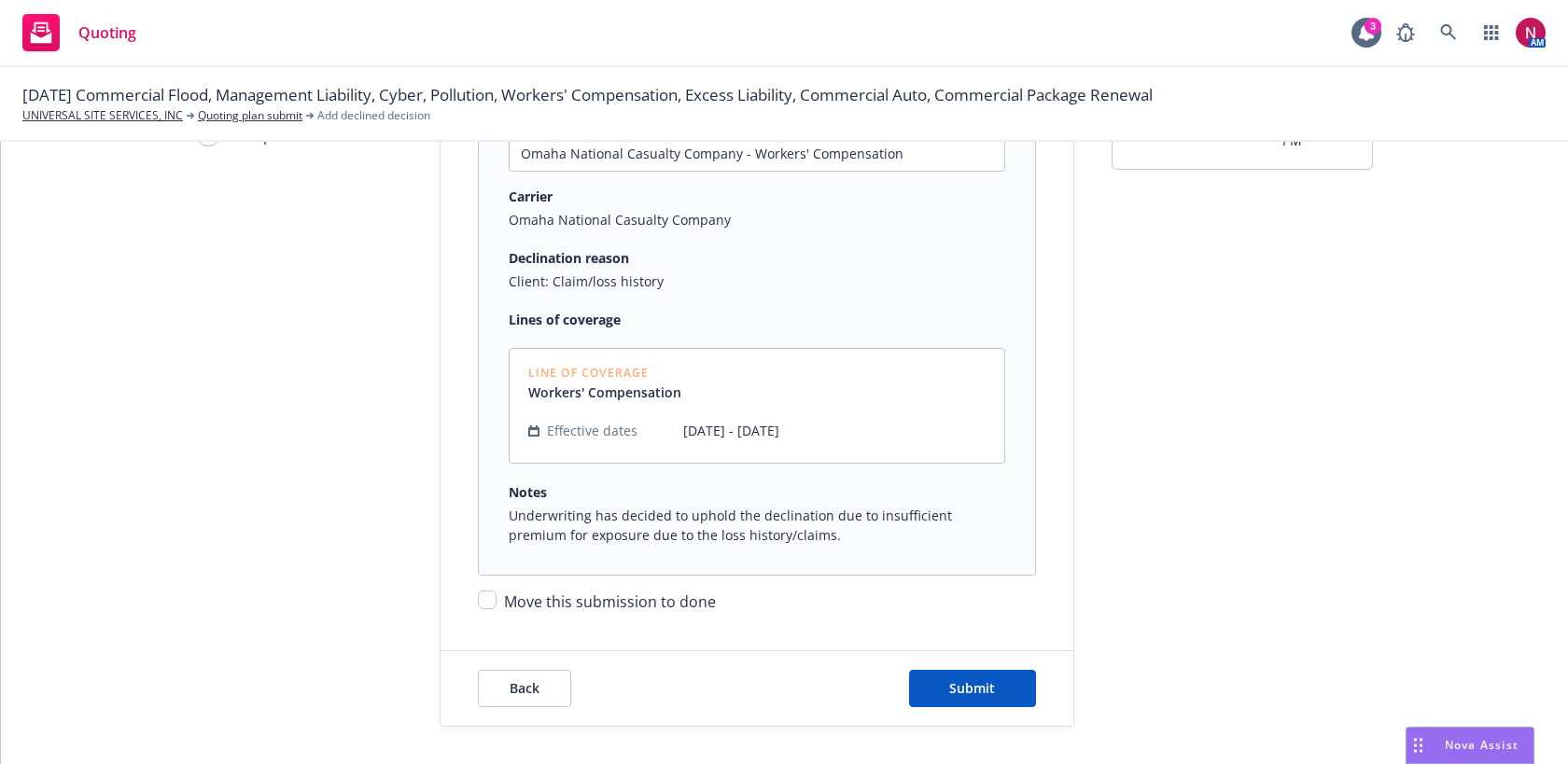
click at [683, 594] on span "Move this submission to done" at bounding box center [610, 602] width 212 height 21
click at [496, 594] on input "Move this submission to done" at bounding box center [488, 600] width 19 height 19
checkbox input "true"
click at [993, 692] on span "Submit" at bounding box center [972, 688] width 46 height 18
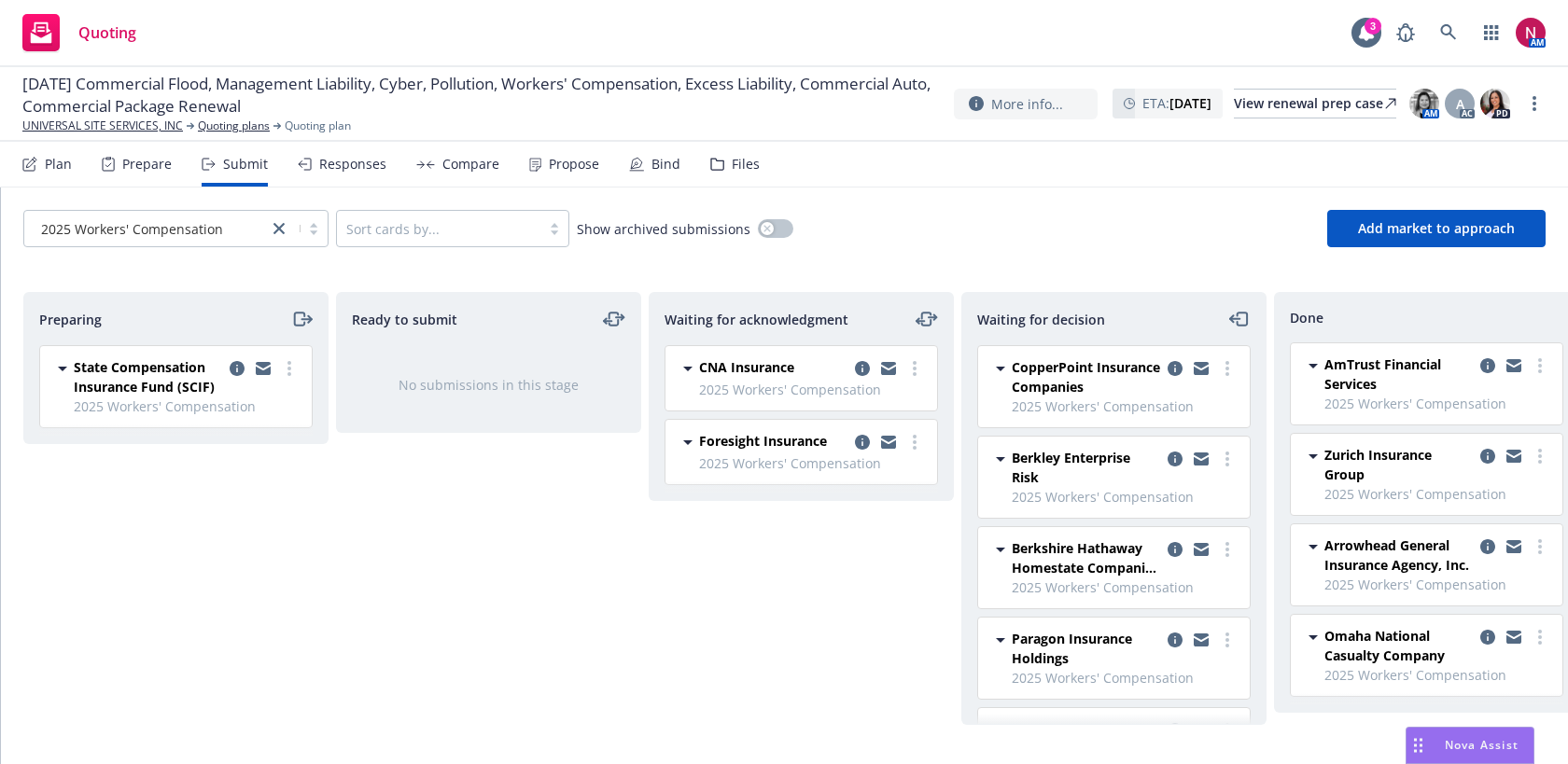
click at [362, 175] on div "Responses" at bounding box center [342, 164] width 89 height 45
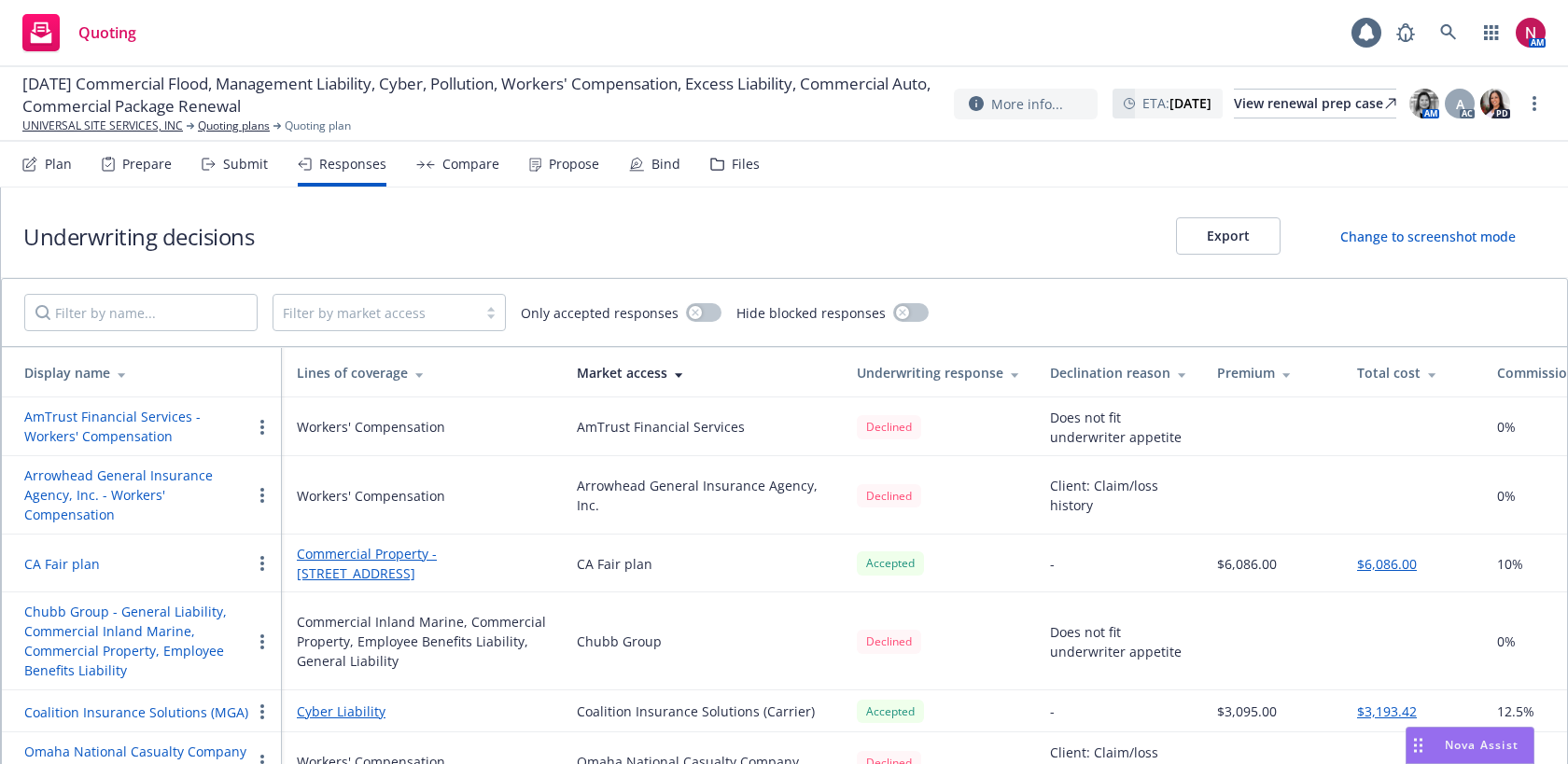
scroll to position [301, 0]
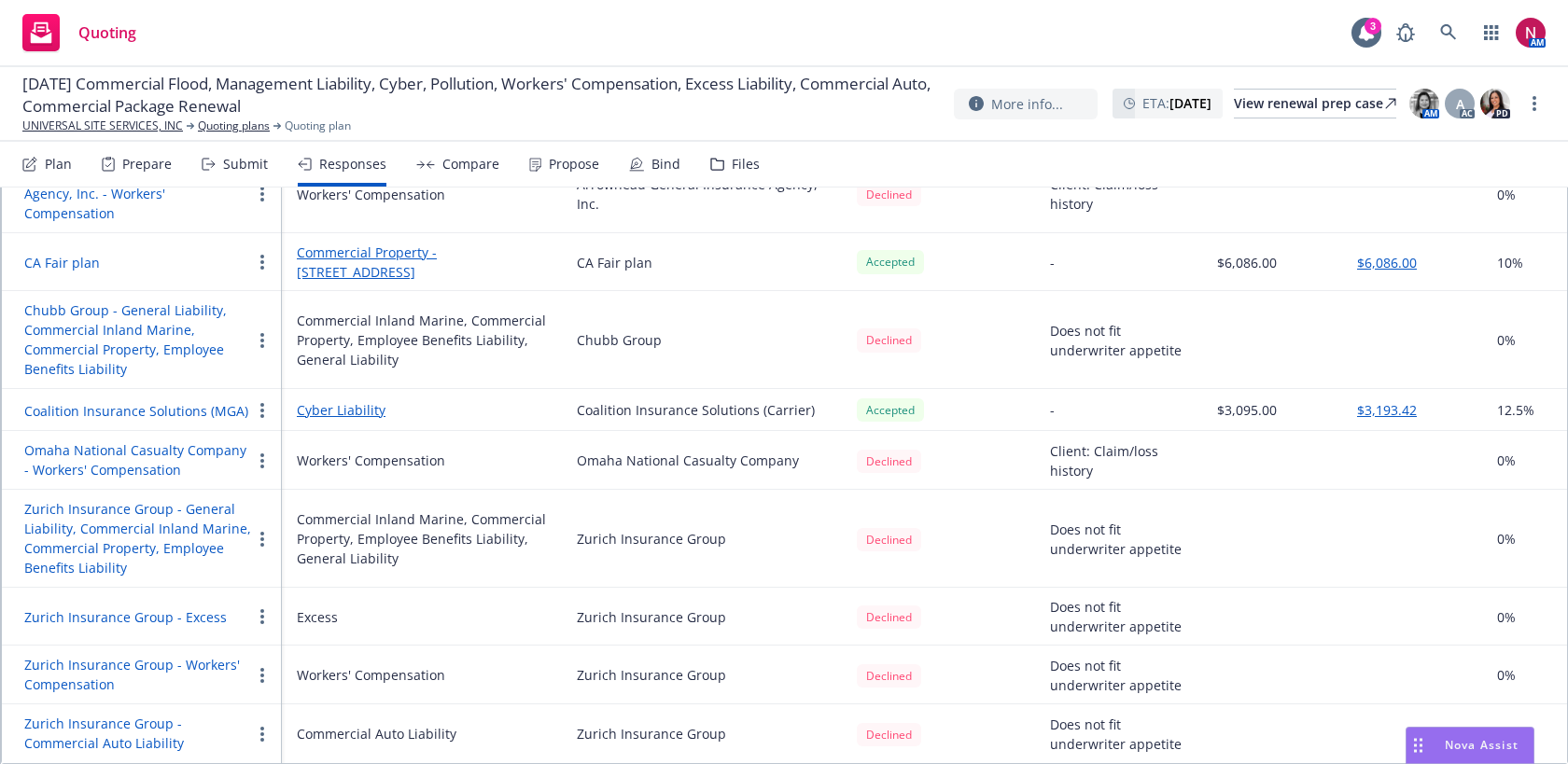
click at [261, 462] on circle "button" at bounding box center [262, 461] width 4 height 4
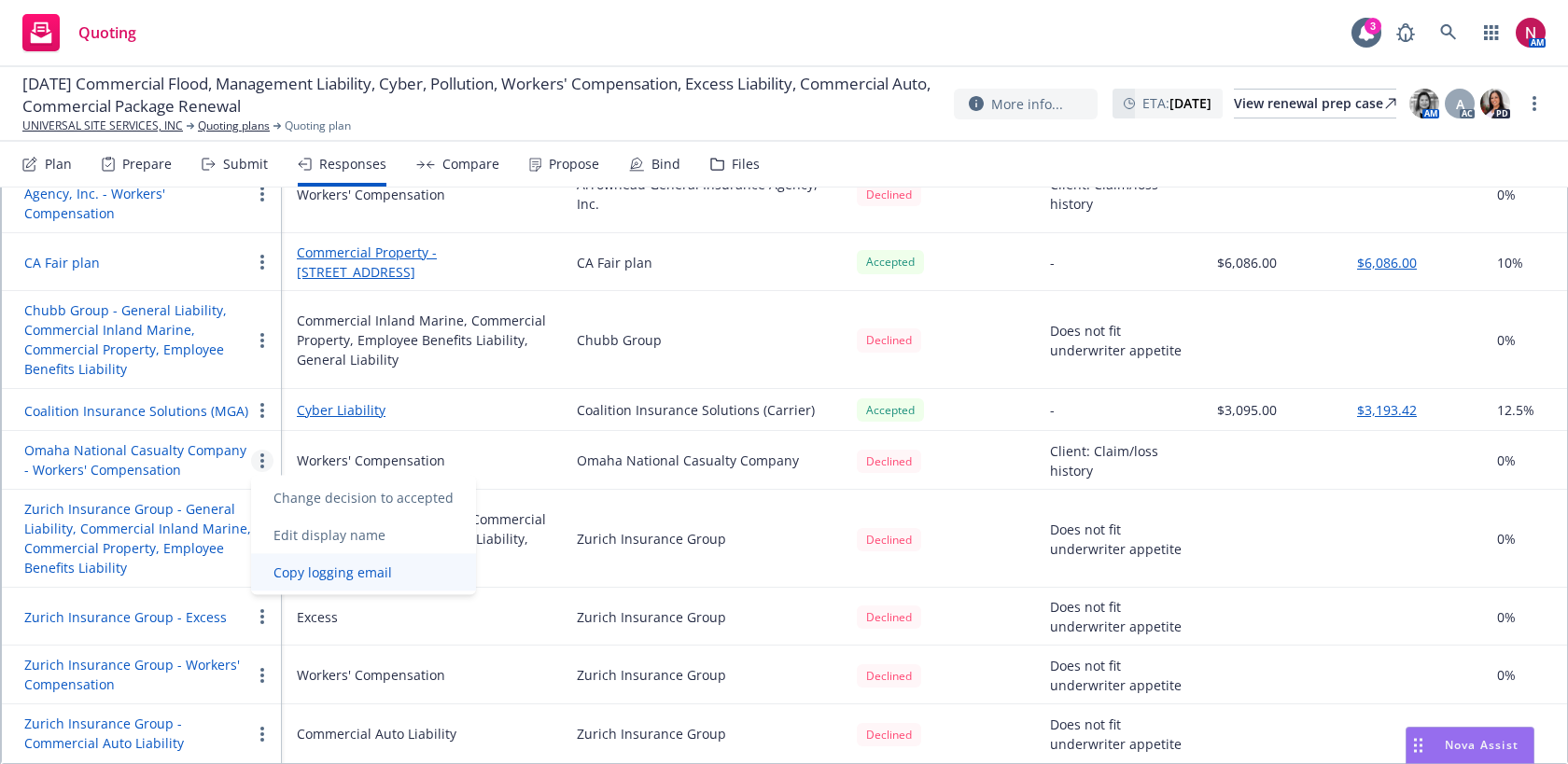
click at [308, 574] on span "Copy logging email" at bounding box center [332, 572] width 163 height 18
click at [1449, 30] on icon at bounding box center [1449, 32] width 17 height 17
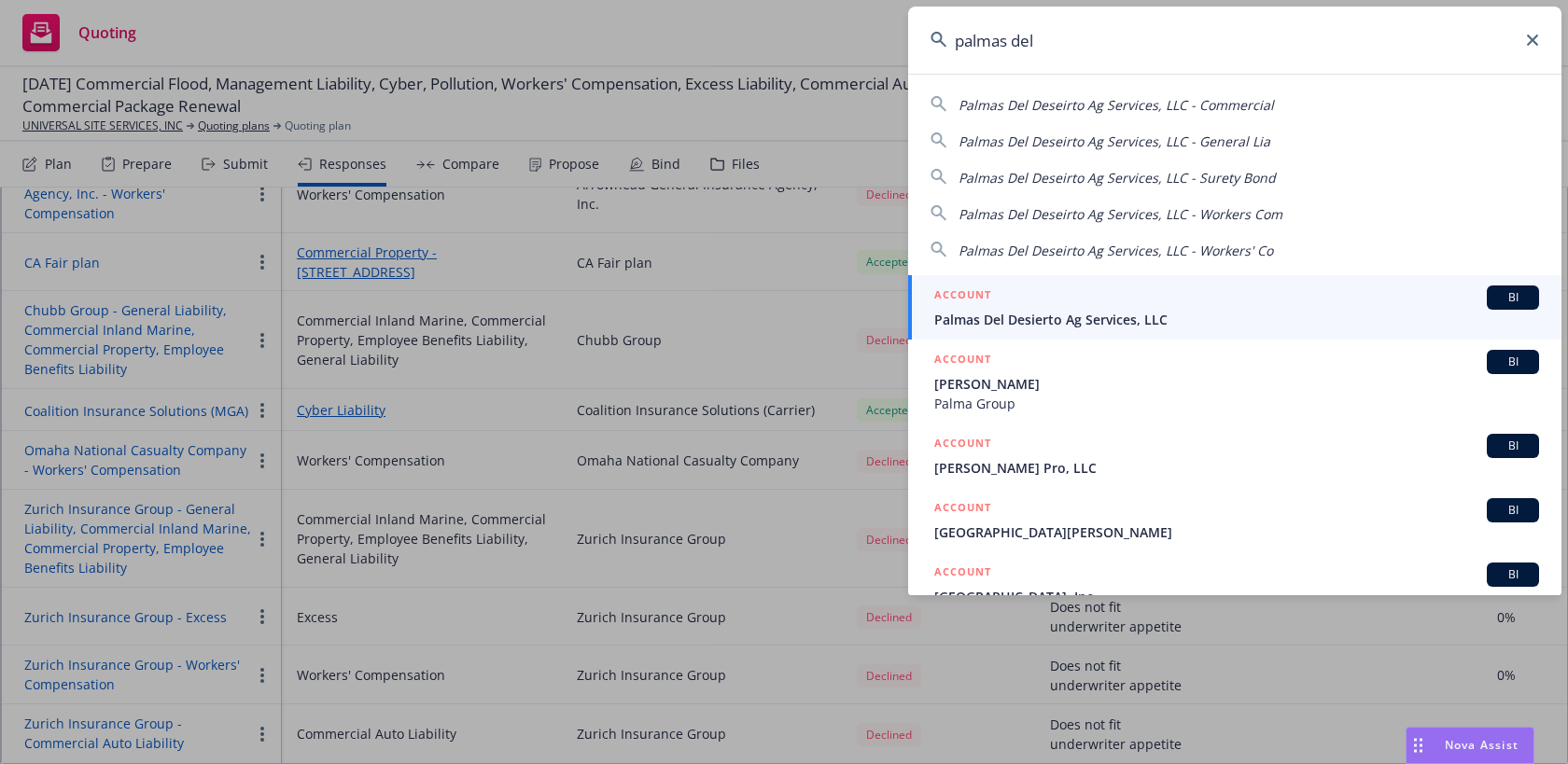
type input "palmas del"
click at [1130, 321] on span "Palmas Del Desierto Ag Services, LLC" at bounding box center [1237, 320] width 605 height 20
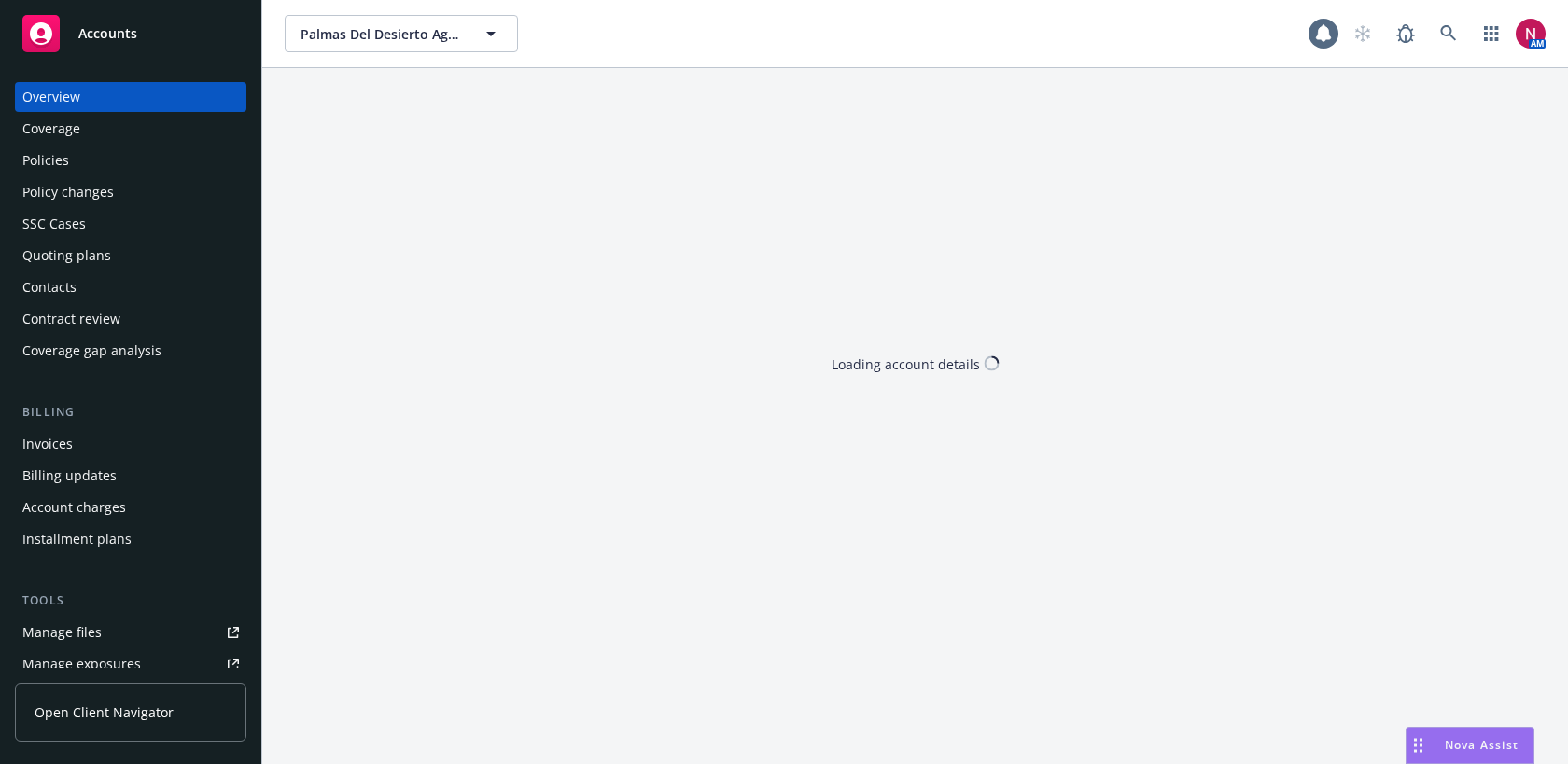
click at [44, 169] on div "Policies" at bounding box center [45, 160] width 47 height 30
